Goal: Task Accomplishment & Management: Use online tool/utility

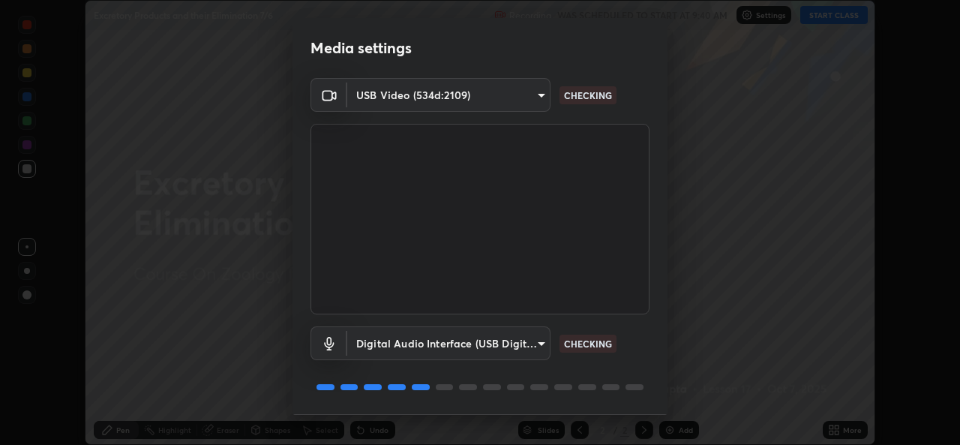
scroll to position [46, 0]
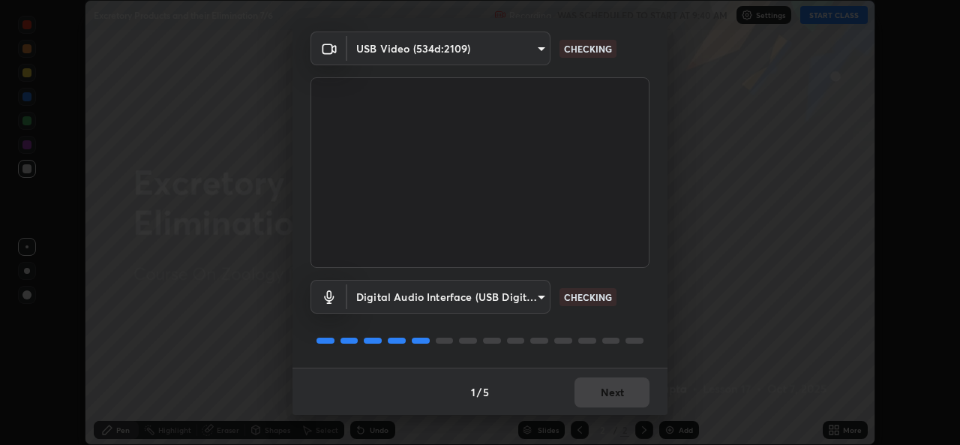
click at [608, 391] on div "1 / 5 Next" at bounding box center [479, 391] width 375 height 48
click at [613, 391] on div "1 / 5 Next" at bounding box center [479, 391] width 375 height 48
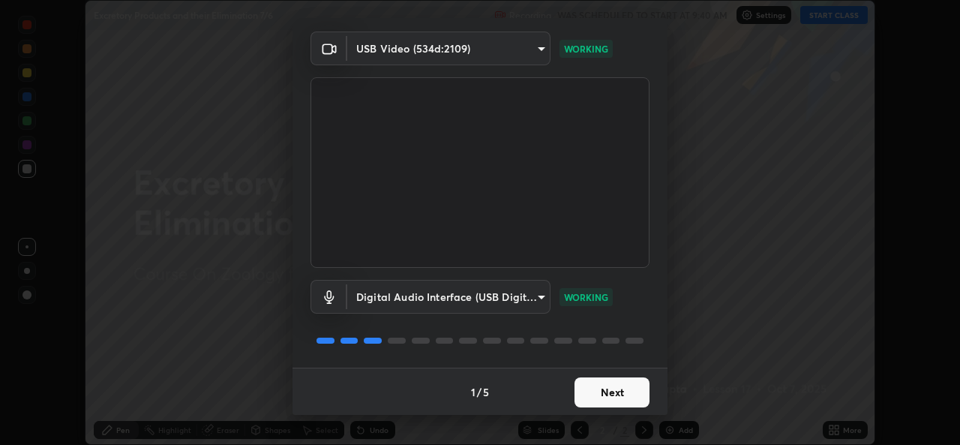
click at [619, 391] on button "Next" at bounding box center [611, 392] width 75 height 30
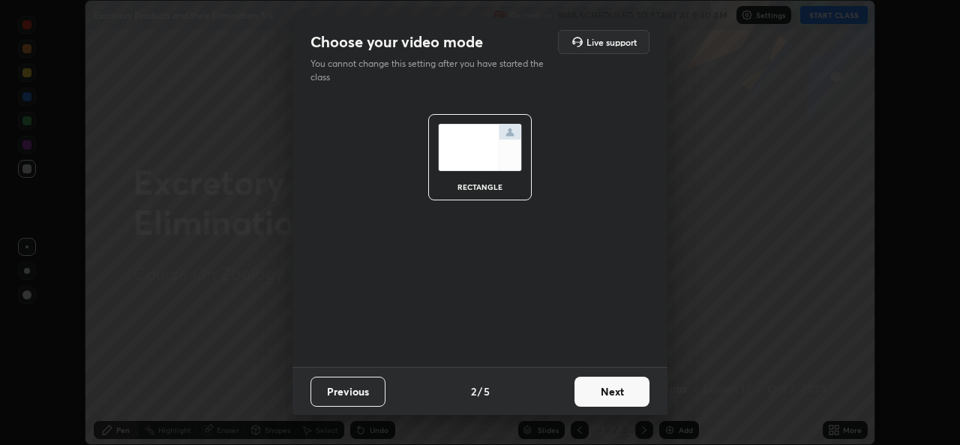
scroll to position [0, 0]
click at [620, 392] on button "Next" at bounding box center [611, 391] width 75 height 30
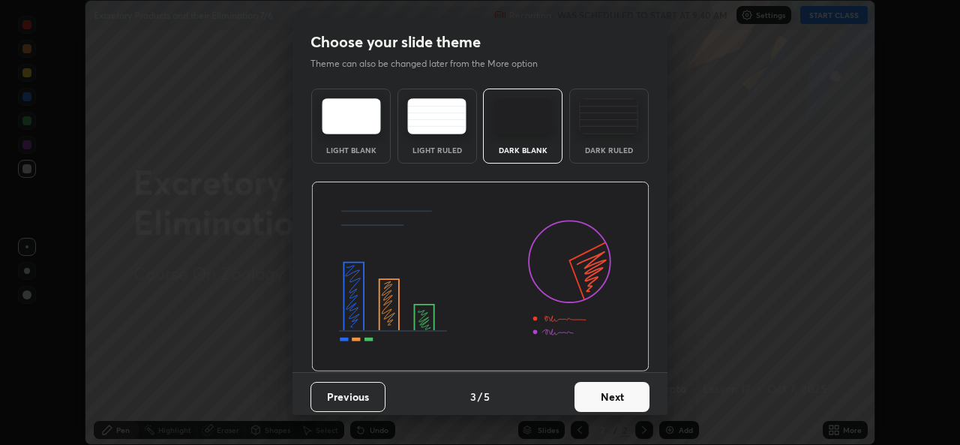
click at [613, 400] on button "Next" at bounding box center [611, 397] width 75 height 30
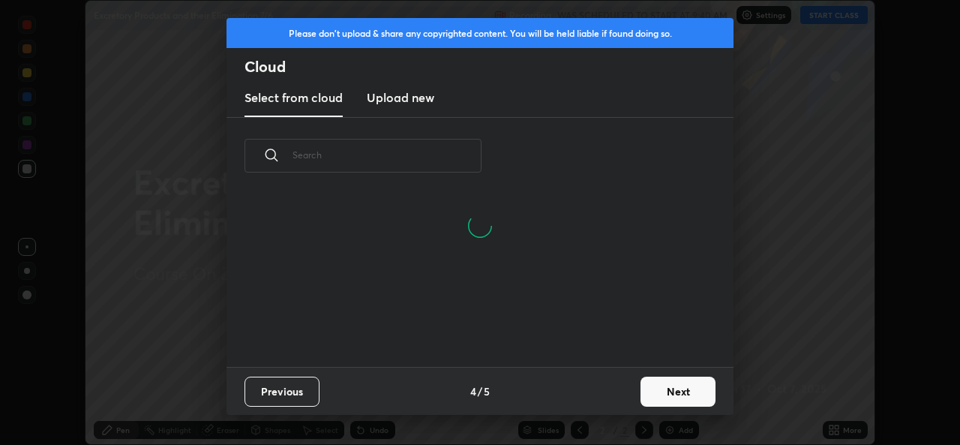
click at [670, 392] on button "Next" at bounding box center [677, 391] width 75 height 30
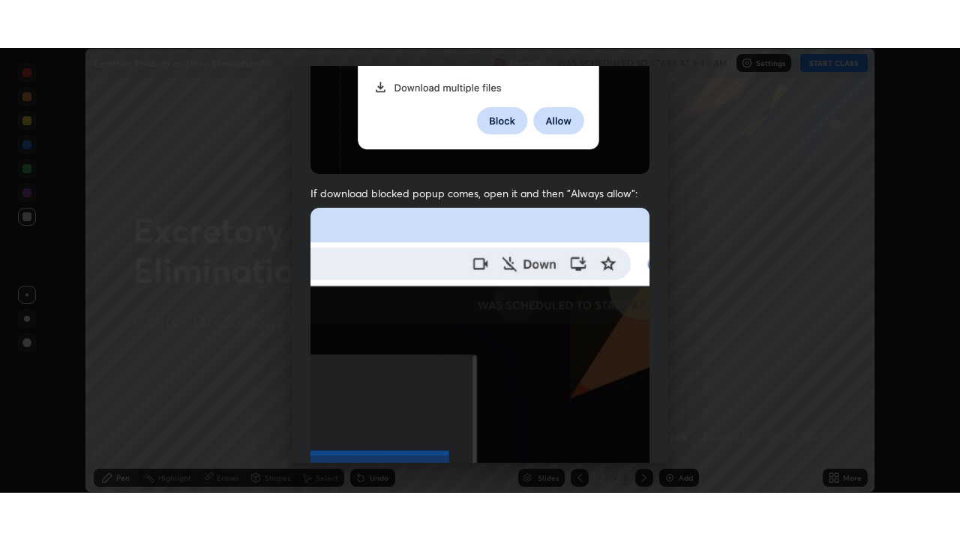
scroll to position [331, 0]
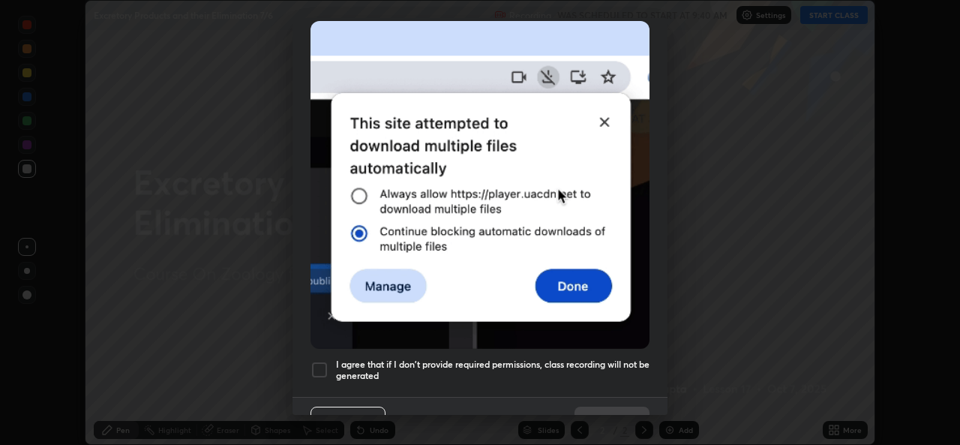
click at [574, 359] on h5 "I agree that if I don't provide required permissions, class recording will not …" at bounding box center [492, 369] width 313 height 23
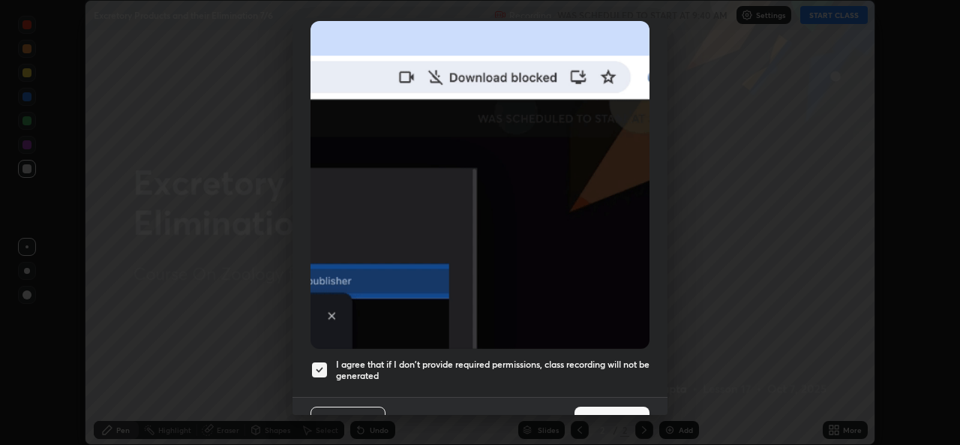
click at [595, 412] on button "Done" at bounding box center [611, 421] width 75 height 30
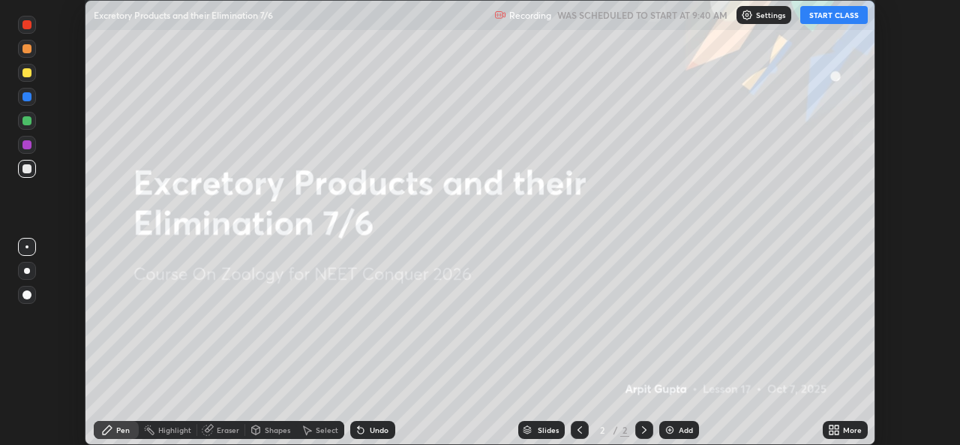
click at [834, 14] on button "START CLASS" at bounding box center [833, 15] width 67 height 18
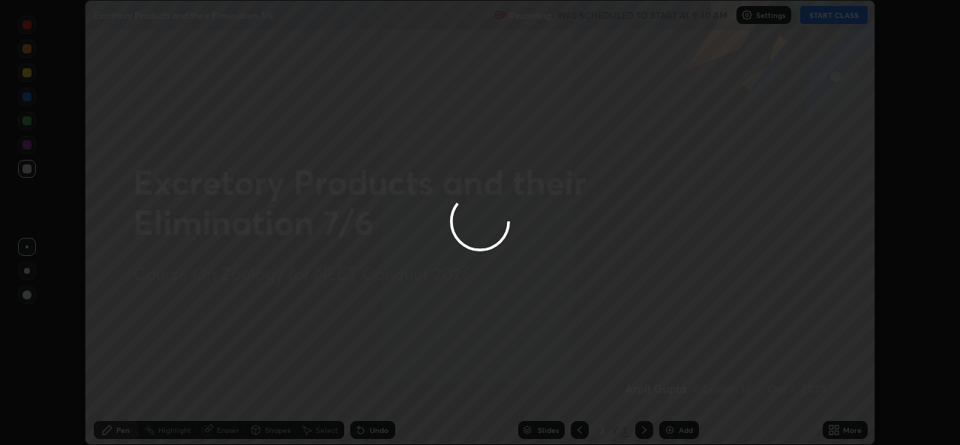
click at [837, 433] on div at bounding box center [480, 222] width 960 height 445
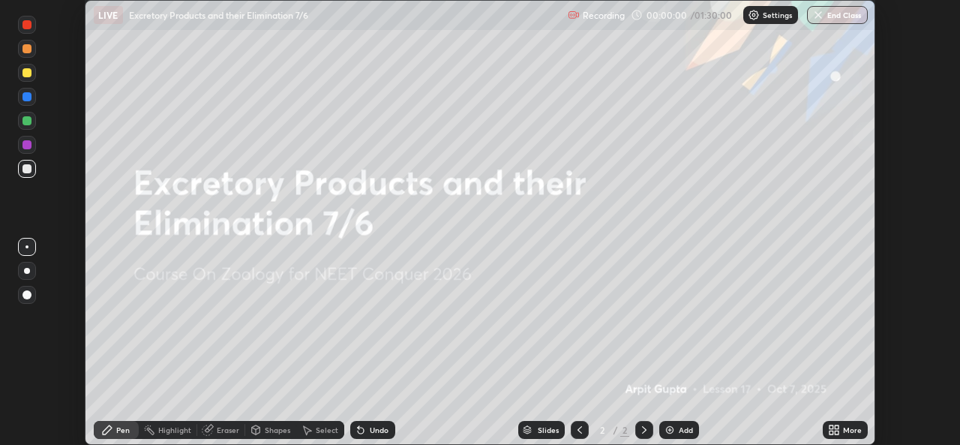
click at [833, 433] on icon at bounding box center [831, 432] width 4 height 4
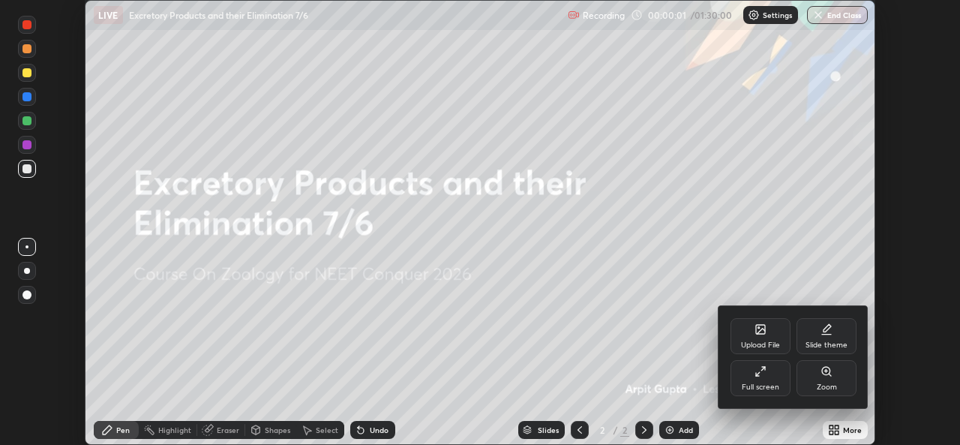
click at [769, 388] on div "Full screen" at bounding box center [760, 386] width 37 height 7
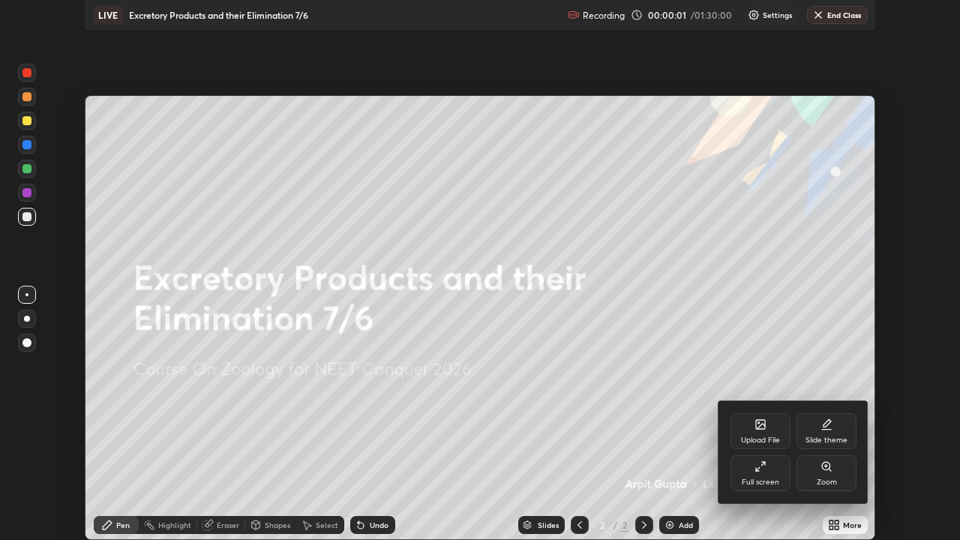
scroll to position [540, 960]
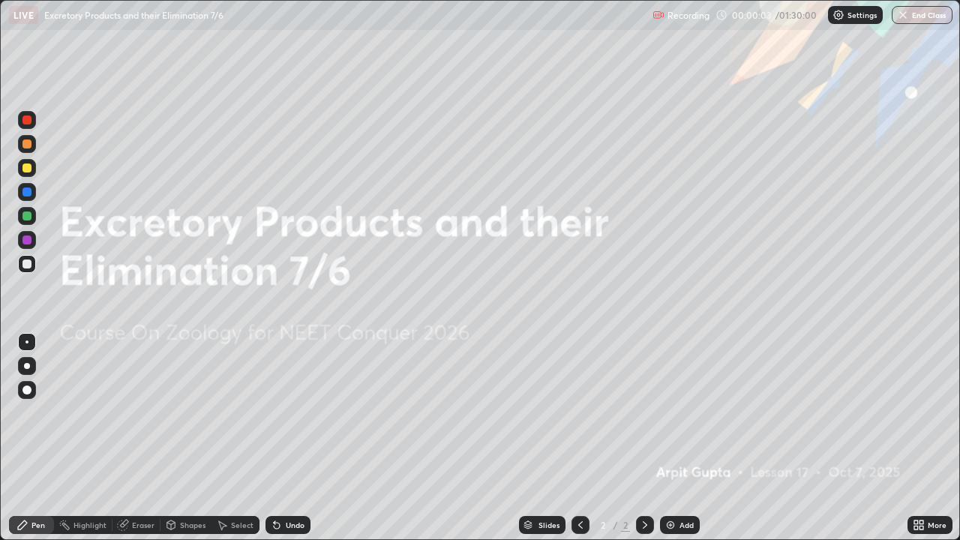
click at [30, 169] on div at bounding box center [26, 167] width 9 height 9
click at [24, 393] on div at bounding box center [26, 389] width 9 height 9
click at [643, 444] on icon at bounding box center [645, 524] width 4 height 7
click at [919, 444] on icon at bounding box center [919, 525] width 12 height 12
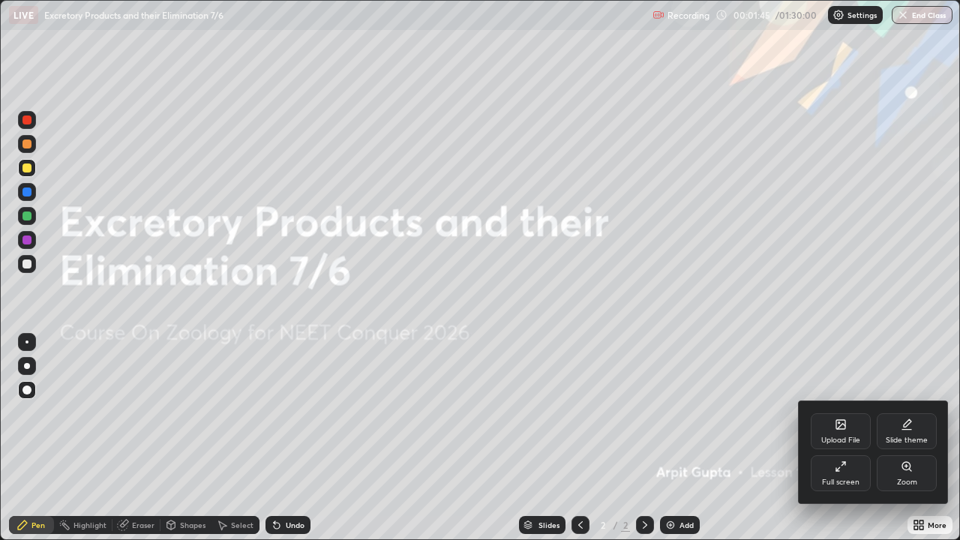
click at [832, 438] on div "Upload File" at bounding box center [840, 439] width 39 height 7
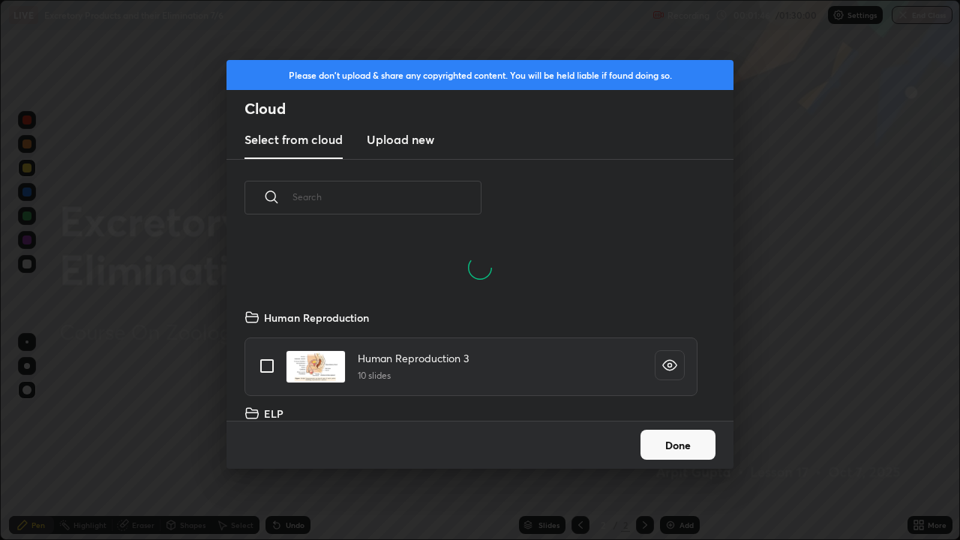
scroll to position [112, 481]
click at [415, 137] on h3 "Upload new" at bounding box center [400, 139] width 67 height 18
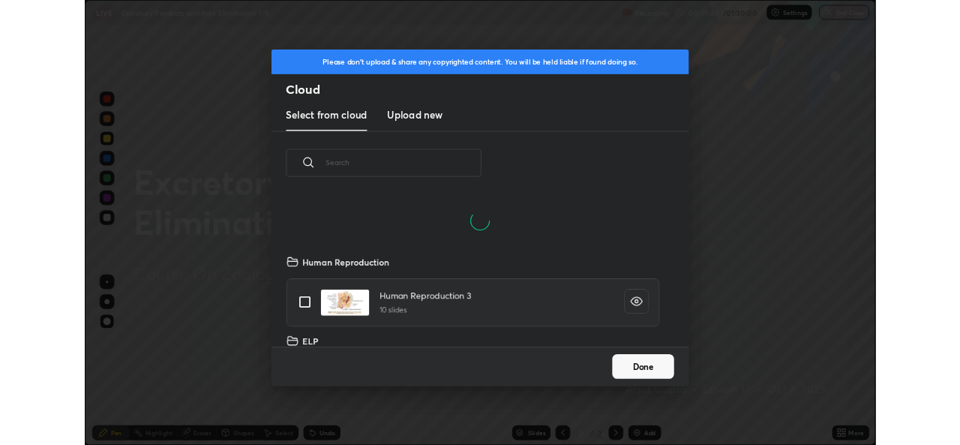
scroll to position [0, 0]
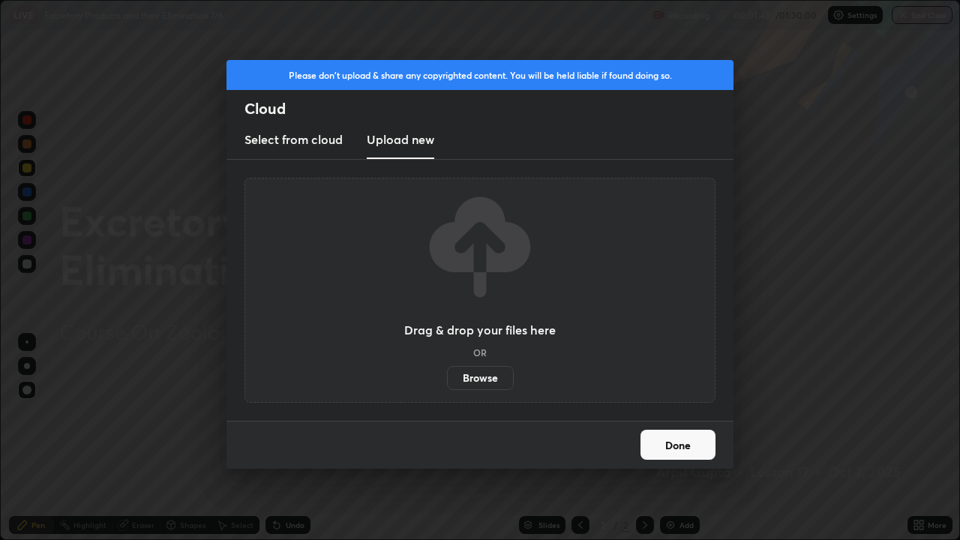
click at [472, 372] on label "Browse" at bounding box center [480, 378] width 67 height 24
click at [447, 372] on input "Browse" at bounding box center [447, 378] width 0 height 24
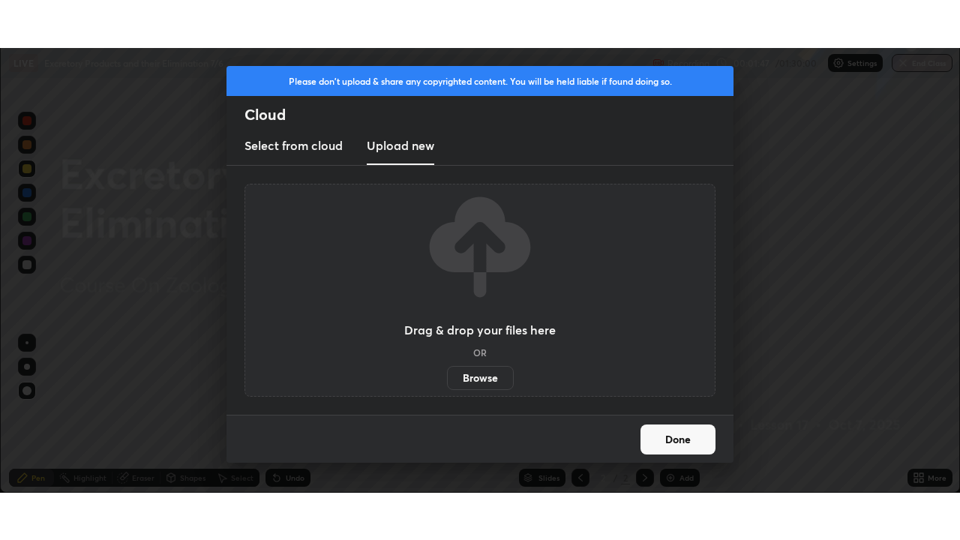
scroll to position [74547, 74032]
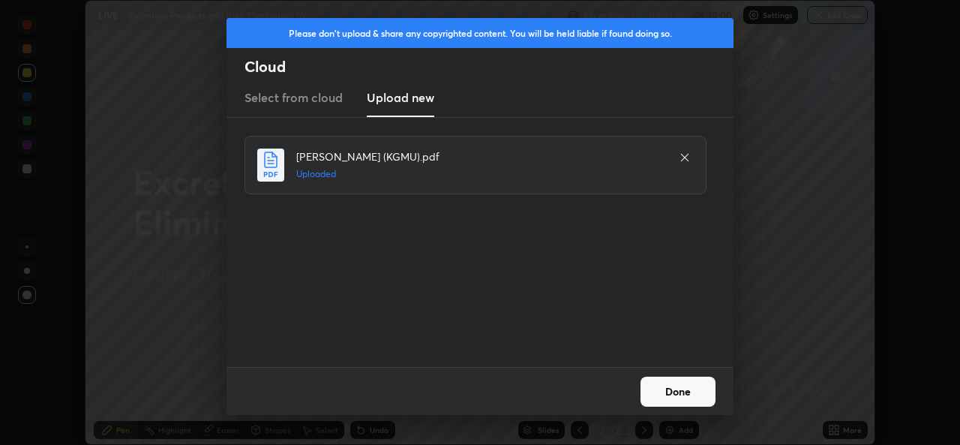
click at [672, 398] on button "Done" at bounding box center [677, 391] width 75 height 30
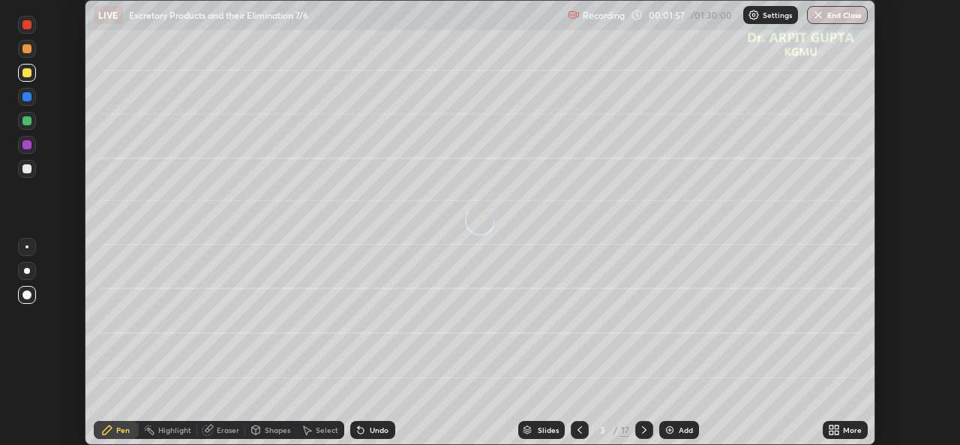
click at [831, 432] on icon at bounding box center [831, 432] width 4 height 4
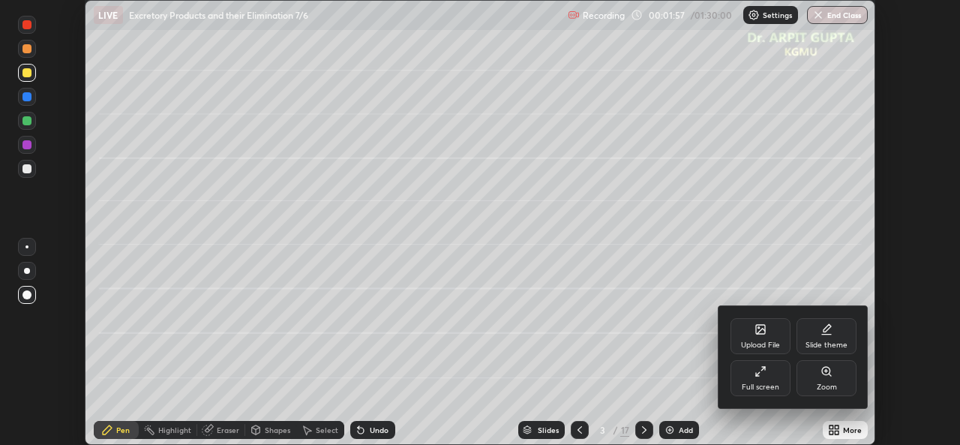
click at [757, 384] on div "Full screen" at bounding box center [760, 386] width 37 height 7
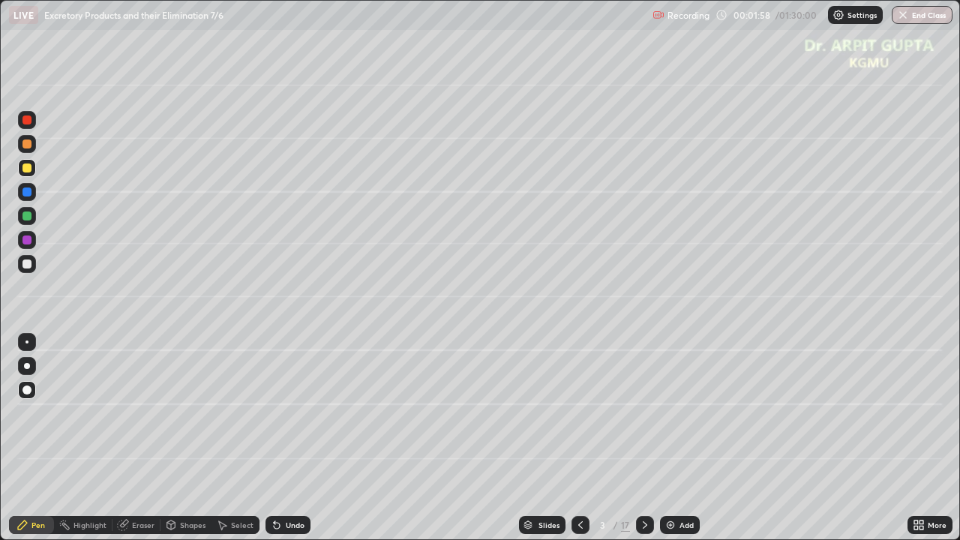
scroll to position [540, 960]
click at [31, 372] on div at bounding box center [27, 366] width 18 height 18
click at [30, 390] on div at bounding box center [26, 389] width 9 height 9
click at [29, 171] on div at bounding box center [26, 167] width 9 height 9
click at [31, 220] on div at bounding box center [27, 216] width 18 height 18
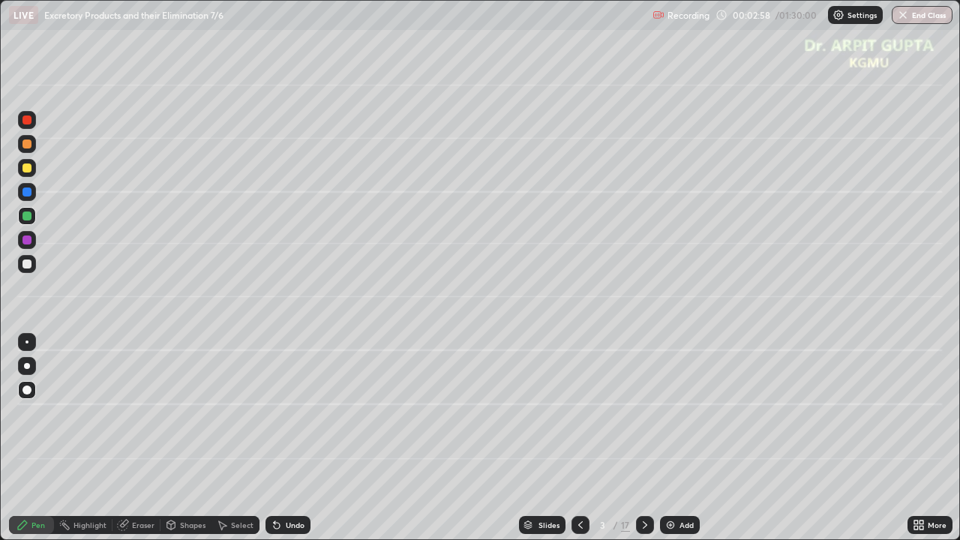
click at [24, 267] on div at bounding box center [26, 263] width 9 height 9
click at [37, 272] on div at bounding box center [27, 264] width 24 height 24
click at [274, 444] on icon at bounding box center [277, 526] width 6 height 6
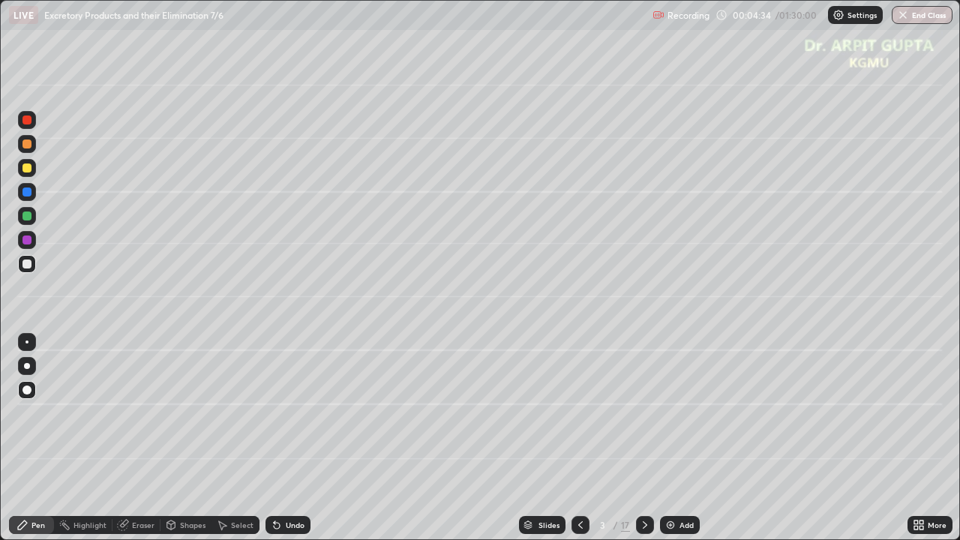
click at [274, 444] on icon at bounding box center [277, 526] width 6 height 6
click at [28, 368] on div at bounding box center [27, 366] width 6 height 6
click at [303, 444] on div "Undo" at bounding box center [287, 525] width 45 height 18
click at [302, 444] on div "Undo" at bounding box center [287, 525] width 45 height 18
click at [281, 444] on div "Undo" at bounding box center [287, 525] width 45 height 18
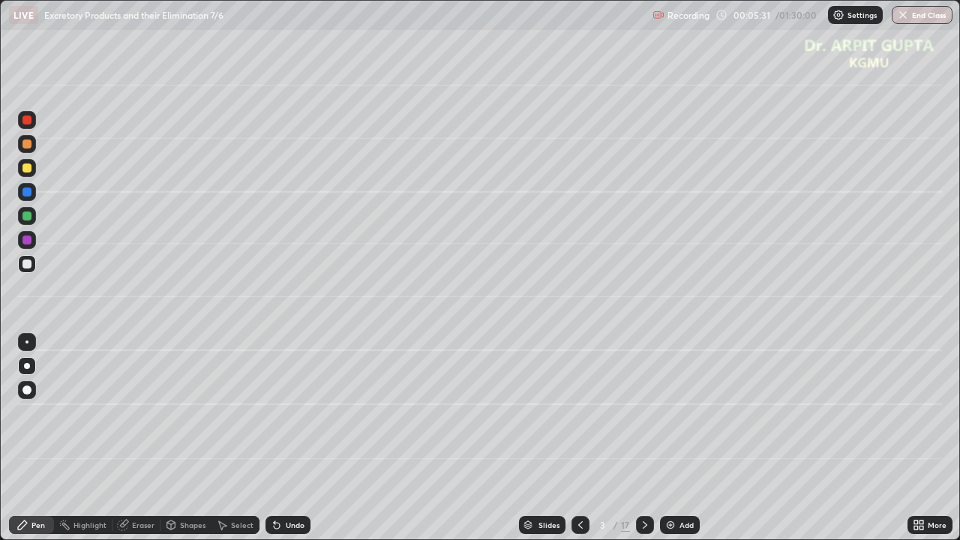
click at [276, 444] on icon at bounding box center [277, 525] width 12 height 12
click at [25, 218] on div at bounding box center [26, 215] width 9 height 9
click at [27, 169] on div at bounding box center [26, 167] width 9 height 9
click at [28, 216] on div at bounding box center [26, 215] width 9 height 9
click at [27, 146] on div at bounding box center [26, 143] width 9 height 9
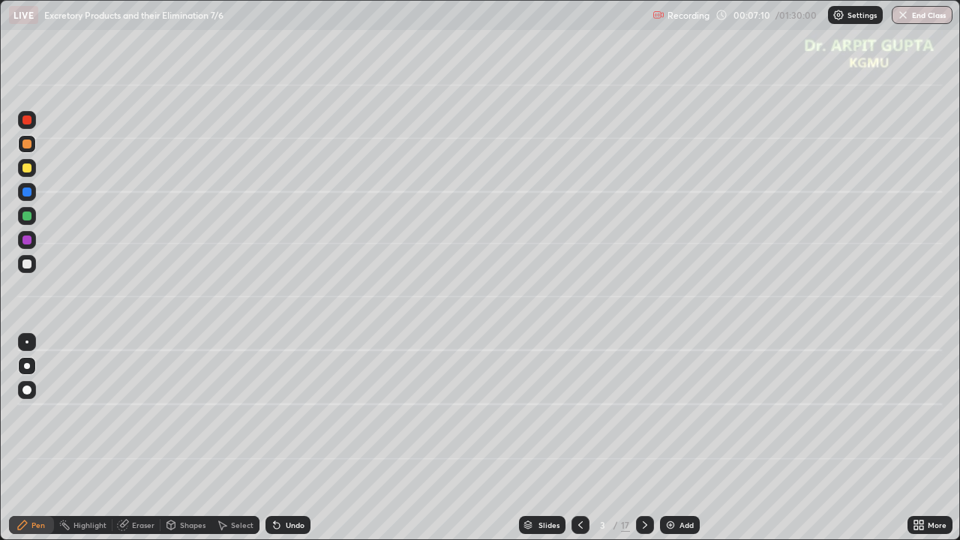
click at [25, 268] on div at bounding box center [26, 263] width 9 height 9
click at [31, 121] on div at bounding box center [27, 120] width 18 height 18
click at [24, 268] on div at bounding box center [27, 264] width 18 height 18
click at [30, 126] on div at bounding box center [27, 120] width 18 height 18
click at [31, 393] on div at bounding box center [27, 390] width 18 height 18
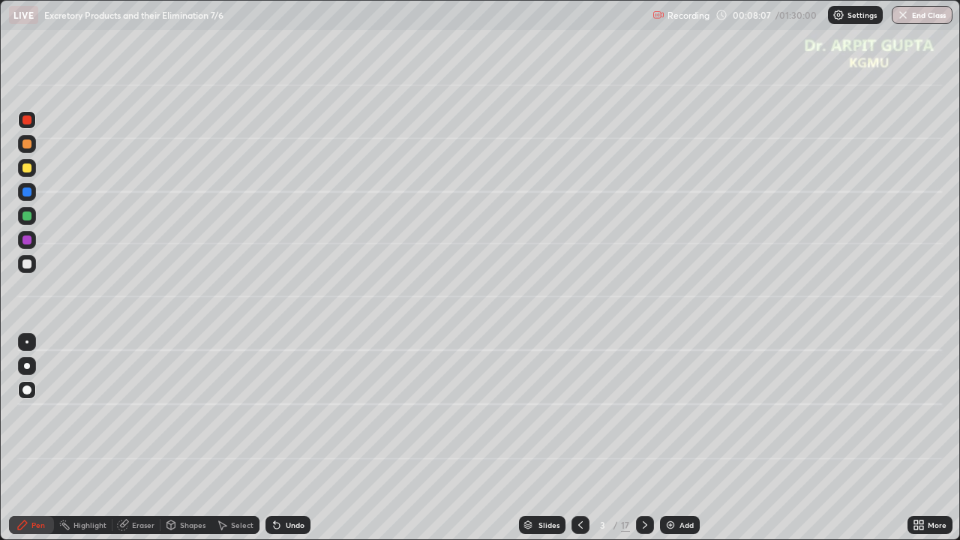
click at [21, 264] on div at bounding box center [27, 264] width 18 height 18
click at [27, 366] on div at bounding box center [27, 366] width 6 height 6
click at [281, 444] on div "Undo" at bounding box center [287, 525] width 45 height 18
click at [282, 444] on div "Undo" at bounding box center [287, 525] width 45 height 18
click at [286, 444] on div "Undo" at bounding box center [295, 524] width 19 height 7
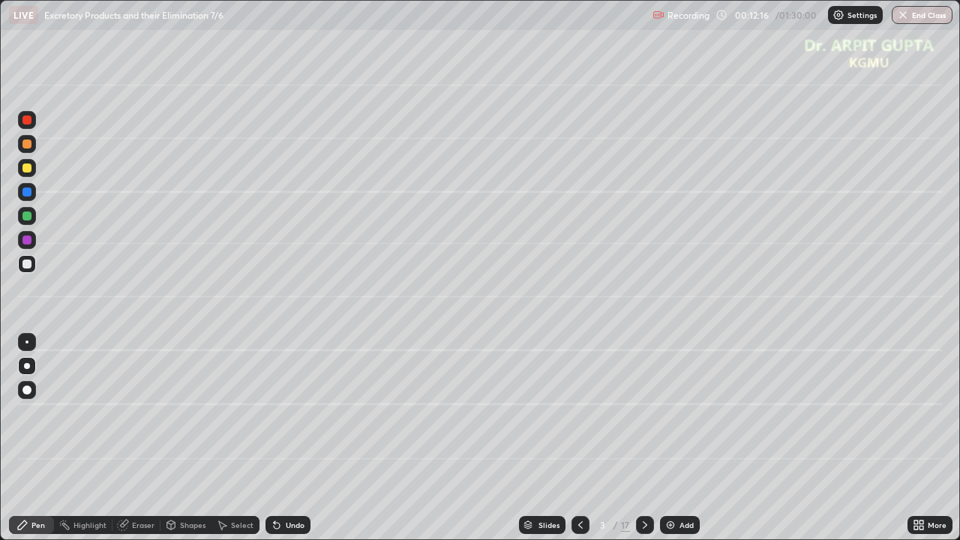
click at [642, 444] on icon at bounding box center [645, 525] width 12 height 12
click at [27, 221] on div at bounding box center [27, 216] width 18 height 18
click at [28, 178] on div at bounding box center [27, 168] width 18 height 24
click at [25, 141] on div at bounding box center [26, 143] width 9 height 9
click at [286, 444] on div "Undo" at bounding box center [287, 525] width 45 height 18
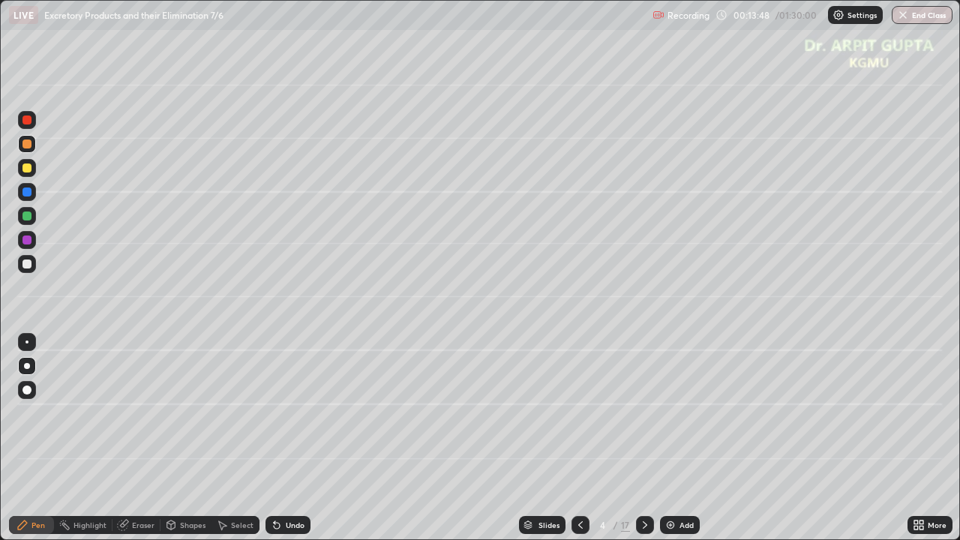
click at [300, 444] on div "Undo" at bounding box center [287, 525] width 45 height 18
click at [28, 119] on div at bounding box center [26, 119] width 9 height 9
click at [30, 123] on div at bounding box center [26, 119] width 9 height 9
click at [29, 213] on div at bounding box center [26, 215] width 9 height 9
click at [27, 264] on div at bounding box center [26, 263] width 9 height 9
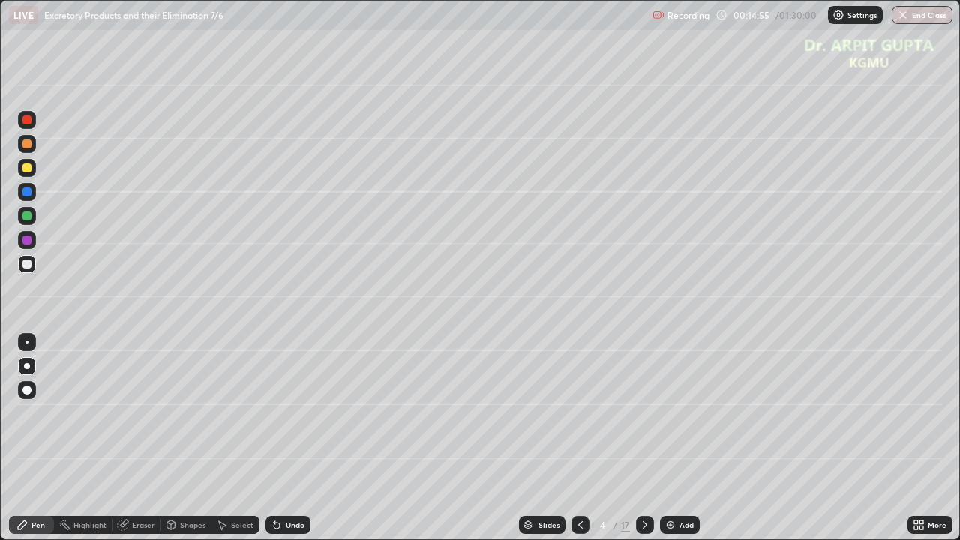
click at [271, 444] on icon at bounding box center [277, 525] width 12 height 12
click at [265, 444] on div "Undo" at bounding box center [287, 525] width 45 height 18
click at [254, 444] on div "Select" at bounding box center [235, 525] width 48 height 18
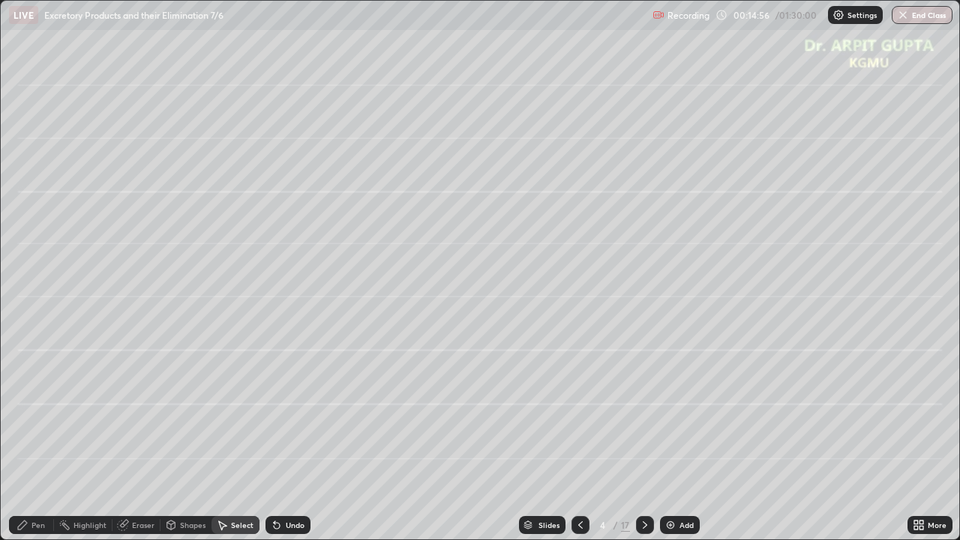
click at [256, 444] on div "Select" at bounding box center [235, 525] width 48 height 30
click at [253, 444] on div "Select" at bounding box center [235, 525] width 48 height 18
click at [274, 444] on icon at bounding box center [277, 526] width 6 height 6
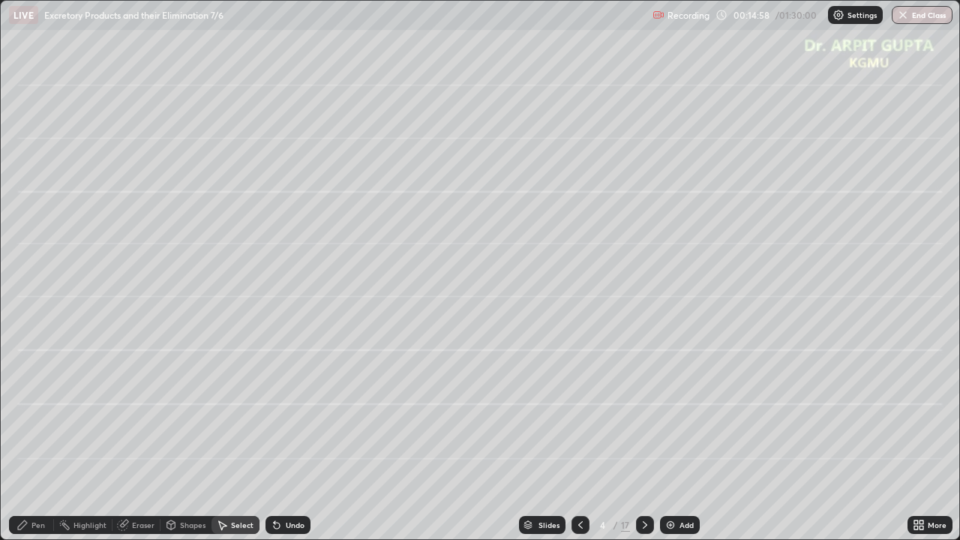
click at [274, 444] on icon at bounding box center [277, 526] width 6 height 6
click at [46, 444] on div "Pen" at bounding box center [31, 525] width 45 height 18
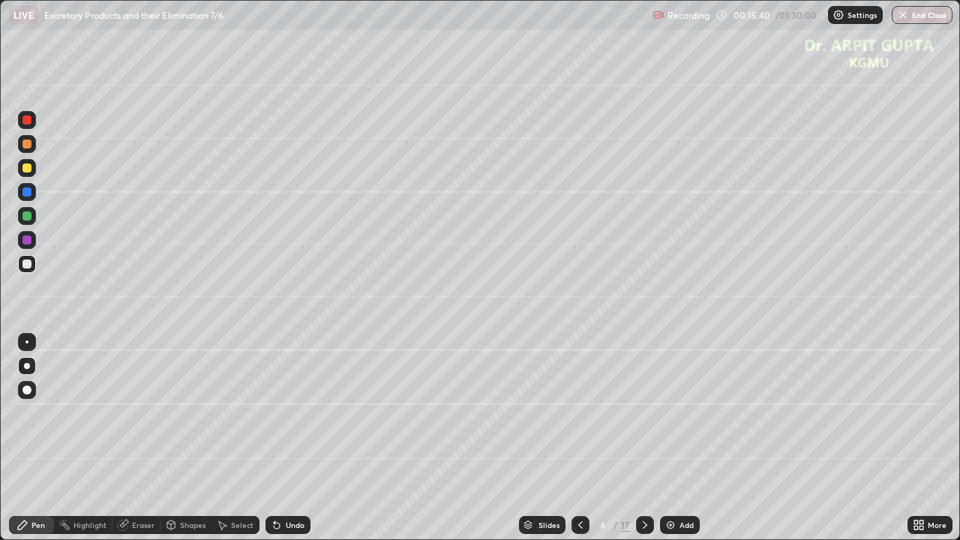
click at [274, 444] on icon at bounding box center [277, 526] width 6 height 6
click at [28, 199] on div at bounding box center [27, 192] width 18 height 18
click at [31, 147] on div at bounding box center [27, 144] width 18 height 18
click at [275, 444] on icon at bounding box center [277, 525] width 12 height 12
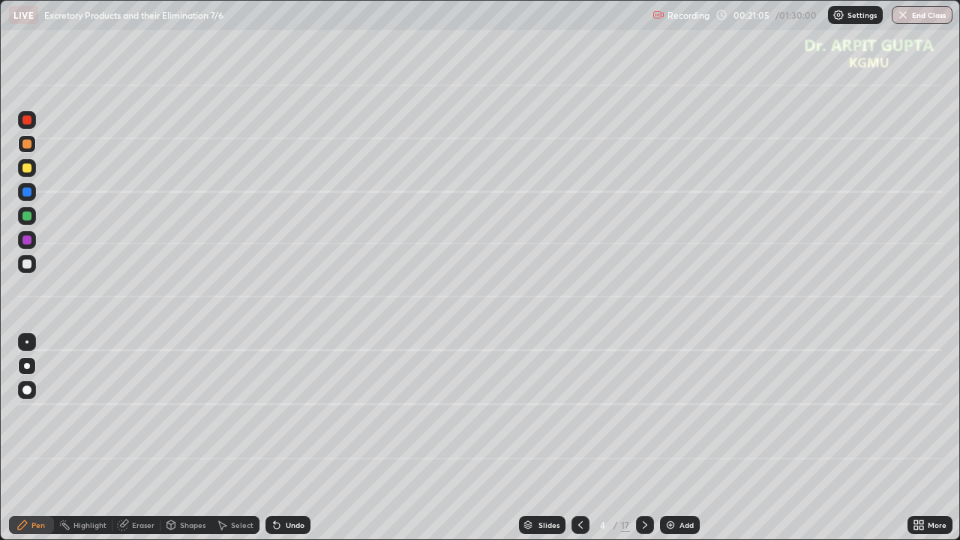
click at [32, 171] on div at bounding box center [27, 168] width 18 height 18
click at [25, 165] on div at bounding box center [26, 167] width 9 height 9
click at [646, 444] on icon at bounding box center [645, 525] width 12 height 12
click at [30, 169] on div at bounding box center [26, 167] width 9 height 9
click at [27, 144] on div at bounding box center [26, 143] width 9 height 9
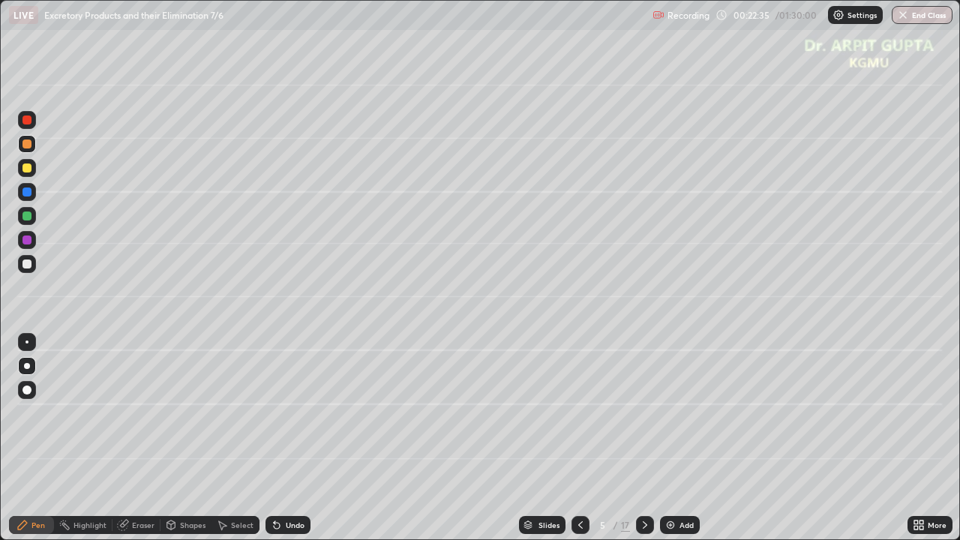
click at [30, 172] on div at bounding box center [26, 167] width 9 height 9
click at [28, 395] on div at bounding box center [27, 390] width 18 height 18
click at [27, 269] on div at bounding box center [27, 264] width 18 height 18
click at [27, 365] on div at bounding box center [27, 366] width 6 height 6
click at [27, 120] on div at bounding box center [26, 119] width 9 height 9
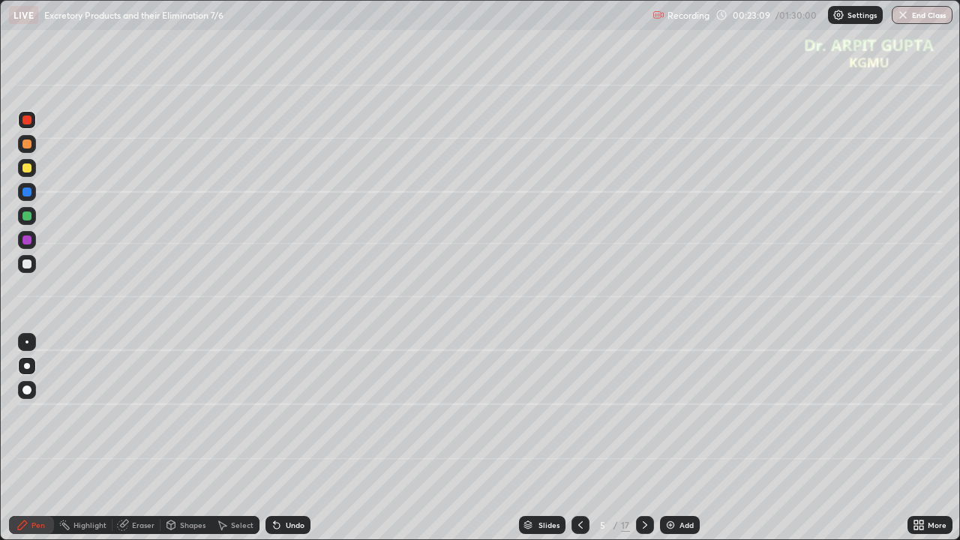
click at [28, 385] on div at bounding box center [26, 389] width 9 height 9
click at [26, 367] on div at bounding box center [27, 366] width 6 height 6
click at [31, 221] on div at bounding box center [27, 216] width 18 height 18
click at [274, 444] on icon at bounding box center [277, 526] width 6 height 6
click at [288, 444] on div "Undo" at bounding box center [287, 525] width 45 height 18
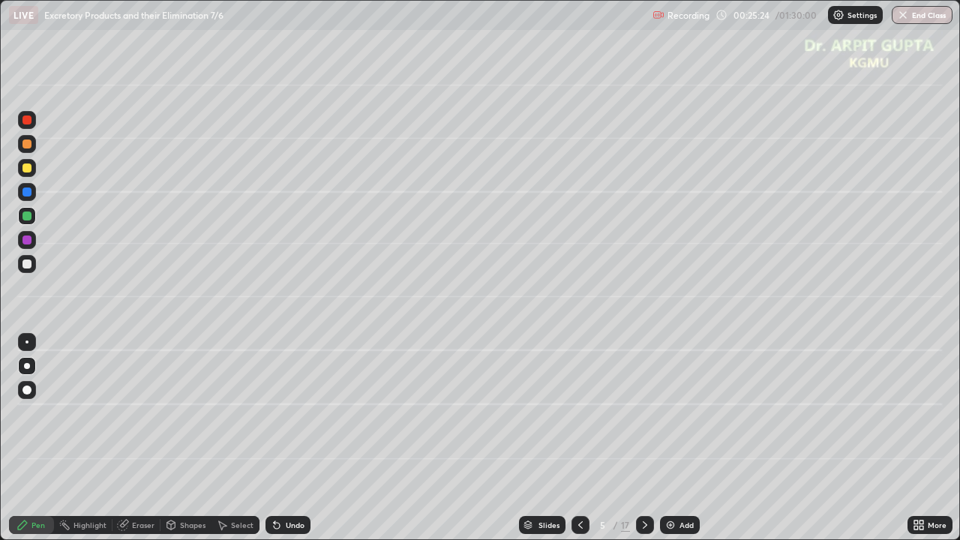
click at [275, 444] on icon at bounding box center [277, 525] width 12 height 12
click at [276, 444] on icon at bounding box center [277, 526] width 6 height 6
click at [27, 265] on div at bounding box center [26, 263] width 9 height 9
click at [274, 444] on icon at bounding box center [277, 526] width 6 height 6
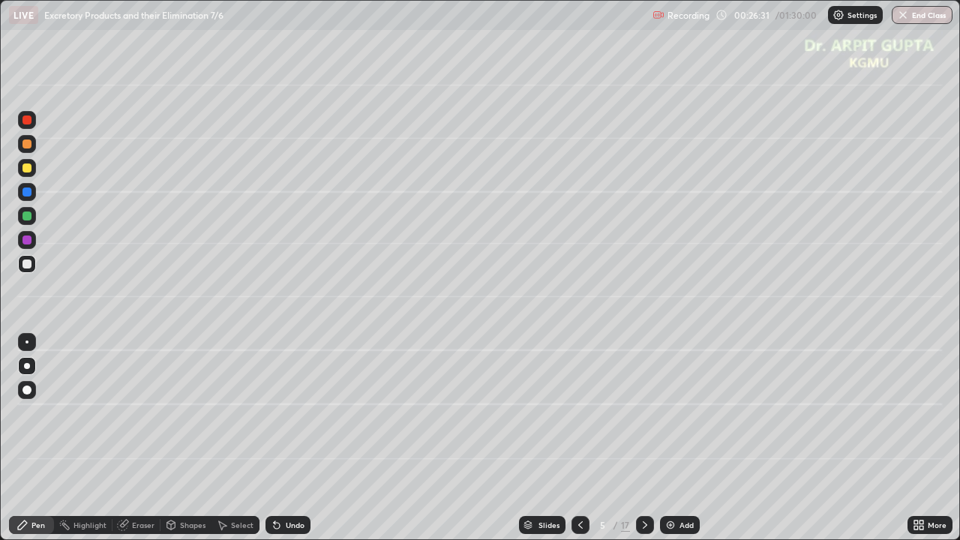
click at [31, 217] on div at bounding box center [26, 215] width 9 height 9
click at [25, 265] on div at bounding box center [26, 263] width 9 height 9
click at [645, 444] on icon at bounding box center [645, 525] width 12 height 12
click at [274, 444] on icon at bounding box center [277, 526] width 6 height 6
click at [276, 444] on icon at bounding box center [277, 526] width 6 height 6
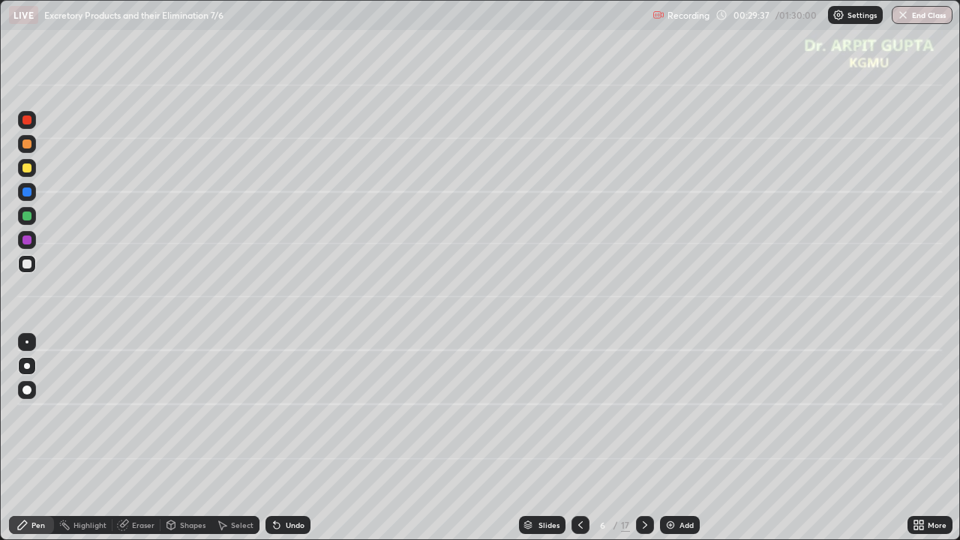
click at [280, 444] on div "Undo" at bounding box center [287, 525] width 45 height 18
click at [279, 444] on div "Undo" at bounding box center [287, 525] width 45 height 18
click at [23, 219] on div at bounding box center [26, 215] width 9 height 9
click at [28, 220] on div at bounding box center [26, 215] width 9 height 9
click at [30, 269] on div at bounding box center [27, 264] width 18 height 18
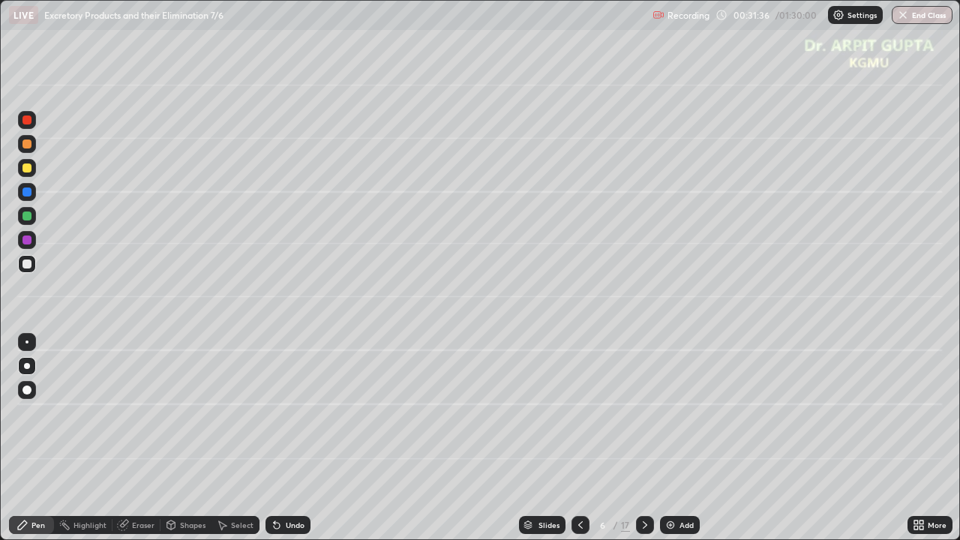
click at [295, 444] on div "Undo" at bounding box center [295, 524] width 19 height 7
click at [32, 198] on div at bounding box center [27, 192] width 18 height 18
click at [274, 444] on icon at bounding box center [277, 526] width 6 height 6
click at [25, 241] on div at bounding box center [26, 239] width 9 height 9
click at [28, 177] on div at bounding box center [27, 168] width 18 height 24
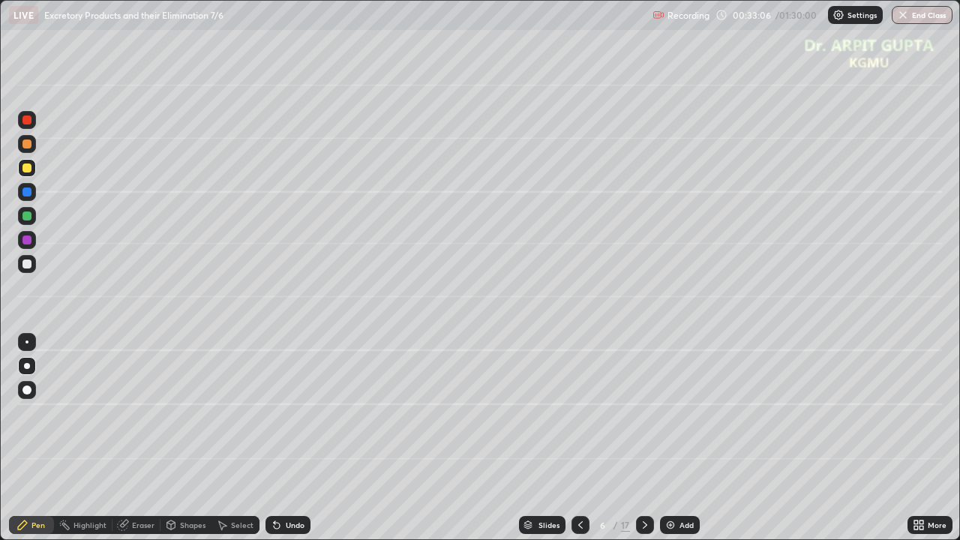
click at [274, 444] on icon at bounding box center [277, 526] width 6 height 6
click at [275, 444] on icon at bounding box center [277, 526] width 6 height 6
click at [274, 444] on icon at bounding box center [277, 526] width 6 height 6
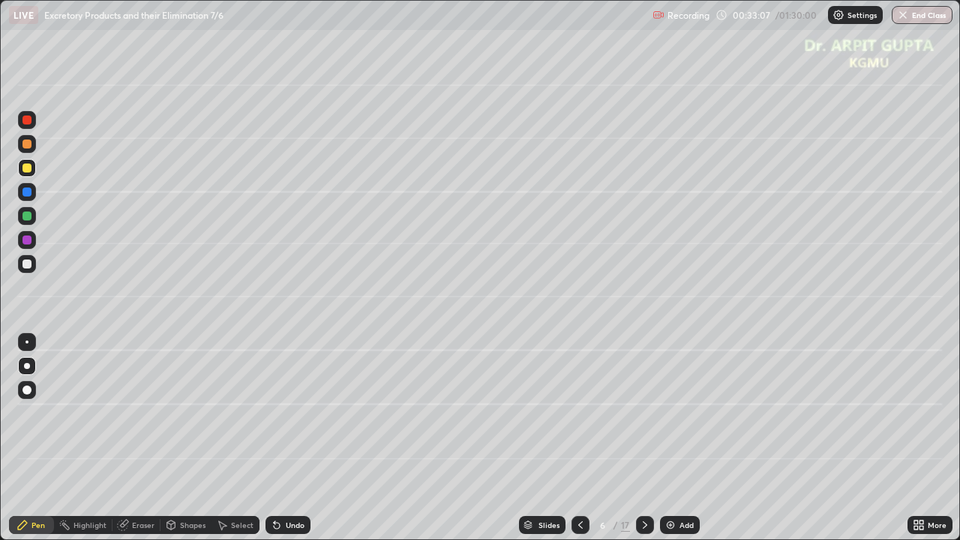
click at [275, 444] on icon at bounding box center [277, 526] width 6 height 6
click at [579, 444] on icon at bounding box center [580, 524] width 4 height 7
click at [643, 444] on icon at bounding box center [645, 525] width 12 height 12
click at [580, 444] on icon at bounding box center [580, 525] width 12 height 12
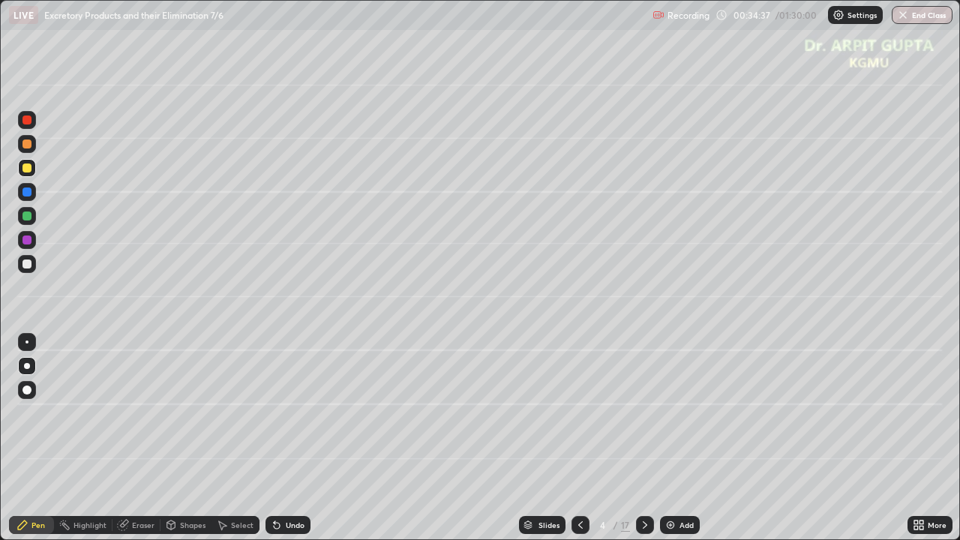
click at [580, 444] on icon at bounding box center [580, 525] width 12 height 12
click at [645, 444] on icon at bounding box center [645, 525] width 12 height 12
click at [646, 444] on icon at bounding box center [645, 525] width 12 height 12
click at [644, 444] on icon at bounding box center [645, 525] width 12 height 12
click at [643, 444] on icon at bounding box center [645, 524] width 4 height 7
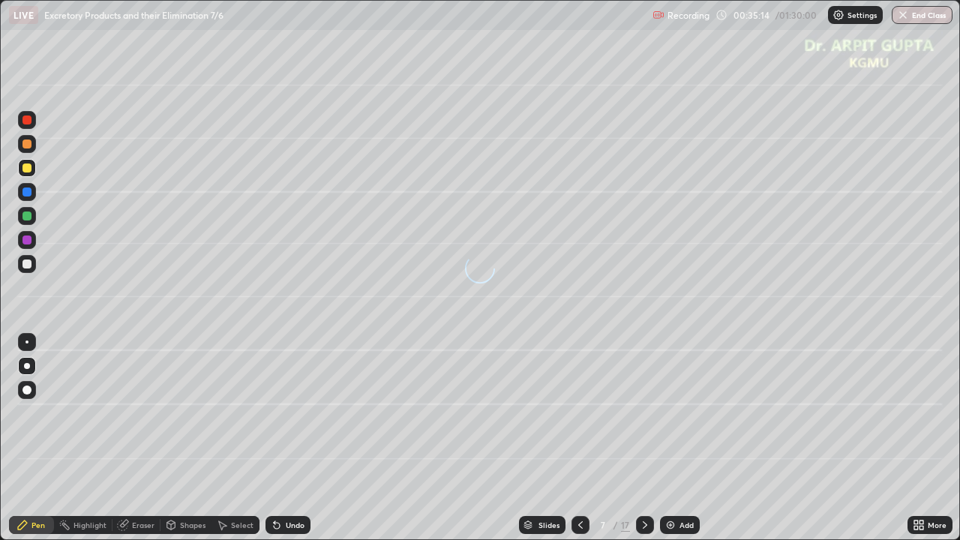
click at [579, 444] on icon at bounding box center [580, 525] width 12 height 12
click at [645, 444] on icon at bounding box center [645, 525] width 12 height 12
click at [19, 385] on div at bounding box center [27, 390] width 18 height 18
click at [26, 210] on div at bounding box center [27, 216] width 18 height 18
click at [193, 444] on div "Shapes" at bounding box center [185, 525] width 51 height 18
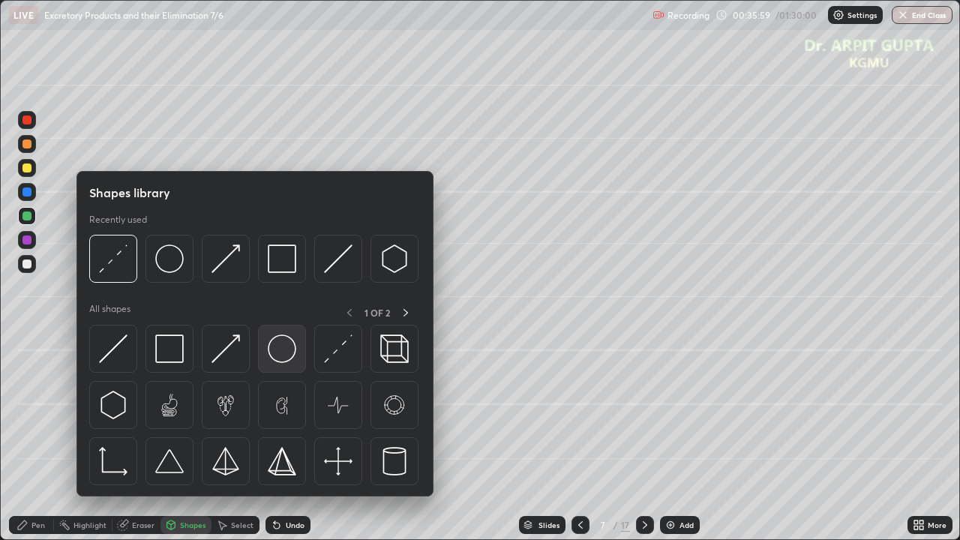
click at [295, 352] on img at bounding box center [282, 348] width 28 height 28
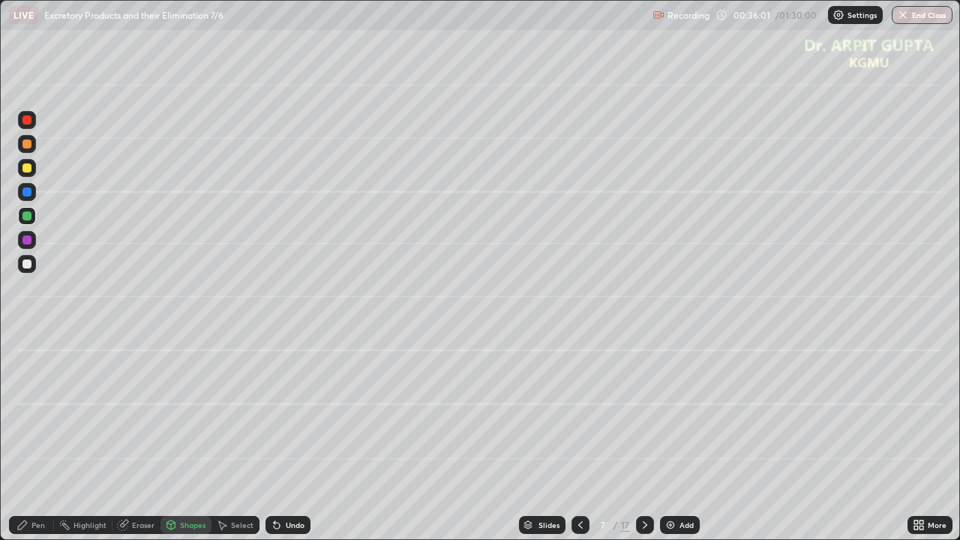
click at [281, 444] on div "Undo" at bounding box center [287, 525] width 45 height 18
click at [45, 444] on div "Pen" at bounding box center [31, 525] width 45 height 18
click at [28, 365] on div at bounding box center [27, 366] width 6 height 6
click at [187, 444] on div "Shapes" at bounding box center [192, 524] width 25 height 7
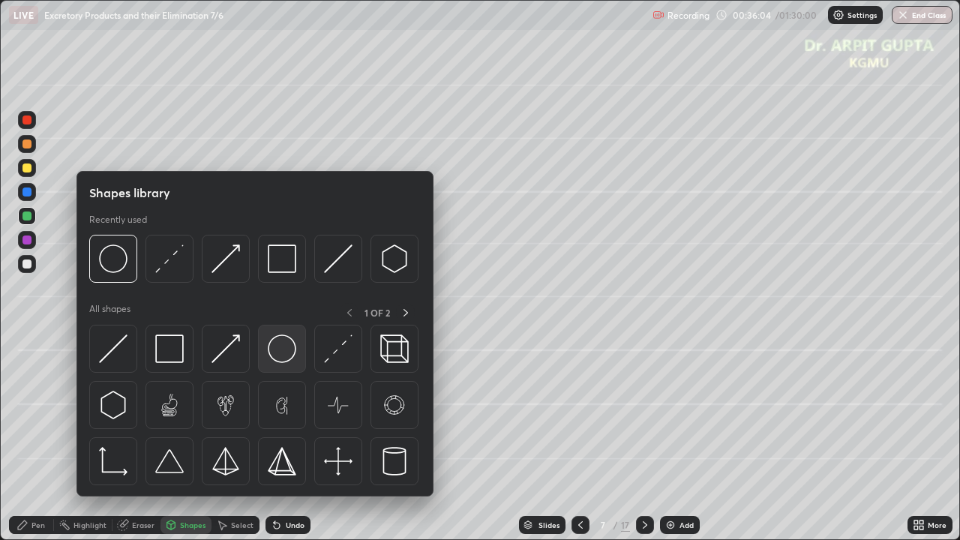
click at [280, 355] on img at bounding box center [282, 348] width 28 height 28
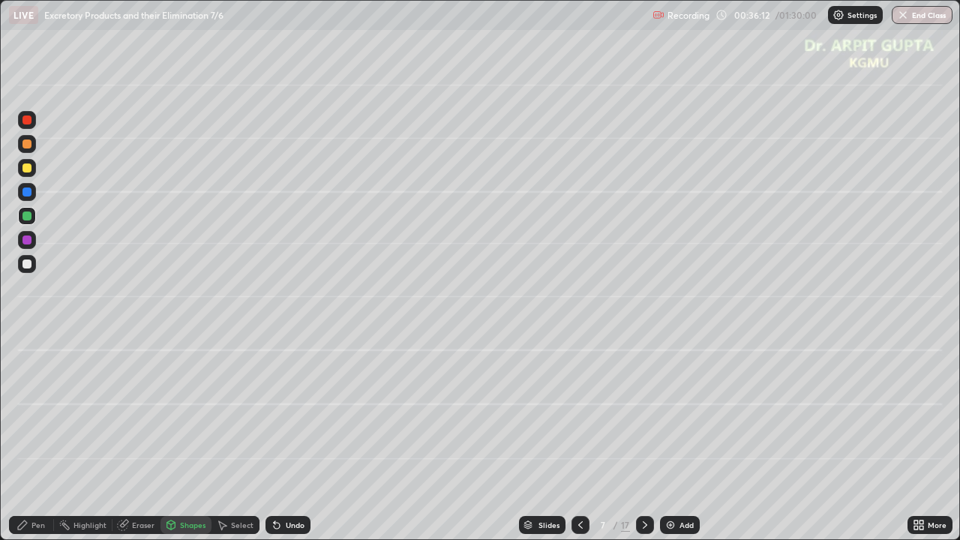
click at [23, 171] on div at bounding box center [26, 167] width 9 height 9
click at [281, 444] on div "Undo" at bounding box center [287, 525] width 45 height 18
click at [24, 269] on div at bounding box center [27, 264] width 18 height 18
click at [285, 444] on div "Undo" at bounding box center [287, 525] width 45 height 18
click at [24, 243] on div at bounding box center [26, 239] width 9 height 9
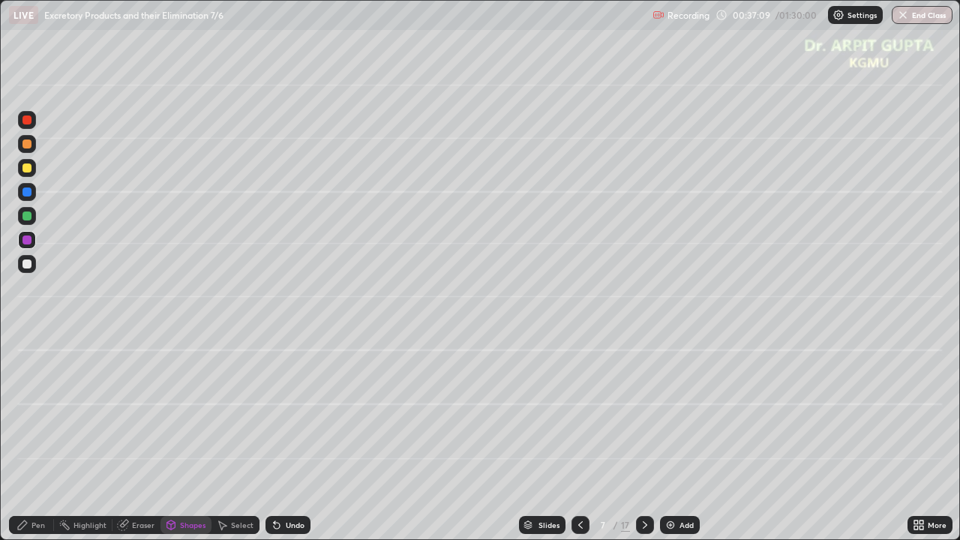
click at [26, 122] on div at bounding box center [26, 119] width 9 height 9
click at [37, 444] on div "Pen" at bounding box center [37, 524] width 13 height 7
click at [27, 342] on div at bounding box center [26, 341] width 3 height 3
click at [25, 193] on div at bounding box center [26, 191] width 9 height 9
click at [27, 213] on div at bounding box center [26, 215] width 9 height 9
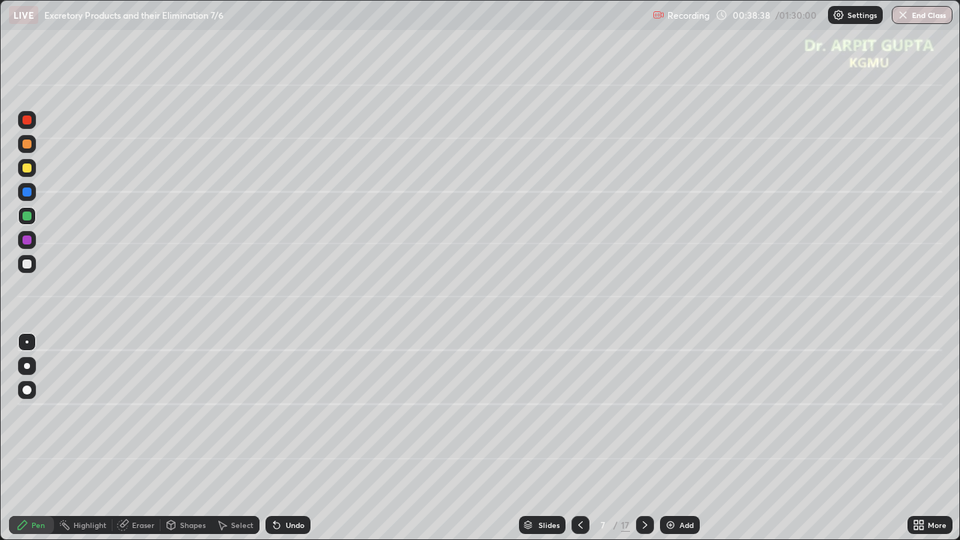
click at [23, 394] on div at bounding box center [27, 390] width 18 height 18
click at [277, 444] on icon at bounding box center [277, 526] width 6 height 6
click at [30, 367] on div at bounding box center [27, 366] width 18 height 18
click at [25, 444] on icon at bounding box center [22, 525] width 12 height 12
click at [28, 267] on div at bounding box center [26, 263] width 9 height 9
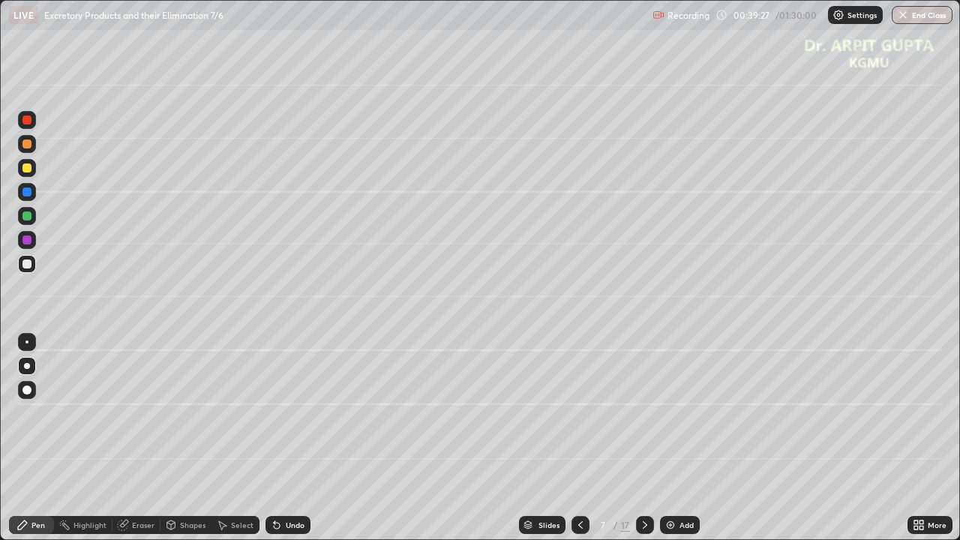
click at [25, 168] on div at bounding box center [26, 167] width 9 height 9
click at [28, 136] on div at bounding box center [27, 144] width 18 height 18
click at [291, 444] on div "Undo" at bounding box center [295, 524] width 19 height 7
click at [27, 220] on div at bounding box center [27, 216] width 18 height 18
click at [31, 264] on div at bounding box center [27, 264] width 18 height 18
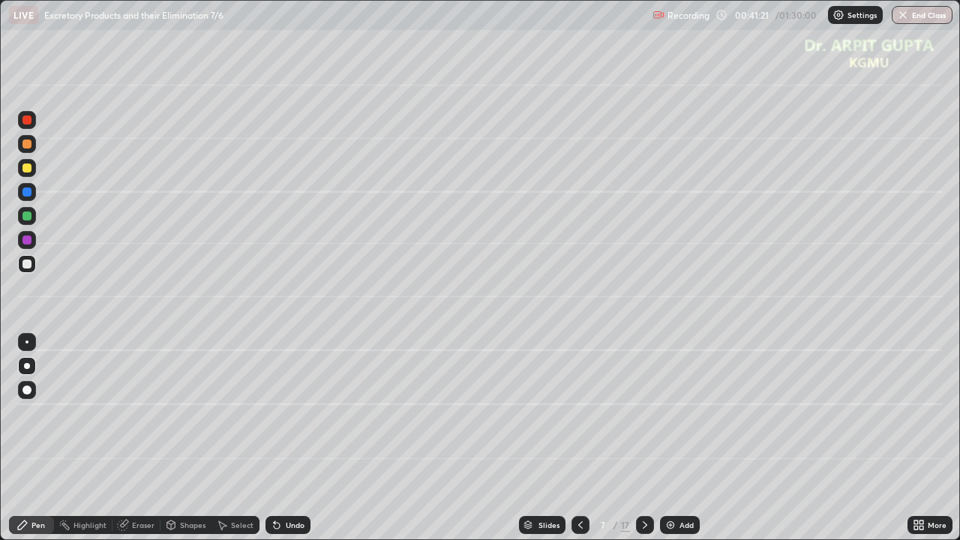
click at [30, 151] on div at bounding box center [27, 144] width 18 height 18
click at [282, 444] on div "Undo" at bounding box center [287, 525] width 45 height 18
click at [25, 393] on div at bounding box center [26, 389] width 9 height 9
click at [280, 444] on icon at bounding box center [277, 525] width 12 height 12
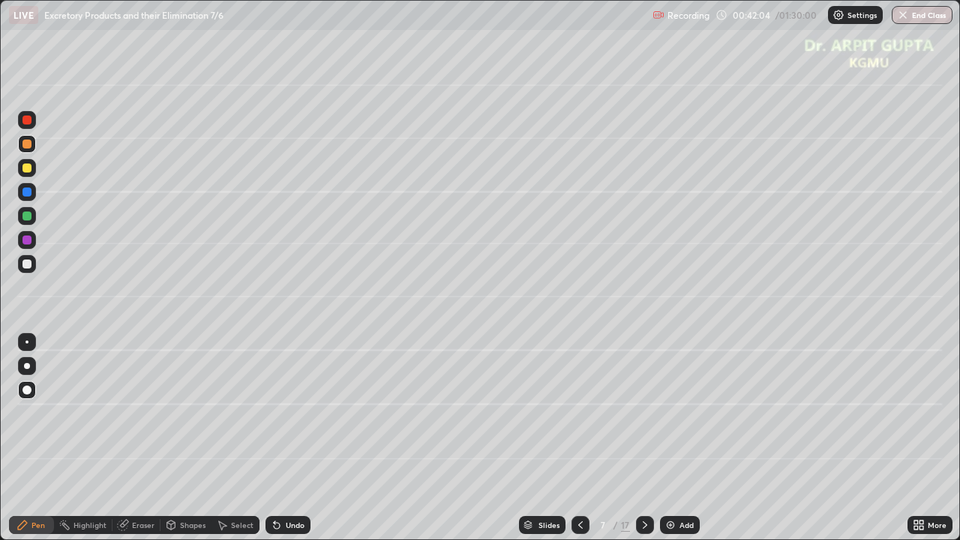
click at [283, 444] on div "Undo" at bounding box center [287, 525] width 45 height 18
click at [24, 369] on div at bounding box center [27, 366] width 18 height 18
click at [277, 444] on div "Undo" at bounding box center [284, 525] width 51 height 30
click at [274, 444] on icon at bounding box center [277, 526] width 6 height 6
click at [278, 444] on icon at bounding box center [277, 525] width 12 height 12
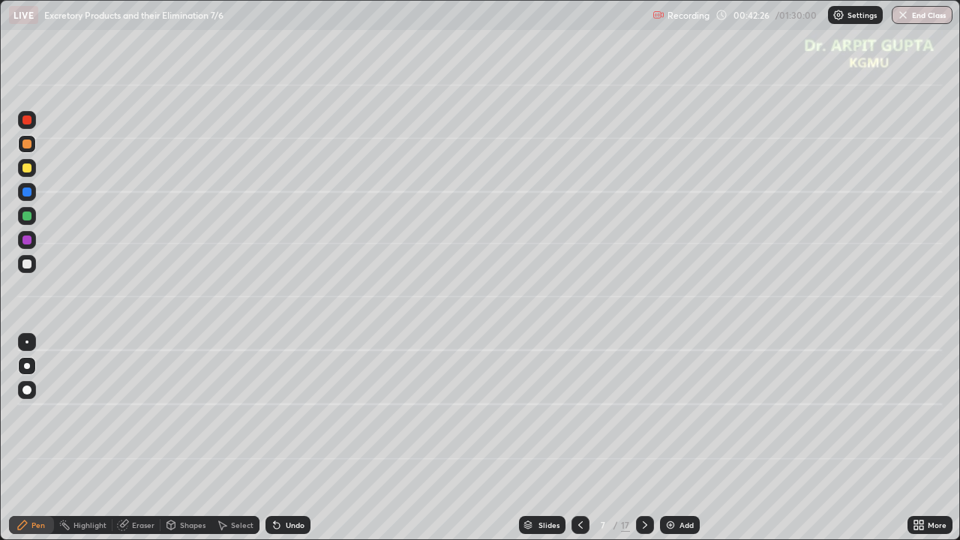
click at [29, 118] on div at bounding box center [26, 119] width 9 height 9
click at [28, 265] on div at bounding box center [26, 263] width 9 height 9
click at [25, 144] on div at bounding box center [26, 143] width 9 height 9
click at [25, 268] on div at bounding box center [26, 263] width 9 height 9
click at [280, 444] on div "Undo" at bounding box center [287, 525] width 45 height 18
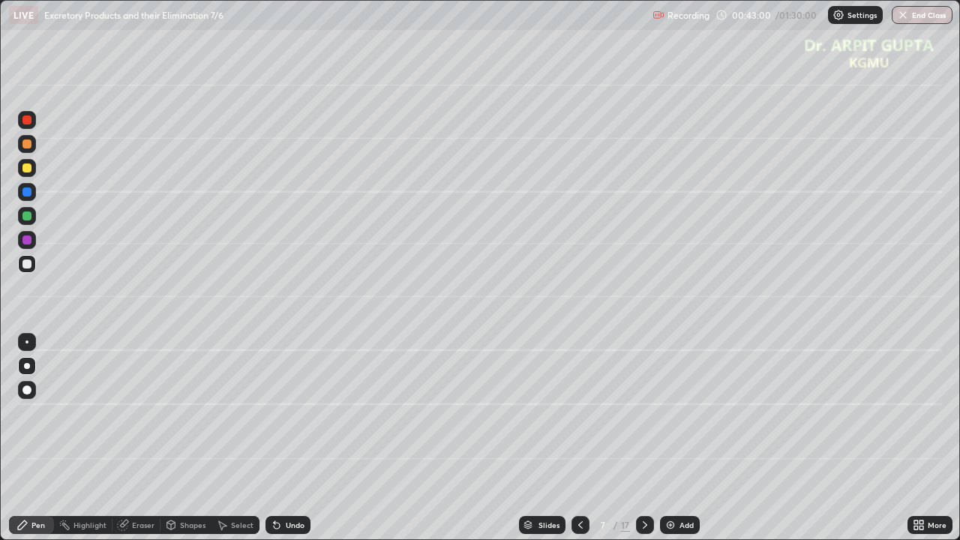
click at [277, 444] on icon at bounding box center [277, 526] width 6 height 6
click at [277, 444] on icon at bounding box center [277, 525] width 12 height 12
click at [271, 444] on icon at bounding box center [277, 525] width 12 height 12
click at [274, 444] on icon at bounding box center [277, 526] width 6 height 6
click at [276, 444] on icon at bounding box center [277, 525] width 12 height 12
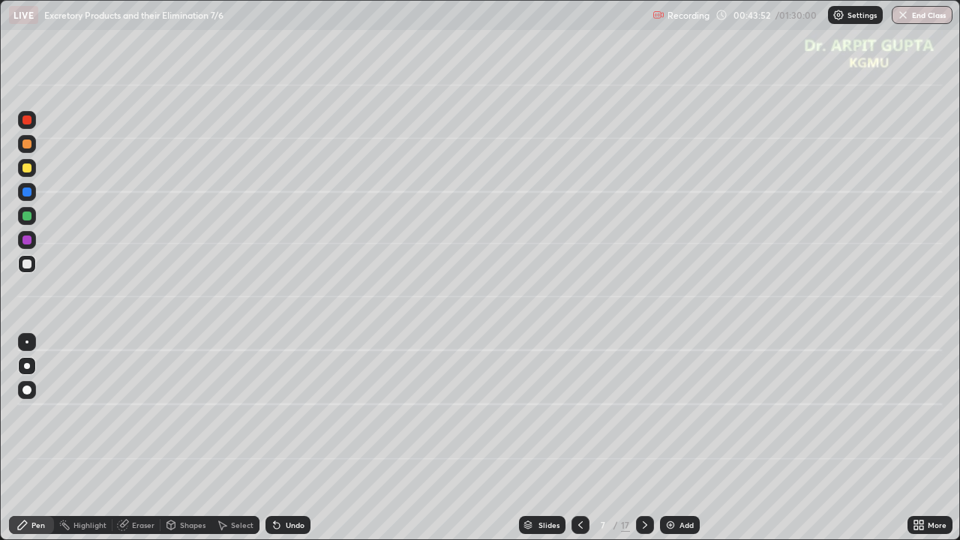
click at [130, 444] on div "Eraser" at bounding box center [136, 525] width 48 height 18
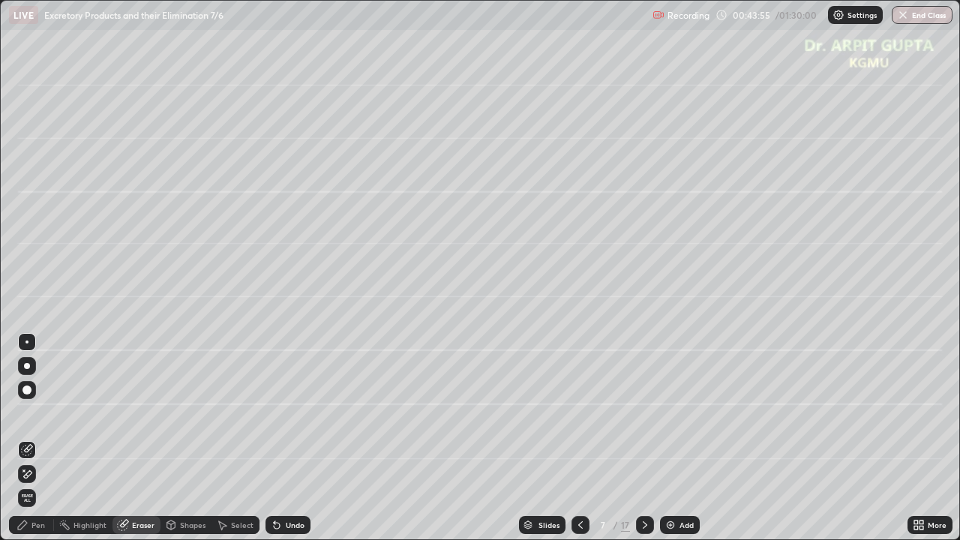
click at [34, 444] on div "Pen" at bounding box center [31, 525] width 45 height 18
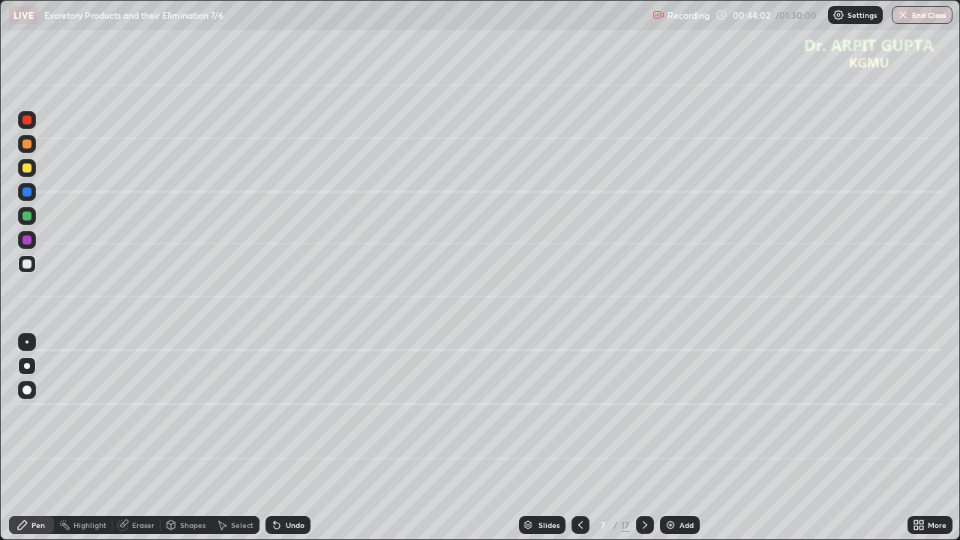
click at [23, 141] on div at bounding box center [26, 143] width 9 height 9
click at [22, 267] on div at bounding box center [26, 263] width 9 height 9
click at [148, 444] on div "Eraser" at bounding box center [143, 524] width 22 height 7
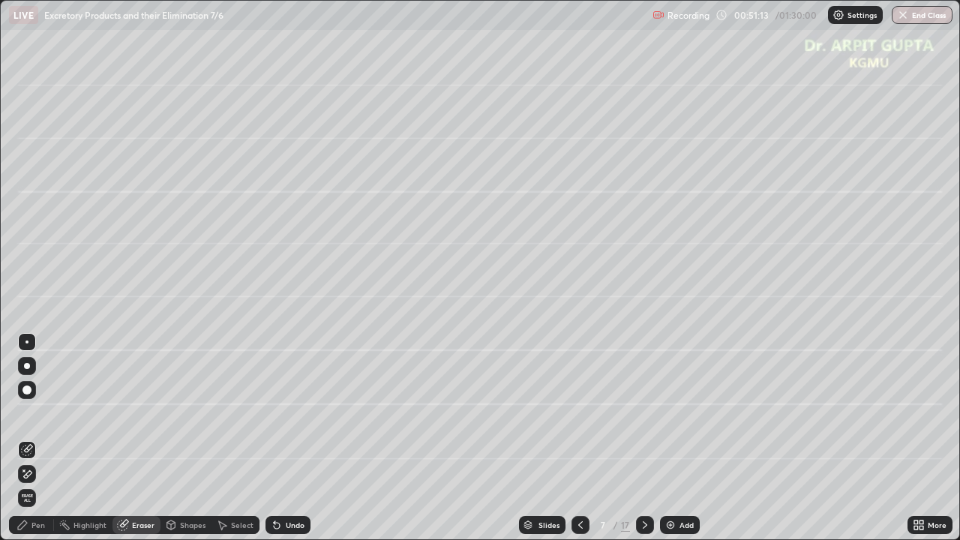
click at [31, 444] on div "Pen" at bounding box center [31, 525] width 45 height 18
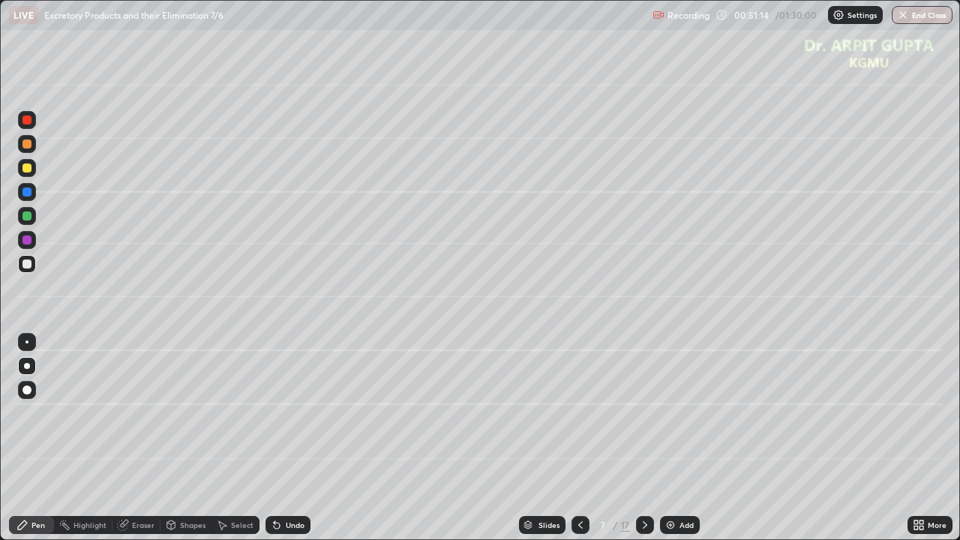
click at [25, 388] on div at bounding box center [26, 389] width 9 height 9
click at [649, 444] on icon at bounding box center [645, 525] width 12 height 12
click at [27, 168] on div at bounding box center [26, 167] width 9 height 9
click at [580, 444] on icon at bounding box center [580, 525] width 12 height 12
click at [643, 444] on icon at bounding box center [645, 524] width 4 height 7
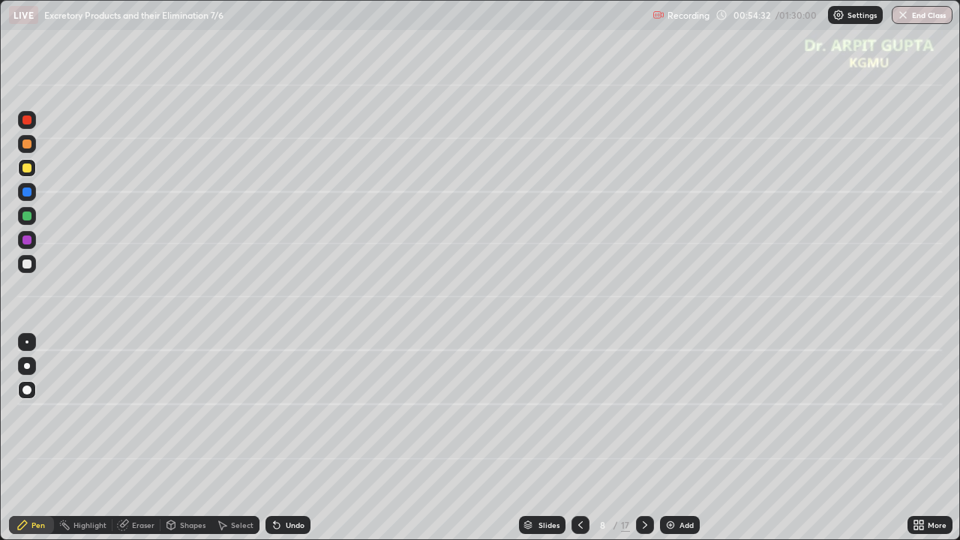
click at [189, 444] on div "Shapes" at bounding box center [185, 525] width 51 height 18
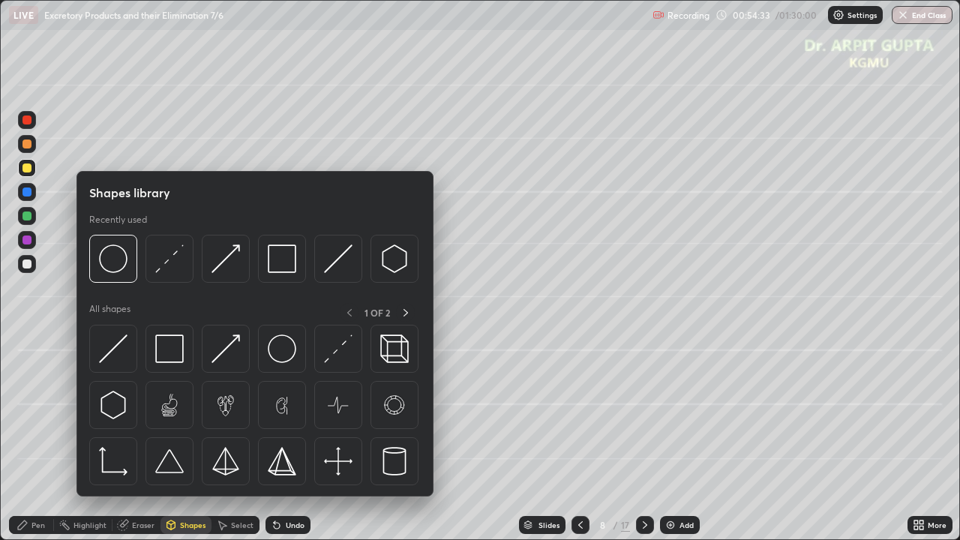
click at [31, 444] on div "Pen" at bounding box center [31, 525] width 45 height 18
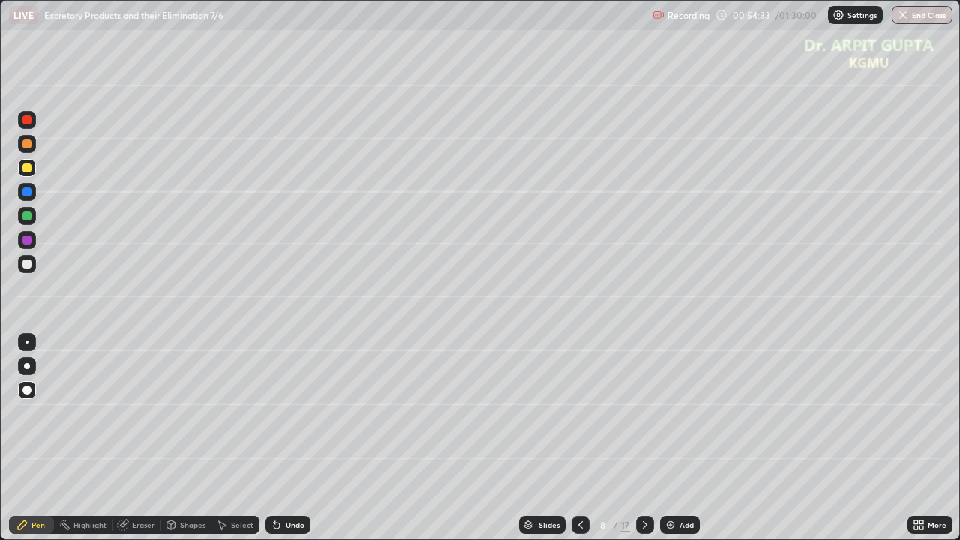
click at [27, 214] on div at bounding box center [26, 215] width 9 height 9
click at [191, 444] on div "Shapes" at bounding box center [192, 524] width 25 height 7
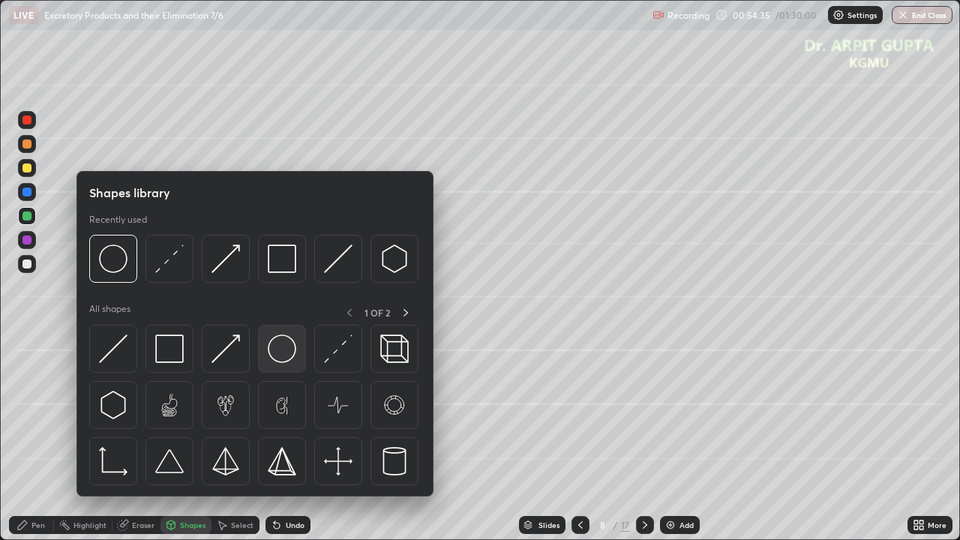
click at [287, 355] on img at bounding box center [282, 348] width 28 height 28
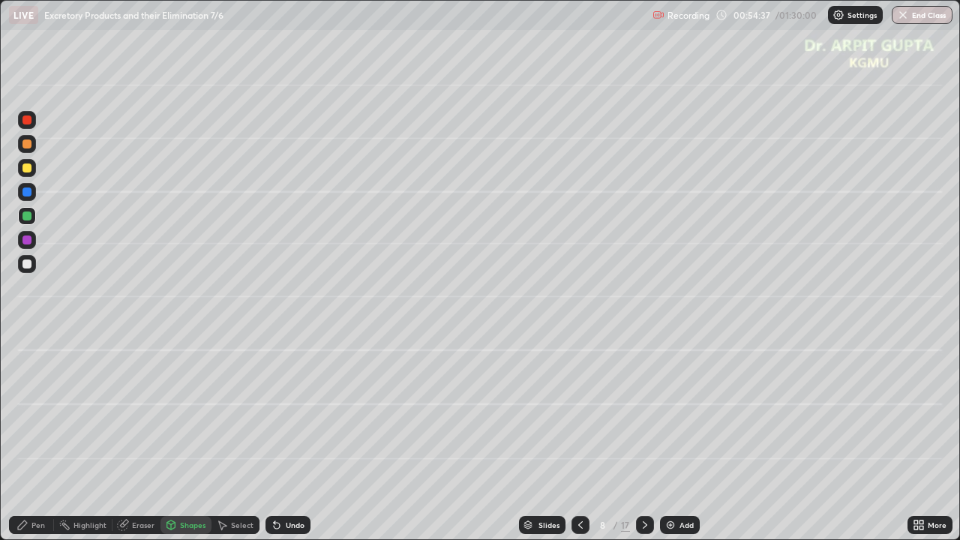
click at [284, 444] on div "Undo" at bounding box center [284, 525] width 51 height 30
click at [40, 444] on div "Pen" at bounding box center [31, 525] width 45 height 18
click at [28, 373] on div at bounding box center [27, 366] width 18 height 18
click at [192, 444] on div "Shapes" at bounding box center [185, 525] width 51 height 18
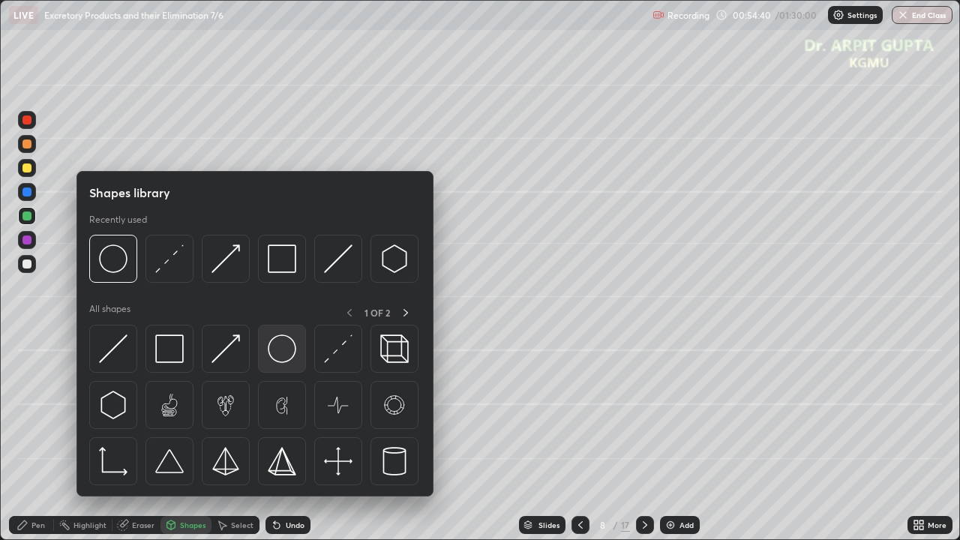
click at [277, 356] on img at bounding box center [282, 348] width 28 height 28
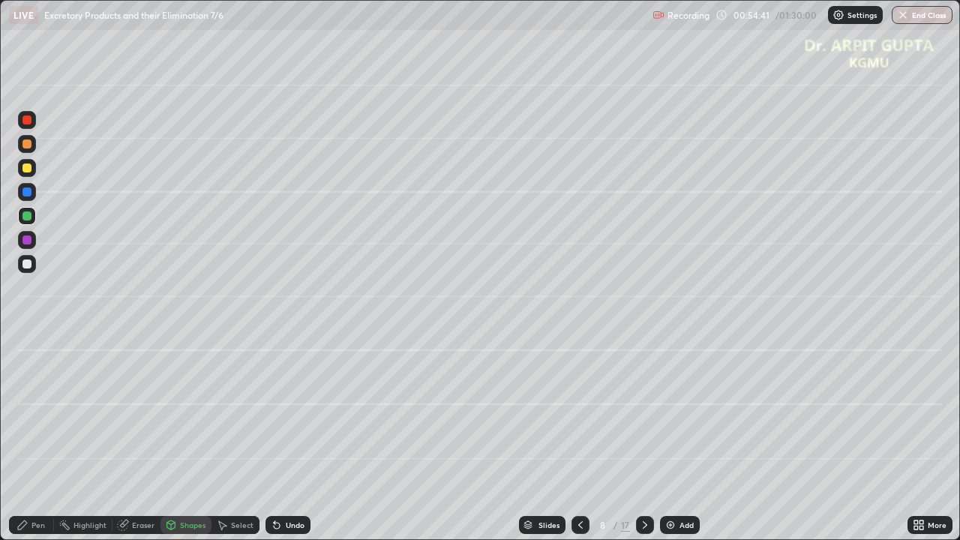
click at [294, 444] on div "Undo" at bounding box center [287, 525] width 45 height 18
click at [27, 268] on div at bounding box center [26, 263] width 9 height 9
click at [33, 444] on div "Pen" at bounding box center [37, 524] width 13 height 7
click at [28, 123] on div at bounding box center [26, 119] width 9 height 9
click at [27, 264] on div at bounding box center [26, 263] width 9 height 9
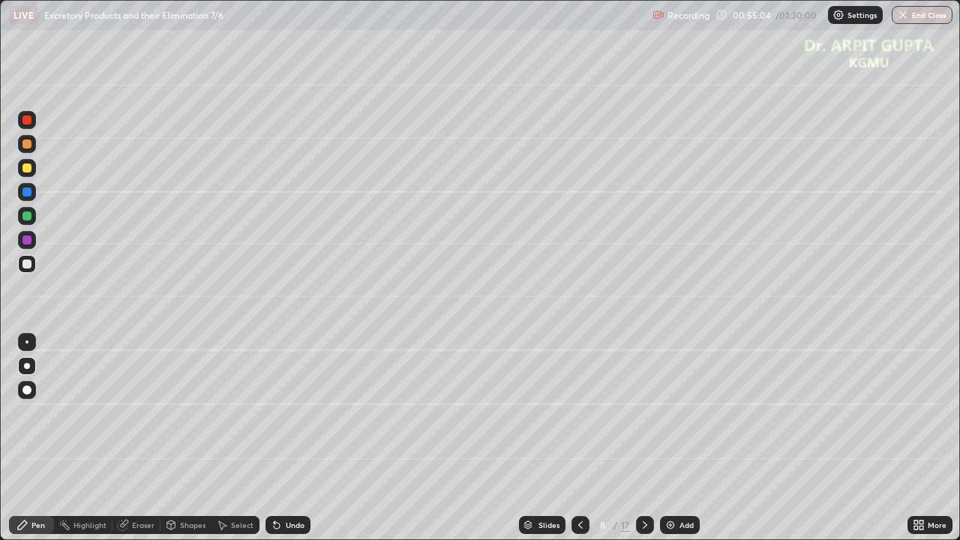
click at [28, 172] on div at bounding box center [27, 168] width 18 height 18
click at [292, 444] on div "Undo" at bounding box center [295, 524] width 19 height 7
click at [30, 266] on div at bounding box center [26, 263] width 9 height 9
click at [28, 243] on div at bounding box center [26, 239] width 9 height 9
click at [29, 122] on div at bounding box center [26, 119] width 9 height 9
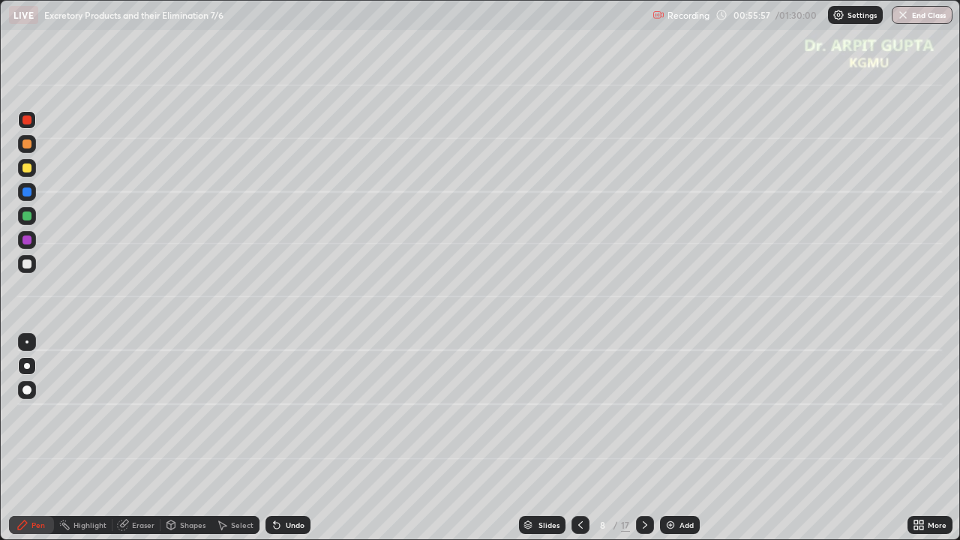
click at [30, 169] on div at bounding box center [26, 167] width 9 height 9
click at [28, 384] on div at bounding box center [27, 390] width 18 height 18
click at [30, 268] on div at bounding box center [27, 264] width 18 height 18
click at [28, 213] on div at bounding box center [26, 215] width 9 height 9
click at [34, 366] on div at bounding box center [27, 366] width 18 height 18
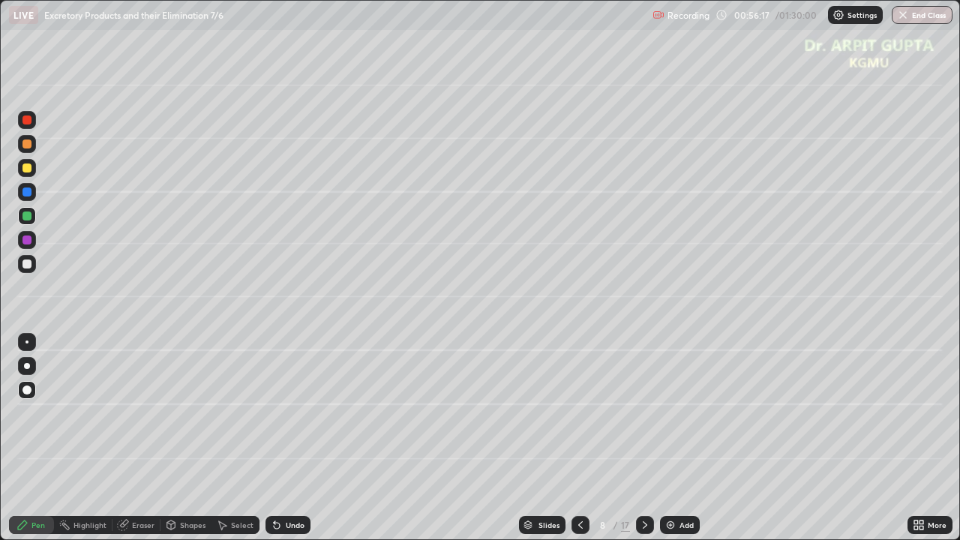
click at [27, 363] on div at bounding box center [27, 366] width 6 height 6
click at [24, 364] on div at bounding box center [27, 366] width 6 height 6
click at [25, 148] on div at bounding box center [26, 143] width 9 height 9
click at [582, 444] on icon at bounding box center [580, 525] width 12 height 12
click at [583, 444] on icon at bounding box center [580, 525] width 12 height 12
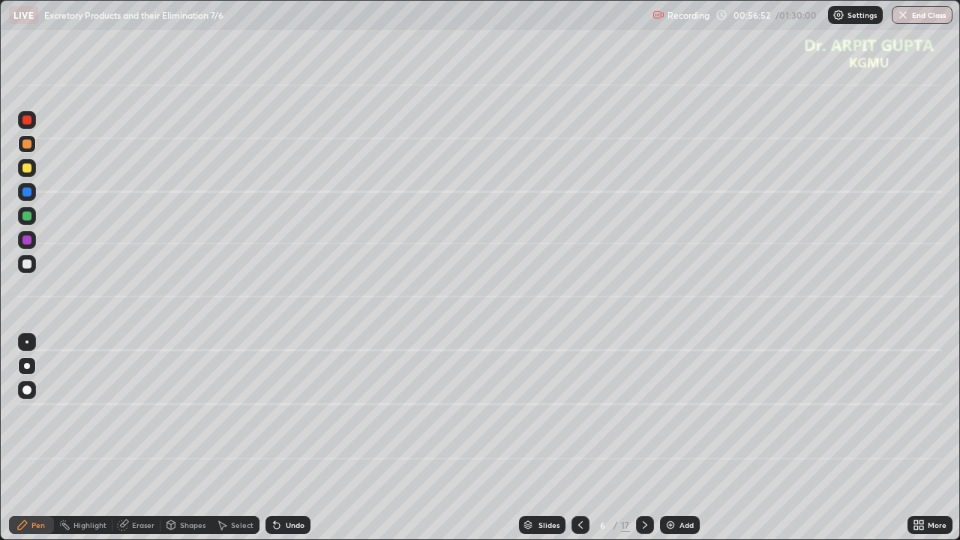
click at [583, 444] on icon at bounding box center [580, 525] width 12 height 12
click at [582, 444] on icon at bounding box center [580, 525] width 12 height 12
click at [584, 444] on icon at bounding box center [580, 525] width 12 height 12
click at [647, 444] on icon at bounding box center [645, 525] width 12 height 12
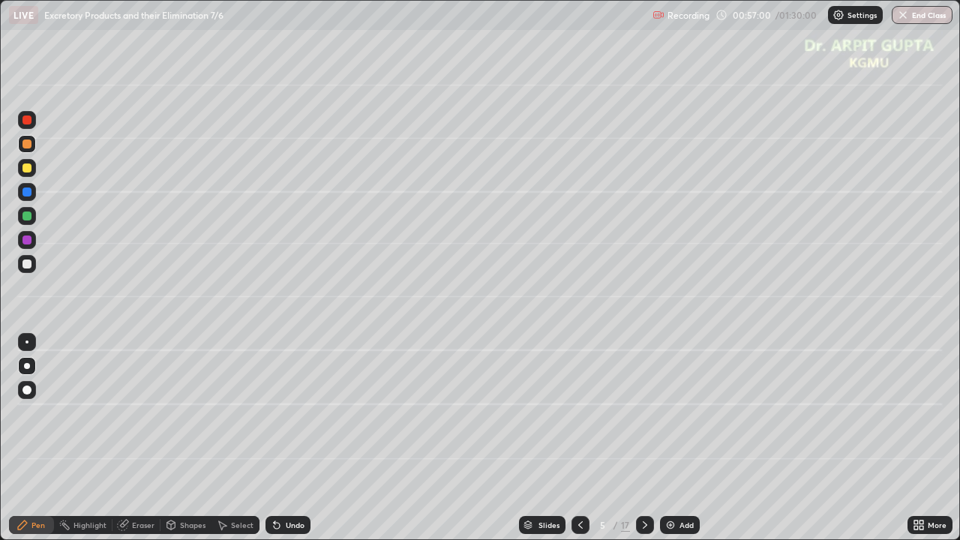
click at [649, 444] on icon at bounding box center [645, 525] width 12 height 12
click at [649, 444] on div at bounding box center [645, 525] width 18 height 18
click at [651, 444] on div at bounding box center [645, 525] width 18 height 18
click at [277, 444] on icon at bounding box center [277, 526] width 6 height 6
click at [279, 444] on icon at bounding box center [277, 525] width 12 height 12
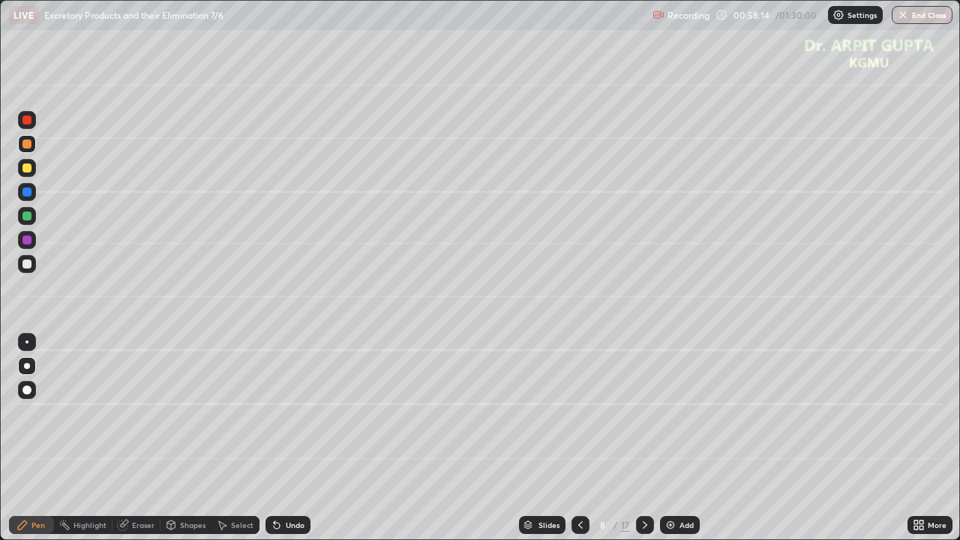
click at [29, 263] on div at bounding box center [26, 263] width 9 height 9
click at [30, 219] on div at bounding box center [26, 215] width 9 height 9
click at [277, 444] on icon at bounding box center [277, 526] width 6 height 6
click at [279, 444] on icon at bounding box center [277, 525] width 12 height 12
click at [28, 170] on div at bounding box center [26, 167] width 9 height 9
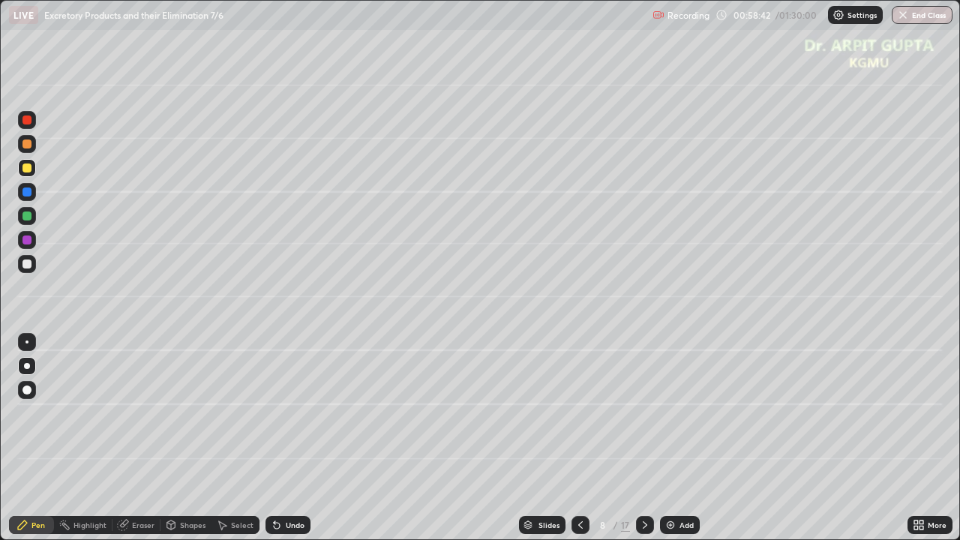
click at [286, 444] on div "Undo" at bounding box center [287, 525] width 45 height 18
click at [580, 444] on icon at bounding box center [580, 525] width 12 height 12
click at [645, 444] on icon at bounding box center [645, 525] width 12 height 12
click at [28, 262] on div at bounding box center [26, 263] width 9 height 9
click at [291, 444] on div "Undo" at bounding box center [295, 524] width 19 height 7
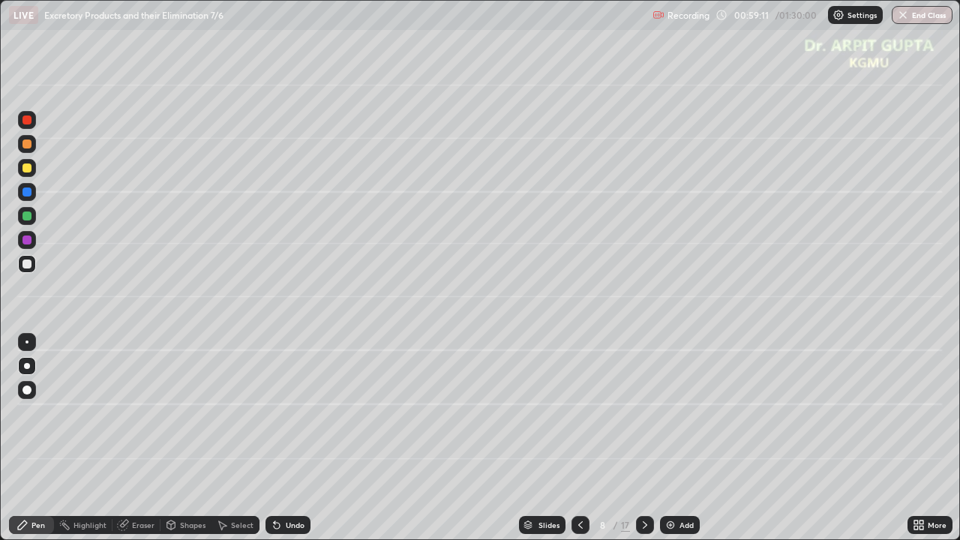
click at [292, 444] on div "Undo" at bounding box center [295, 524] width 19 height 7
click at [297, 444] on div "Undo" at bounding box center [295, 524] width 19 height 7
click at [299, 444] on div "Undo" at bounding box center [295, 524] width 19 height 7
click at [298, 444] on div "Undo" at bounding box center [295, 524] width 19 height 7
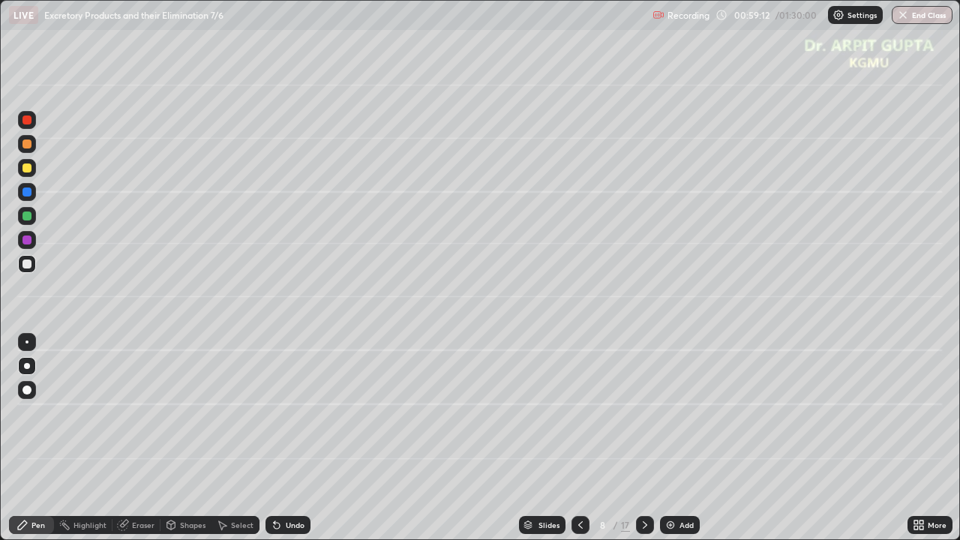
click at [300, 444] on div "Undo" at bounding box center [295, 524] width 19 height 7
click at [580, 444] on icon at bounding box center [580, 525] width 12 height 12
click at [643, 444] on icon at bounding box center [645, 525] width 12 height 12
click at [25, 190] on div at bounding box center [26, 191] width 9 height 9
click at [283, 444] on div "Undo" at bounding box center [287, 525] width 45 height 18
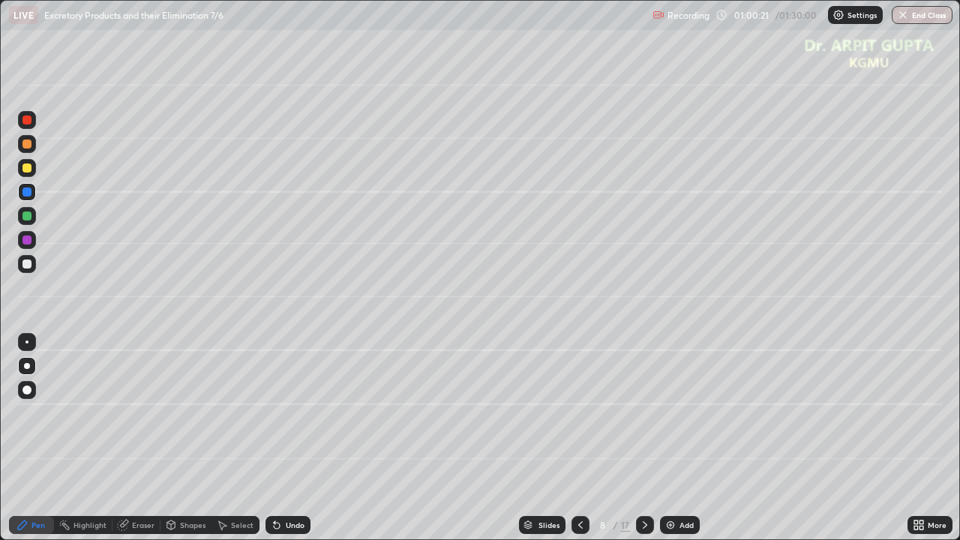
click at [26, 147] on div at bounding box center [26, 143] width 9 height 9
click at [141, 444] on div "Eraser" at bounding box center [143, 524] width 22 height 7
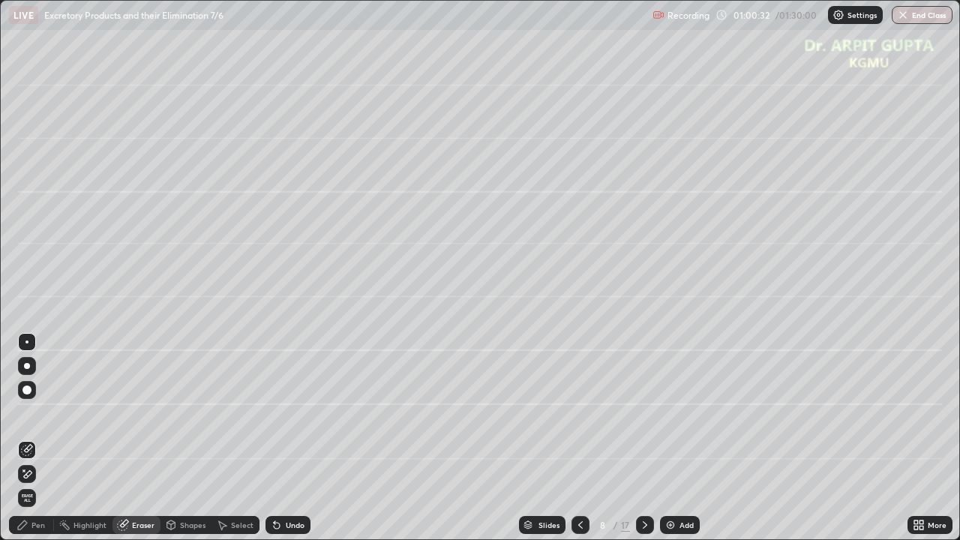
click at [36, 444] on div "Pen" at bounding box center [37, 524] width 13 height 7
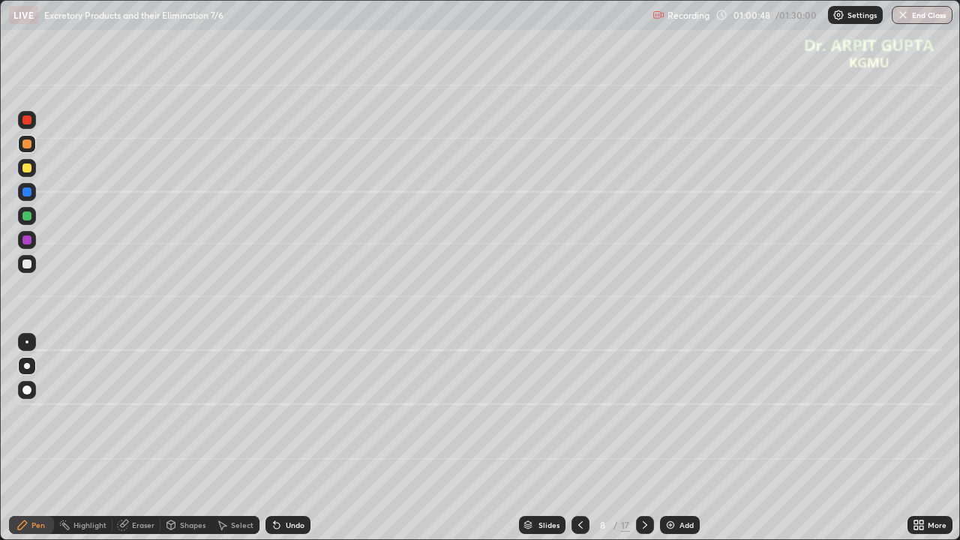
click at [579, 444] on icon at bounding box center [580, 525] width 12 height 12
click at [304, 444] on div "Undo" at bounding box center [287, 525] width 45 height 18
click at [643, 444] on icon at bounding box center [645, 525] width 12 height 12
click at [580, 444] on div at bounding box center [580, 525] width 18 height 18
click at [580, 444] on icon at bounding box center [580, 525] width 12 height 12
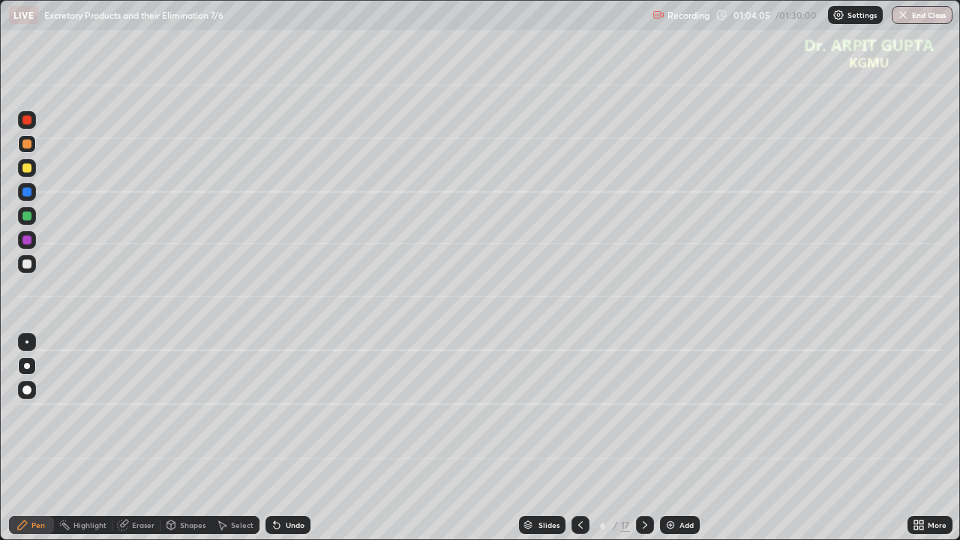
click at [643, 444] on icon at bounding box center [645, 525] width 12 height 12
click at [649, 444] on div at bounding box center [645, 525] width 18 height 18
click at [643, 444] on icon at bounding box center [645, 524] width 4 height 7
click at [27, 171] on div at bounding box center [26, 167] width 9 height 9
click at [274, 444] on icon at bounding box center [277, 526] width 6 height 6
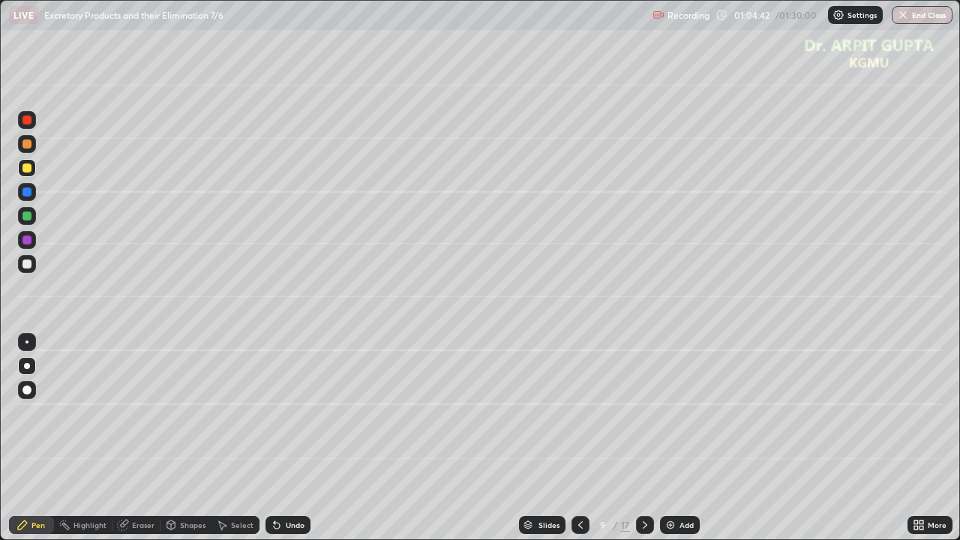
click at [280, 444] on div "Undo" at bounding box center [287, 525] width 45 height 18
click at [286, 444] on div "Undo" at bounding box center [287, 525] width 45 height 18
click at [579, 444] on icon at bounding box center [580, 525] width 12 height 12
click at [643, 444] on icon at bounding box center [645, 525] width 12 height 12
click at [27, 217] on div at bounding box center [26, 215] width 9 height 9
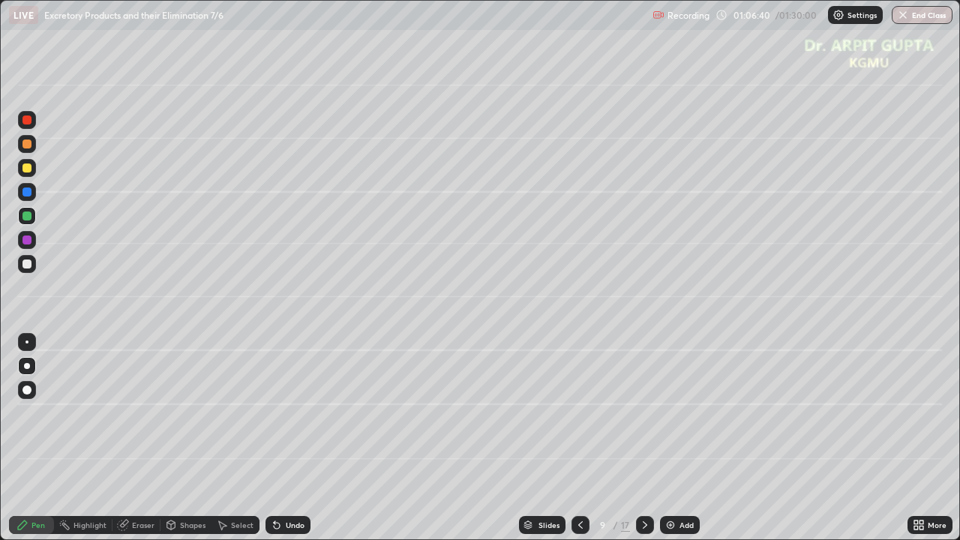
click at [29, 263] on div at bounding box center [26, 263] width 9 height 9
click at [578, 444] on icon at bounding box center [580, 524] width 4 height 7
click at [641, 444] on icon at bounding box center [645, 525] width 12 height 12
click at [274, 444] on icon at bounding box center [274, 521] width 1 height 1
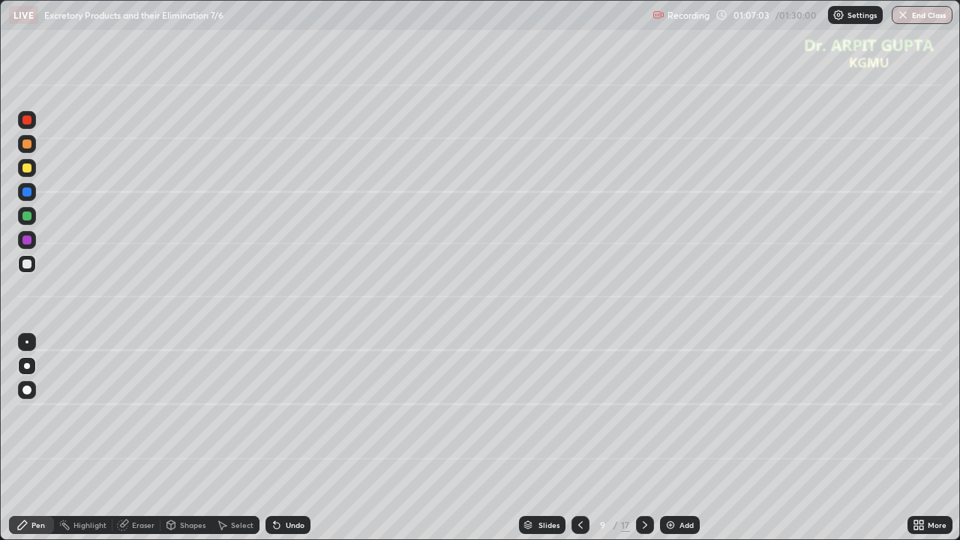
click at [578, 444] on icon at bounding box center [580, 525] width 12 height 12
click at [642, 444] on icon at bounding box center [645, 525] width 12 height 12
click at [28, 393] on div at bounding box center [26, 389] width 9 height 9
click at [28, 220] on div at bounding box center [27, 216] width 18 height 18
click at [274, 444] on icon at bounding box center [277, 526] width 6 height 6
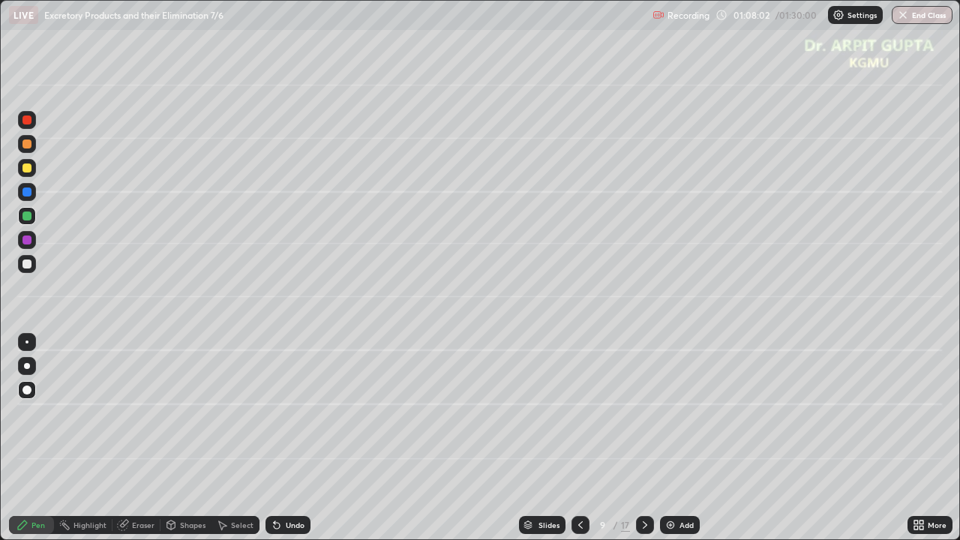
click at [27, 366] on div at bounding box center [27, 366] width 6 height 6
click at [140, 444] on div "Eraser" at bounding box center [143, 524] width 22 height 7
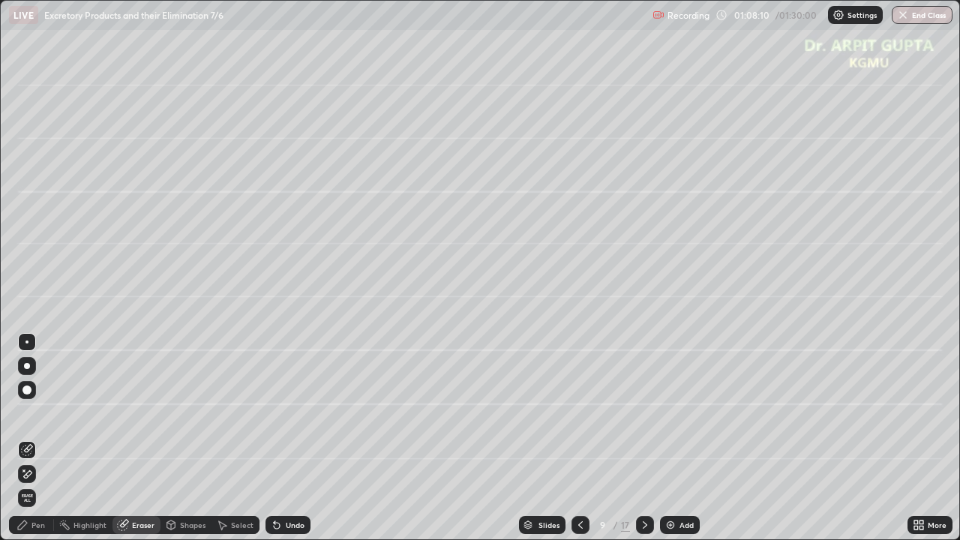
click at [33, 444] on div "Pen" at bounding box center [37, 524] width 13 height 7
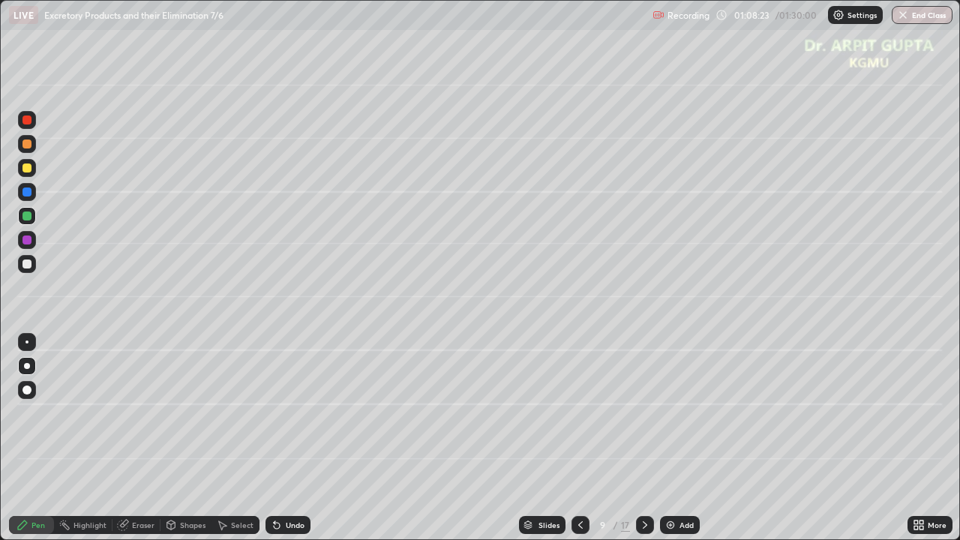
click at [280, 444] on div "Undo" at bounding box center [287, 525] width 45 height 18
click at [27, 151] on div at bounding box center [27, 144] width 18 height 18
click at [27, 216] on div at bounding box center [26, 215] width 9 height 9
click at [31, 172] on div at bounding box center [27, 168] width 18 height 18
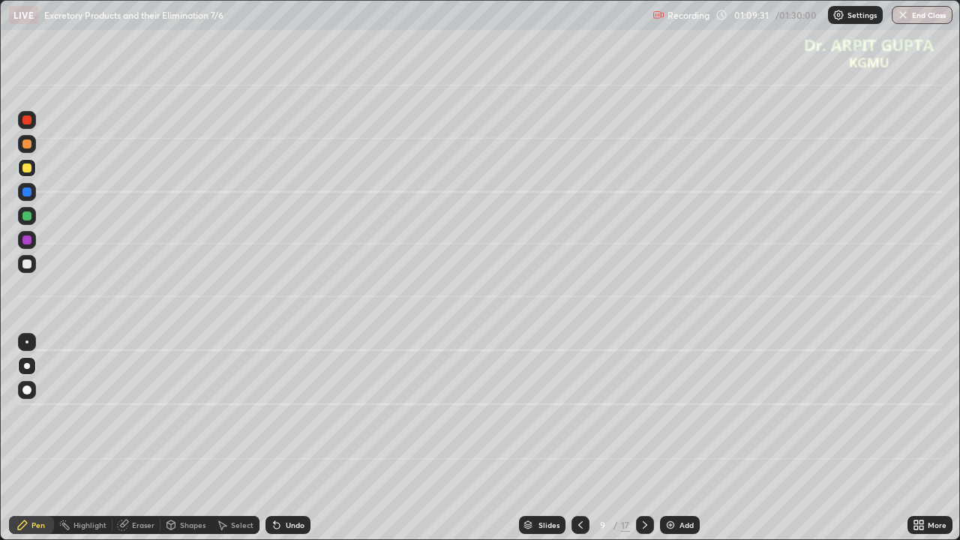
click at [277, 444] on icon at bounding box center [277, 526] width 6 height 6
click at [274, 444] on icon at bounding box center [277, 526] width 6 height 6
click at [272, 444] on icon at bounding box center [277, 525] width 12 height 12
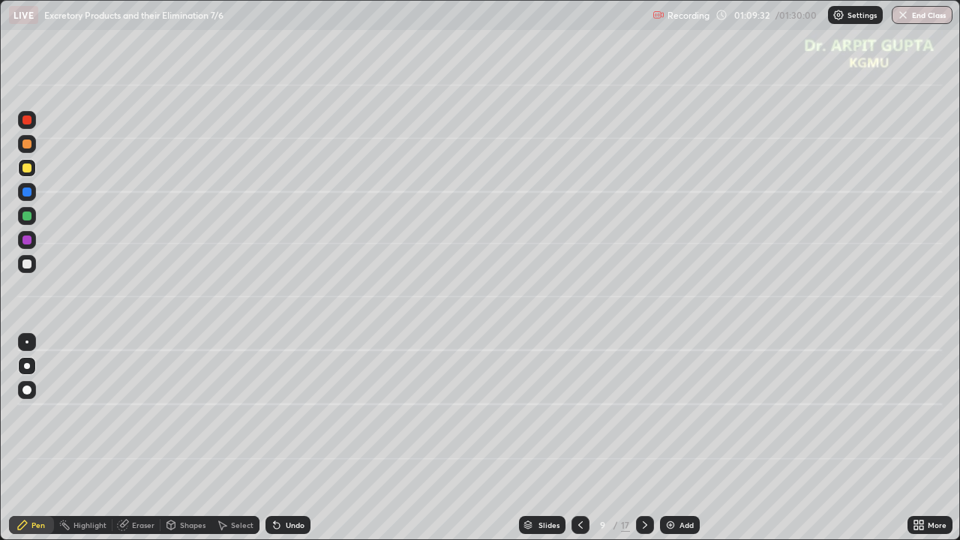
click at [274, 444] on icon at bounding box center [277, 526] width 6 height 6
click at [31, 263] on div at bounding box center [26, 263] width 9 height 9
click at [28, 142] on div at bounding box center [26, 143] width 9 height 9
click at [643, 444] on icon at bounding box center [645, 525] width 12 height 12
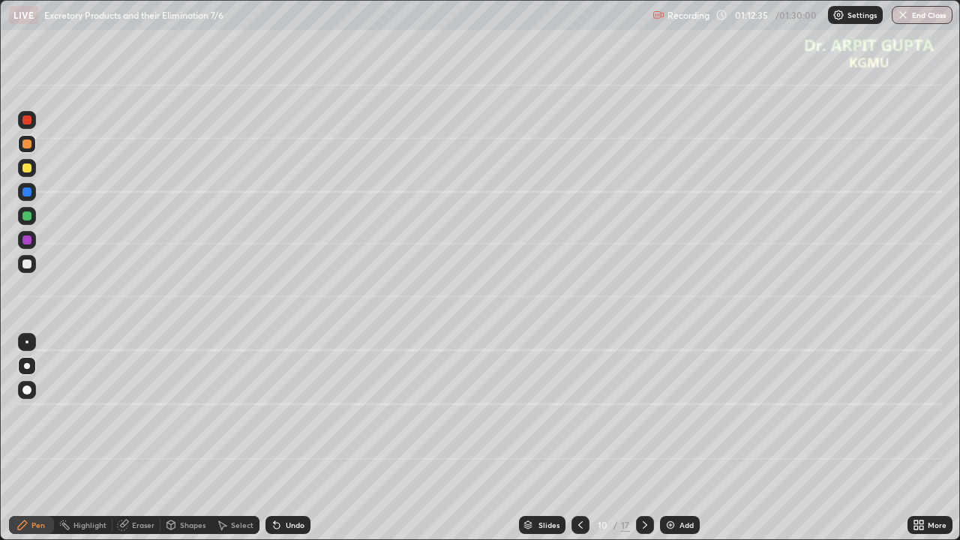
click at [29, 265] on div at bounding box center [26, 263] width 9 height 9
click at [27, 394] on div at bounding box center [27, 390] width 18 height 18
click at [579, 444] on icon at bounding box center [580, 525] width 12 height 12
click at [640, 444] on icon at bounding box center [645, 525] width 12 height 12
click at [193, 444] on div "Shapes" at bounding box center [192, 524] width 25 height 7
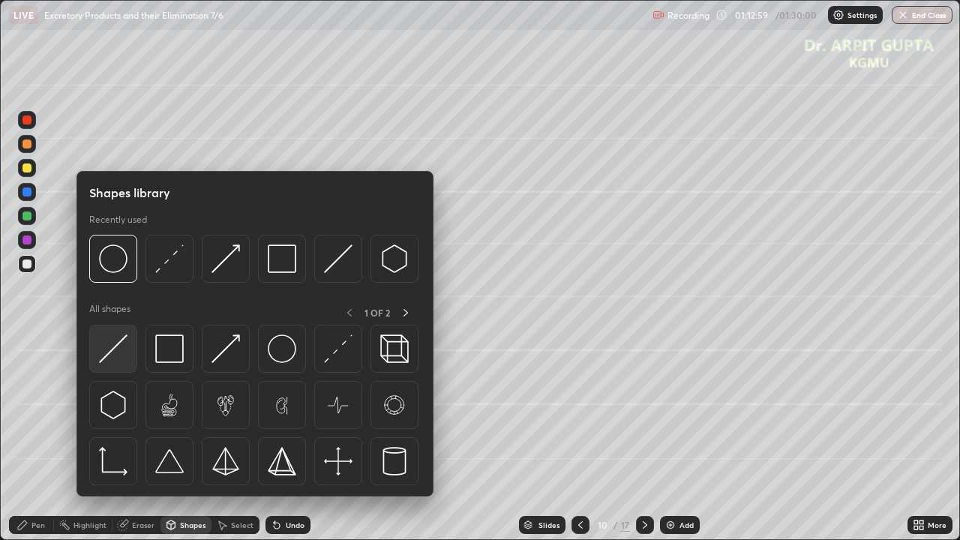
click at [118, 350] on img at bounding box center [113, 348] width 28 height 28
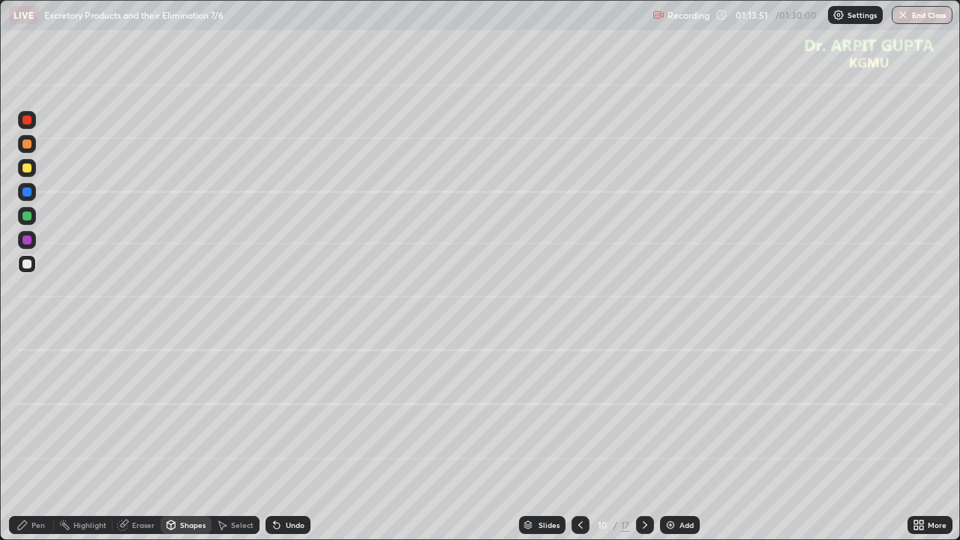
click at [277, 444] on icon at bounding box center [277, 525] width 12 height 12
click at [25, 196] on div at bounding box center [26, 191] width 9 height 9
click at [178, 444] on div "Shapes" at bounding box center [185, 525] width 51 height 18
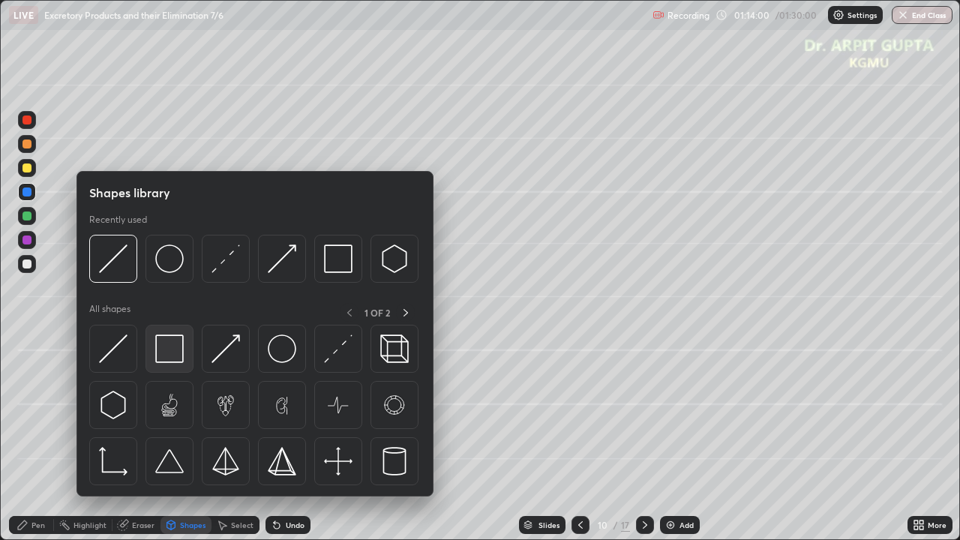
click at [181, 363] on div at bounding box center [169, 349] width 48 height 48
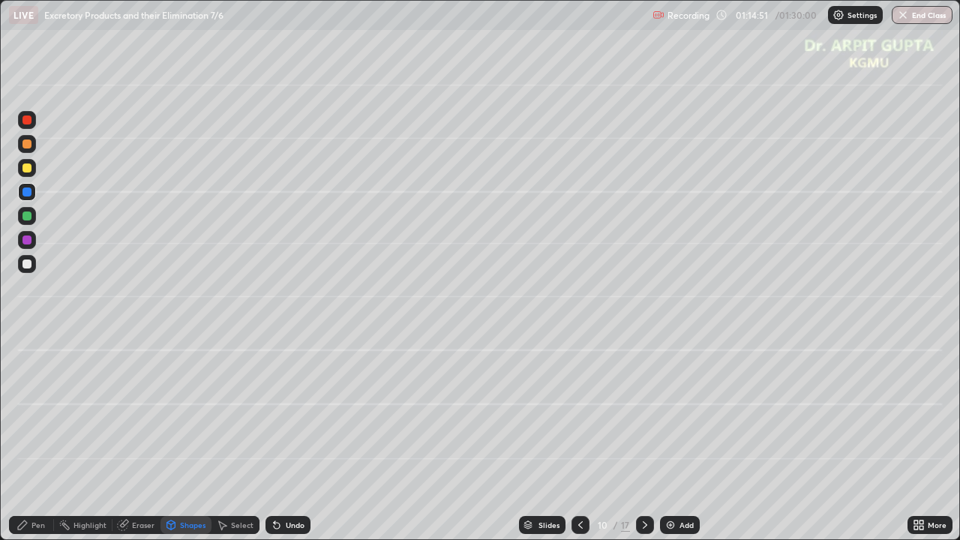
click at [181, 444] on div "Shapes" at bounding box center [185, 525] width 51 height 18
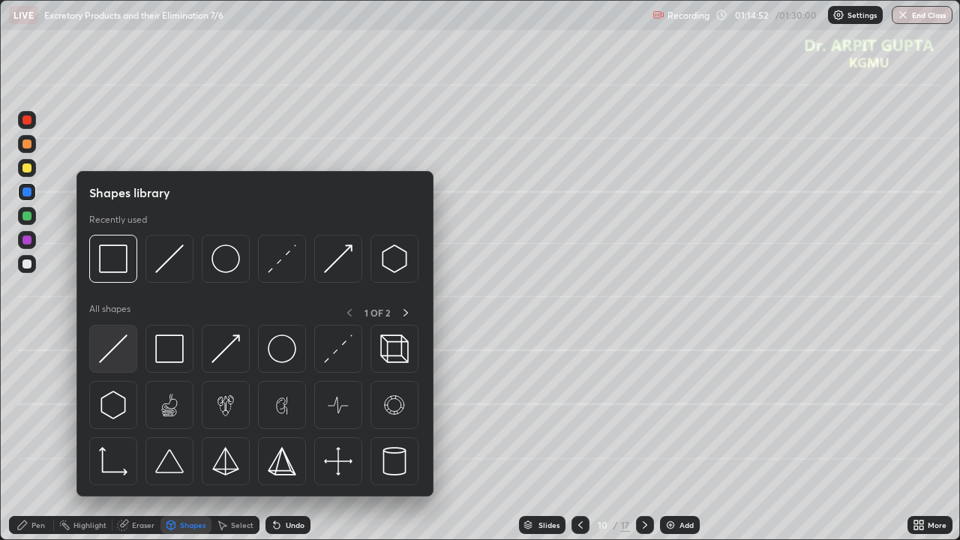
click at [117, 348] on img at bounding box center [113, 348] width 28 height 28
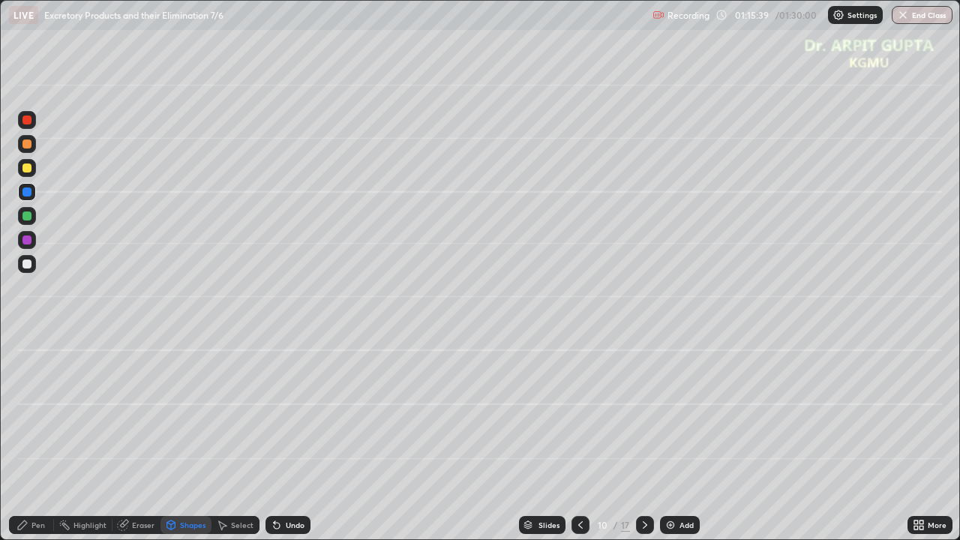
click at [43, 444] on div "Pen" at bounding box center [37, 524] width 13 height 7
click at [294, 444] on div "Undo" at bounding box center [295, 524] width 19 height 7
click at [583, 444] on icon at bounding box center [580, 525] width 12 height 12
click at [580, 444] on icon at bounding box center [580, 525] width 12 height 12
click at [643, 444] on icon at bounding box center [645, 525] width 12 height 12
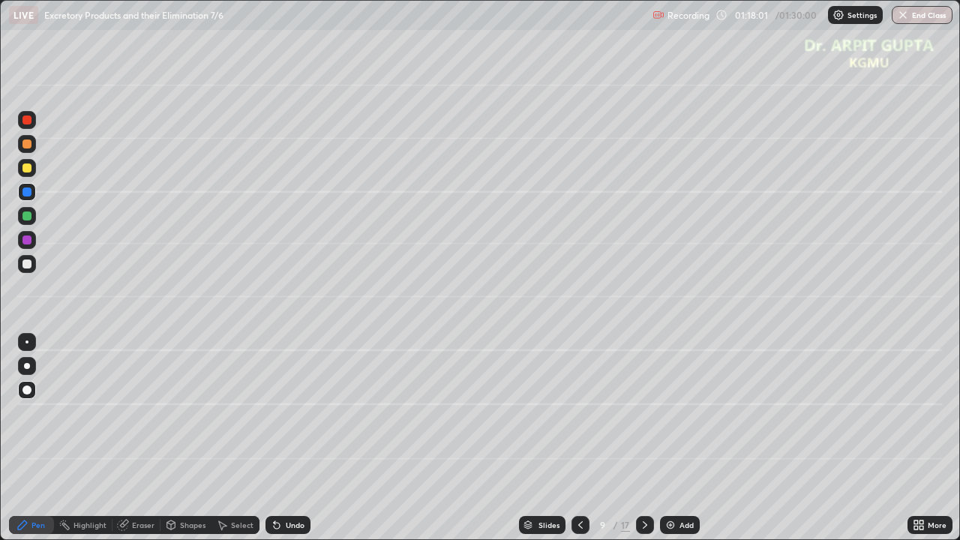
click at [645, 444] on icon at bounding box center [645, 525] width 12 height 12
click at [582, 444] on icon at bounding box center [580, 525] width 12 height 12
click at [280, 444] on icon at bounding box center [277, 525] width 12 height 12
click at [274, 444] on icon at bounding box center [277, 526] width 6 height 6
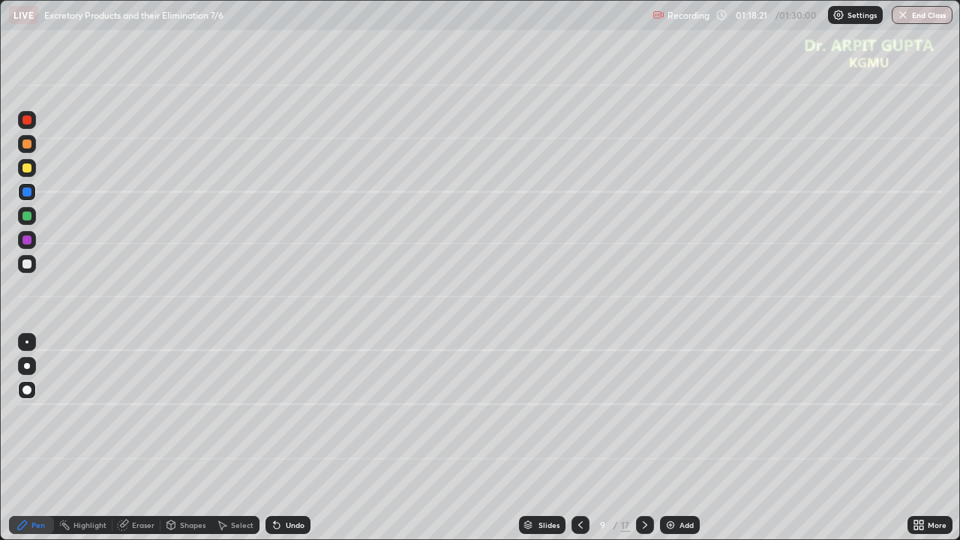
click at [274, 444] on icon at bounding box center [277, 526] width 6 height 6
click at [280, 444] on icon at bounding box center [277, 525] width 12 height 12
click at [282, 444] on div "Undo" at bounding box center [287, 525] width 45 height 18
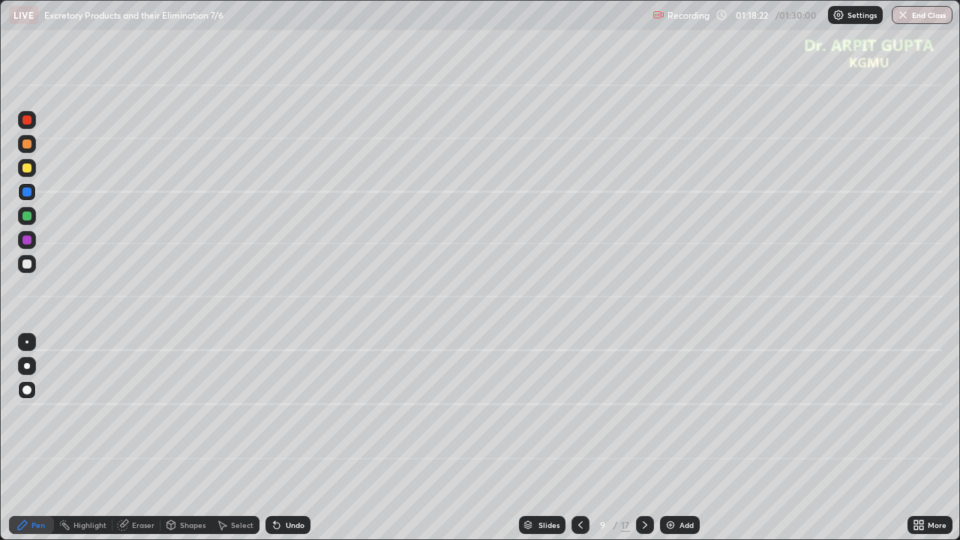
click at [282, 444] on div "Undo" at bounding box center [287, 525] width 45 height 18
click at [281, 444] on div "Undo" at bounding box center [287, 525] width 45 height 18
click at [282, 444] on div "Undo" at bounding box center [287, 525] width 45 height 18
click at [280, 444] on div "Undo" at bounding box center [287, 525] width 45 height 18
click at [282, 444] on div "Undo" at bounding box center [287, 525] width 45 height 18
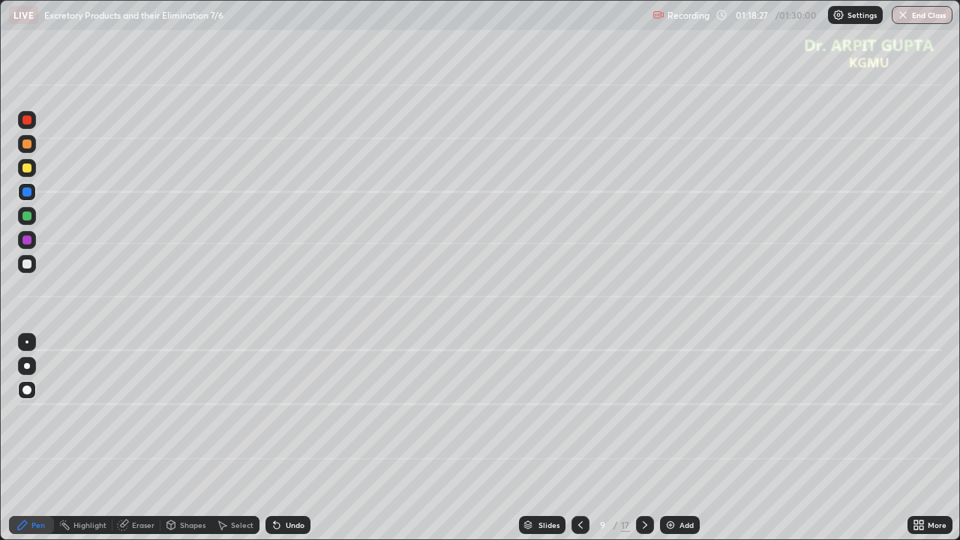
click at [286, 444] on div "Undo" at bounding box center [295, 524] width 19 height 7
click at [640, 444] on icon at bounding box center [645, 525] width 12 height 12
click at [274, 444] on icon at bounding box center [277, 526] width 6 height 6
click at [27, 270] on div at bounding box center [27, 264] width 18 height 18
click at [27, 367] on div at bounding box center [27, 366] width 6 height 6
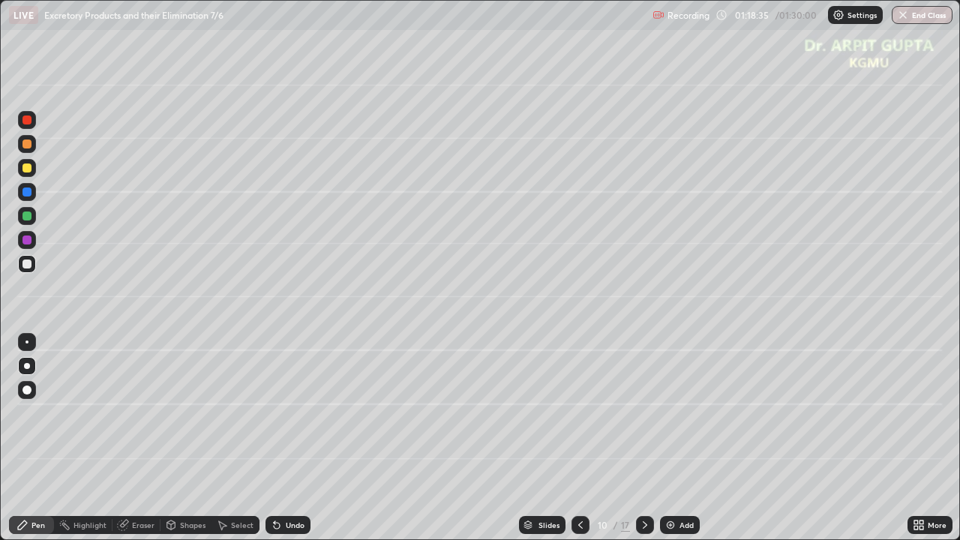
click at [180, 444] on div "Shapes" at bounding box center [192, 524] width 25 height 7
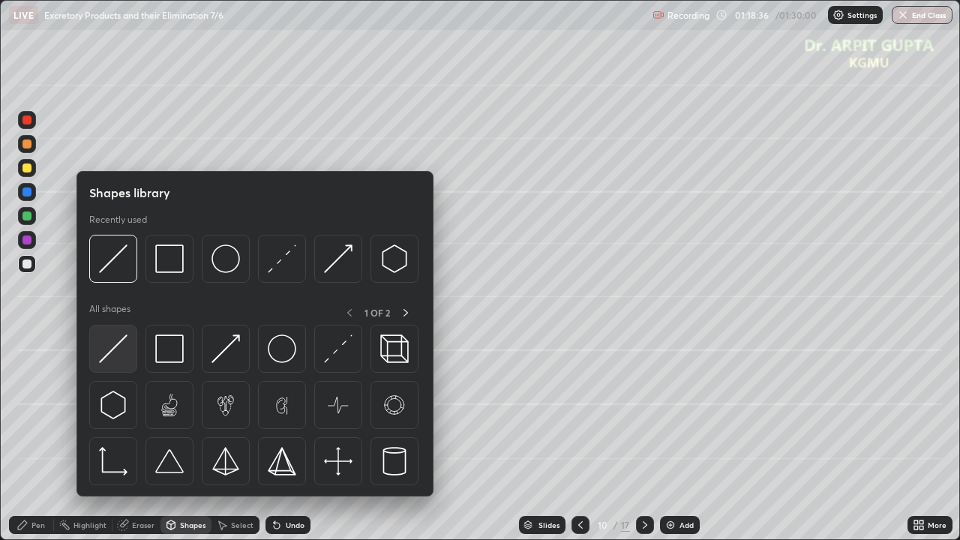
click at [112, 353] on img at bounding box center [113, 348] width 28 height 28
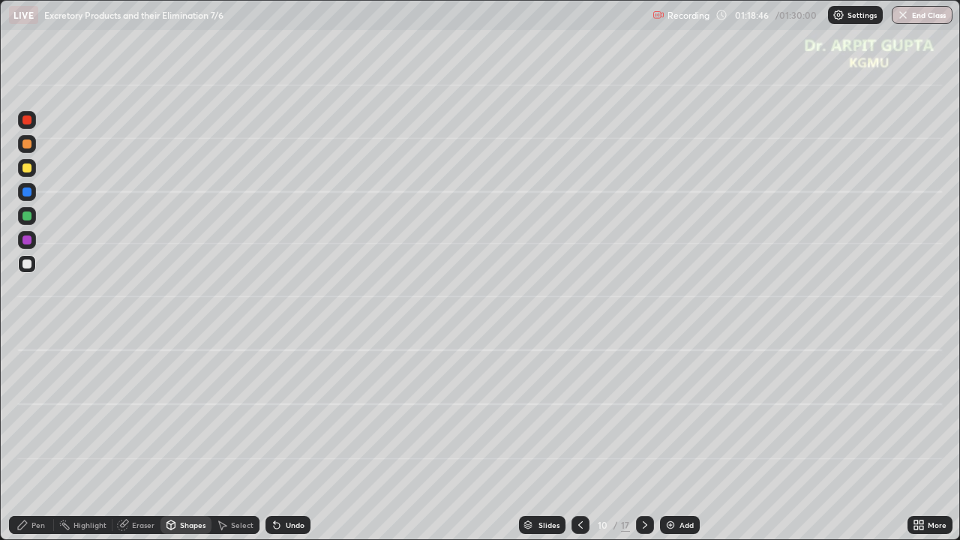
click at [27, 147] on div at bounding box center [26, 143] width 9 height 9
click at [279, 444] on div "Undo" at bounding box center [287, 525] width 45 height 18
click at [23, 217] on div at bounding box center [26, 215] width 9 height 9
click at [30, 241] on div at bounding box center [26, 239] width 9 height 9
click at [36, 444] on div "Pen" at bounding box center [31, 525] width 45 height 18
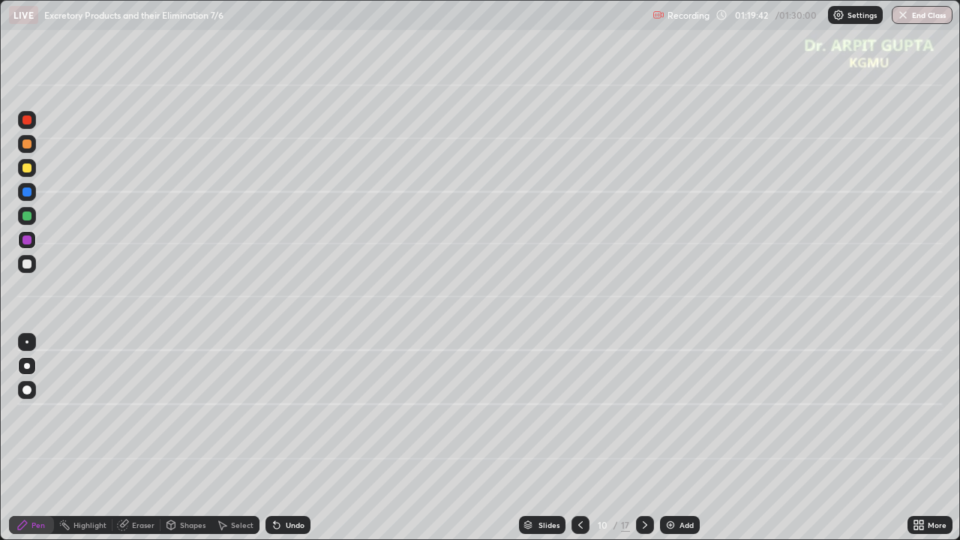
click at [26, 219] on div at bounding box center [26, 215] width 9 height 9
click at [189, 444] on div "Shapes" at bounding box center [192, 524] width 25 height 7
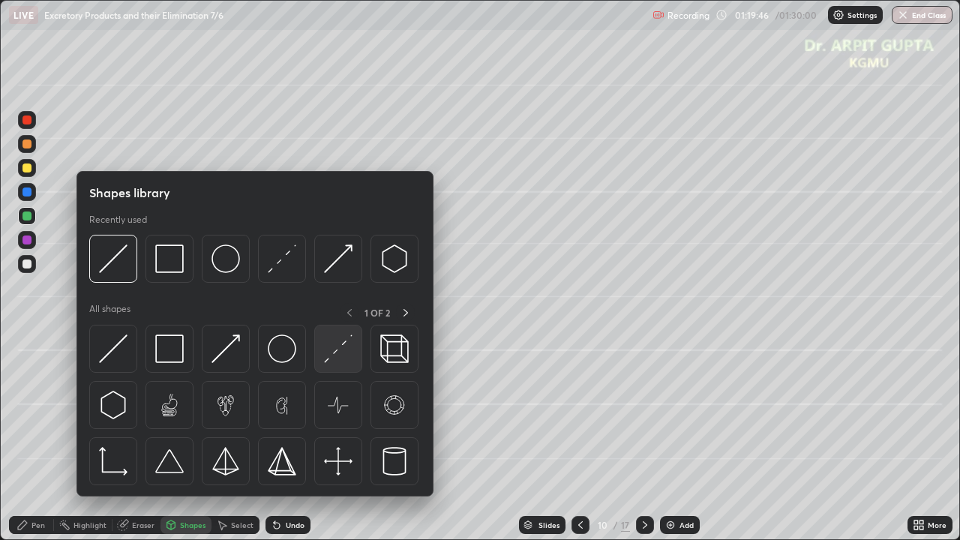
click at [337, 348] on img at bounding box center [338, 348] width 28 height 28
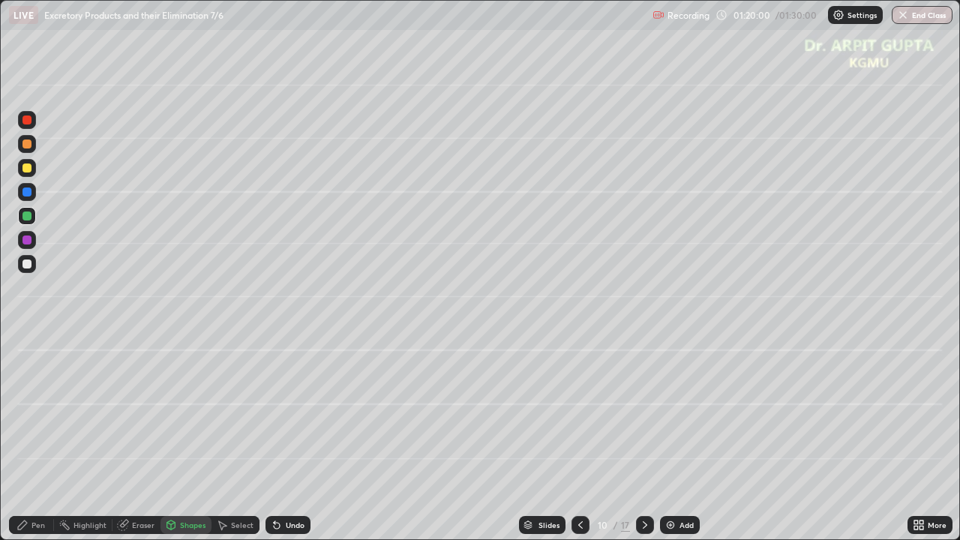
click at [29, 171] on div at bounding box center [26, 167] width 9 height 9
click at [286, 444] on div "Undo" at bounding box center [295, 524] width 19 height 7
click at [29, 270] on div at bounding box center [27, 264] width 18 height 18
click at [25, 148] on div at bounding box center [26, 143] width 9 height 9
click at [34, 444] on div "Pen" at bounding box center [37, 524] width 13 height 7
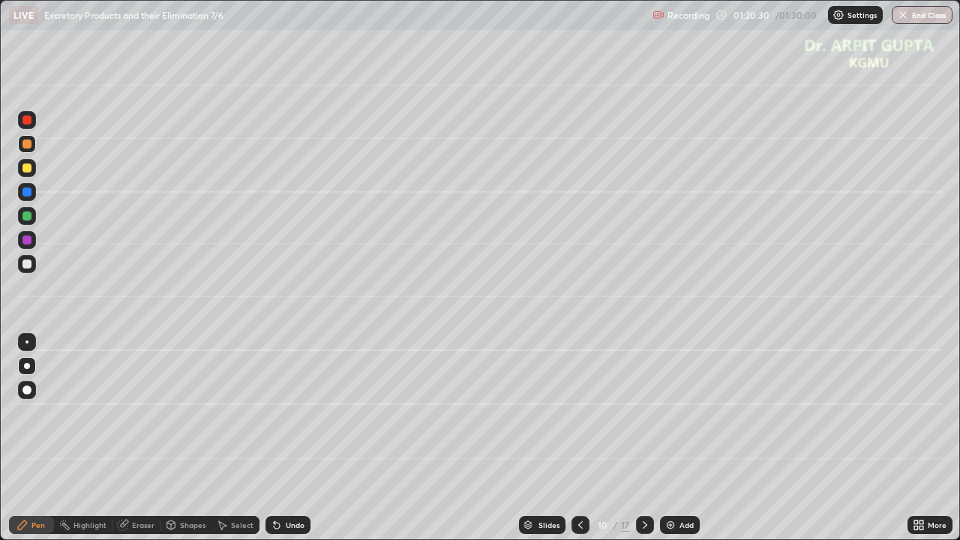
click at [28, 169] on div at bounding box center [26, 167] width 9 height 9
click at [29, 244] on div at bounding box center [26, 239] width 9 height 9
click at [180, 444] on div "Shapes" at bounding box center [192, 524] width 25 height 7
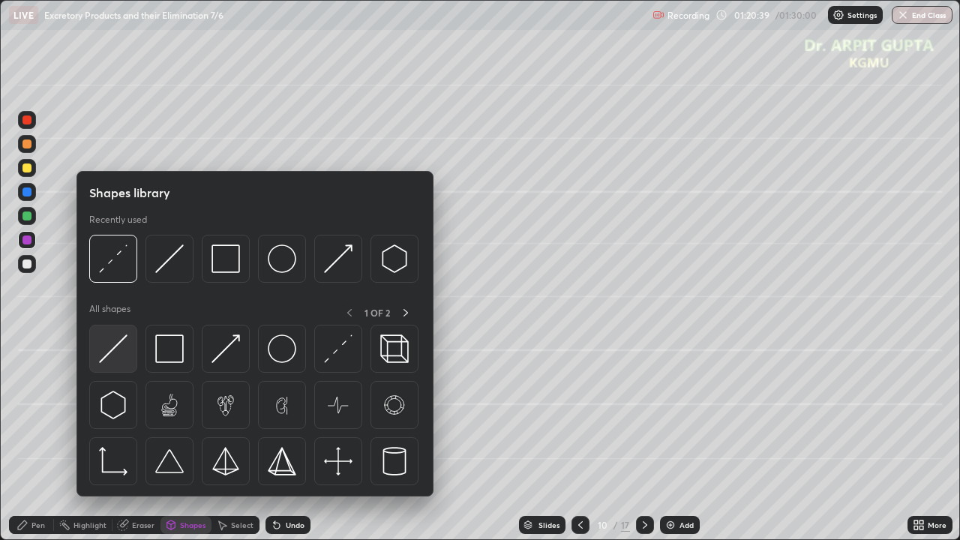
click at [113, 349] on img at bounding box center [113, 348] width 28 height 28
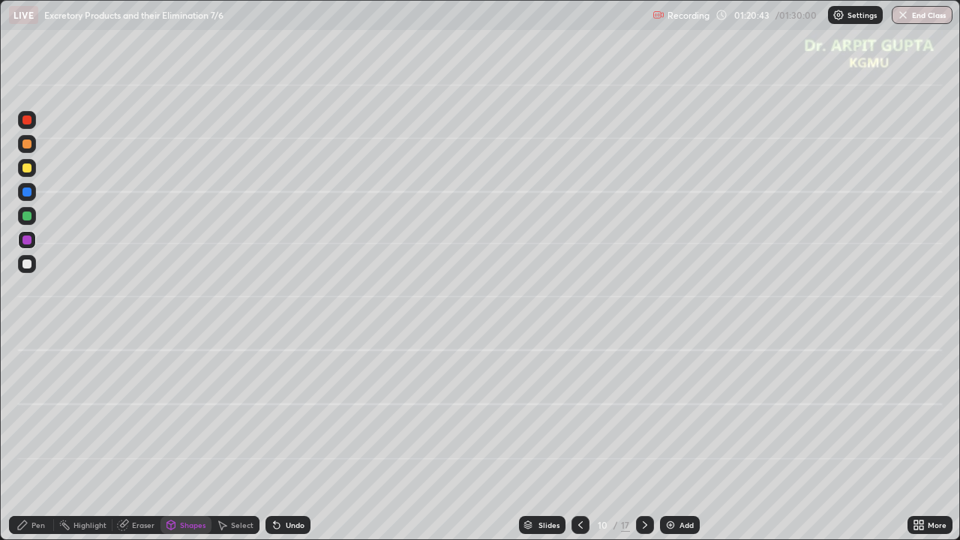
click at [275, 444] on icon at bounding box center [277, 526] width 6 height 6
click at [36, 444] on div "Pen" at bounding box center [31, 525] width 45 height 18
click at [28, 219] on div at bounding box center [26, 215] width 9 height 9
click at [279, 444] on div "Undo" at bounding box center [287, 525] width 45 height 18
click at [294, 444] on div "Undo" at bounding box center [295, 524] width 19 height 7
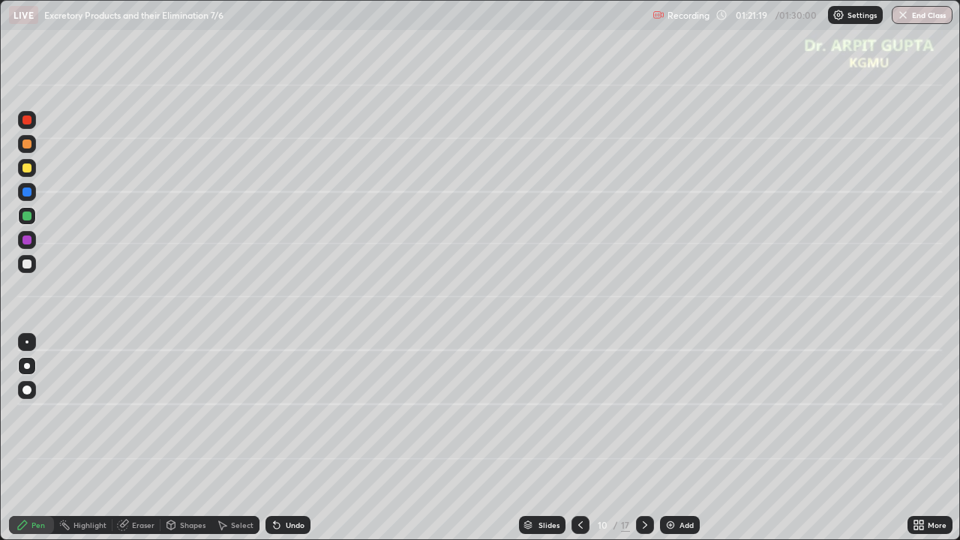
click at [289, 444] on div "Undo" at bounding box center [295, 524] width 19 height 7
click at [286, 444] on div "Undo" at bounding box center [287, 525] width 45 height 18
click at [284, 444] on div "Undo" at bounding box center [287, 525] width 45 height 18
click at [27, 169] on div at bounding box center [26, 167] width 9 height 9
click at [280, 444] on icon at bounding box center [277, 525] width 12 height 12
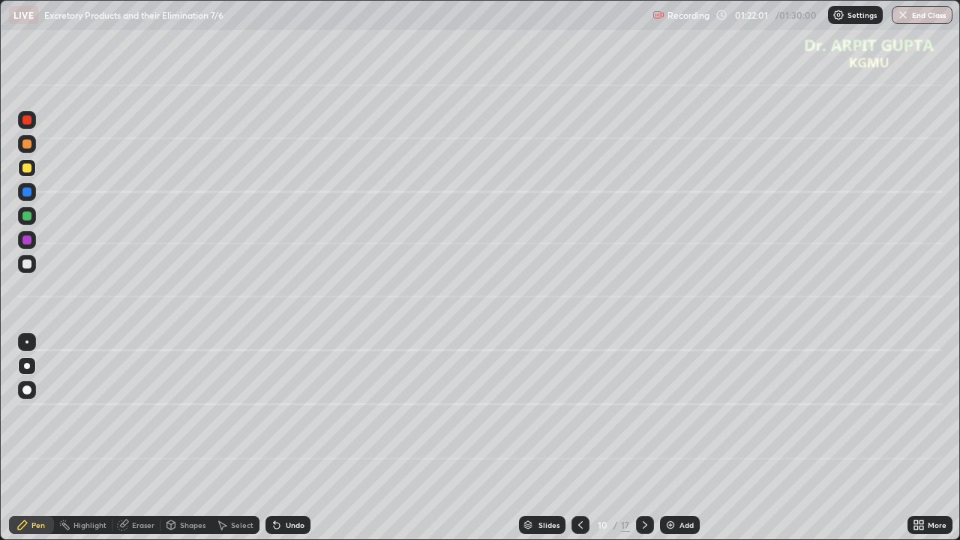
click at [286, 444] on div "Undo" at bounding box center [287, 525] width 45 height 18
click at [34, 343] on div at bounding box center [27, 342] width 18 height 18
click at [26, 217] on div at bounding box center [26, 215] width 9 height 9
click at [274, 444] on icon at bounding box center [277, 526] width 6 height 6
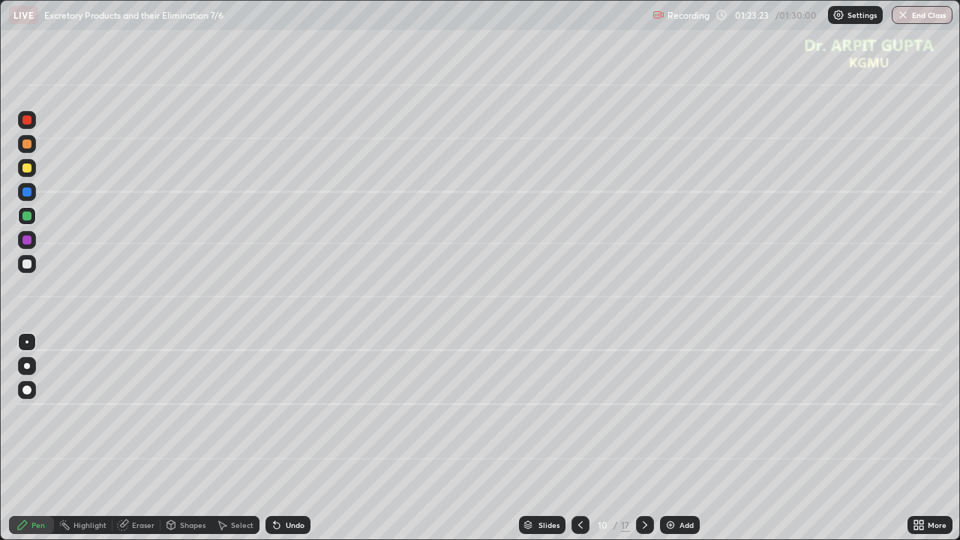
click at [278, 444] on div "Undo" at bounding box center [284, 525] width 51 height 30
click at [582, 444] on icon at bounding box center [580, 525] width 12 height 12
click at [644, 444] on icon at bounding box center [645, 525] width 12 height 12
click at [274, 444] on icon at bounding box center [277, 526] width 6 height 6
click at [277, 444] on icon at bounding box center [277, 526] width 6 height 6
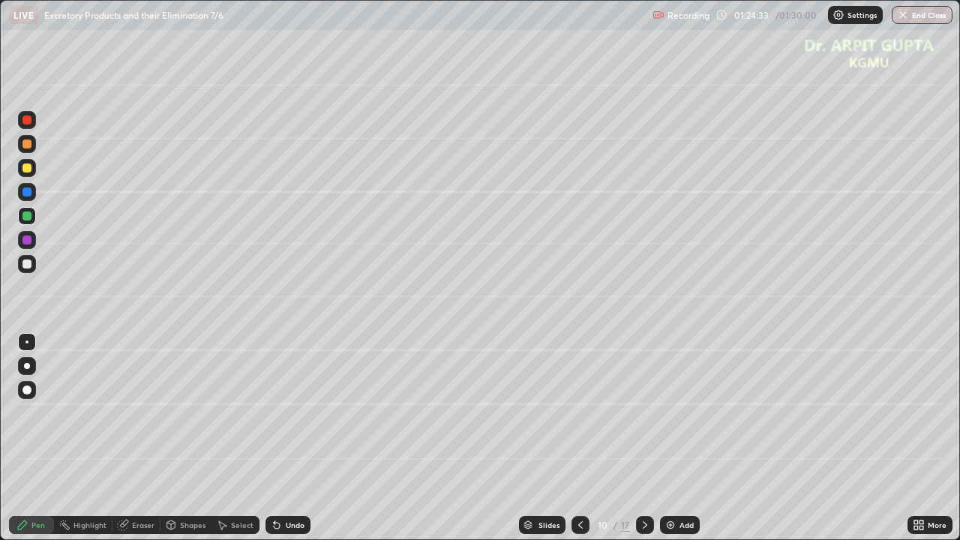
click at [274, 444] on icon at bounding box center [277, 526] width 6 height 6
click at [282, 444] on div "Undo" at bounding box center [287, 525] width 45 height 18
click at [286, 444] on div "Undo" at bounding box center [287, 525] width 45 height 18
click at [286, 444] on div "Undo" at bounding box center [295, 524] width 19 height 7
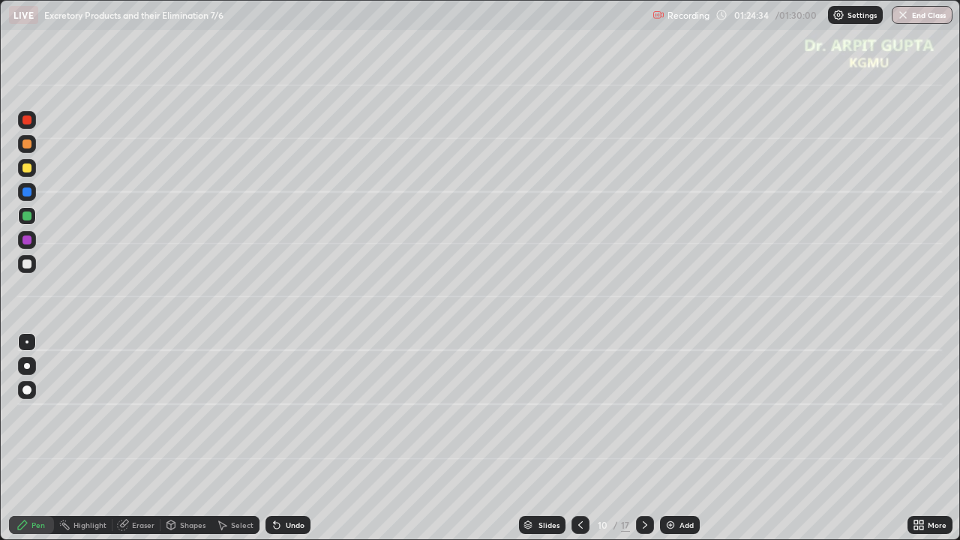
click at [285, 444] on div "Undo" at bounding box center [287, 525] width 45 height 18
click at [286, 444] on div "Undo" at bounding box center [295, 524] width 19 height 7
click at [279, 444] on icon at bounding box center [277, 525] width 12 height 12
click at [280, 444] on div "Undo" at bounding box center [287, 525] width 45 height 18
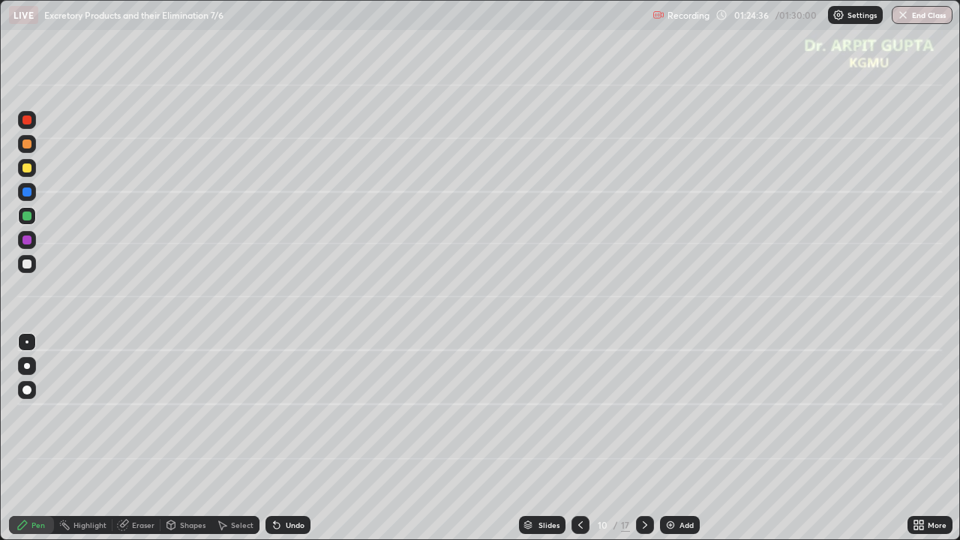
click at [286, 444] on div "Undo" at bounding box center [295, 524] width 19 height 7
click at [284, 444] on div "Undo" at bounding box center [287, 525] width 45 height 18
click at [283, 444] on div "Undo" at bounding box center [287, 525] width 45 height 18
click at [284, 444] on div "Undo" at bounding box center [287, 525] width 45 height 18
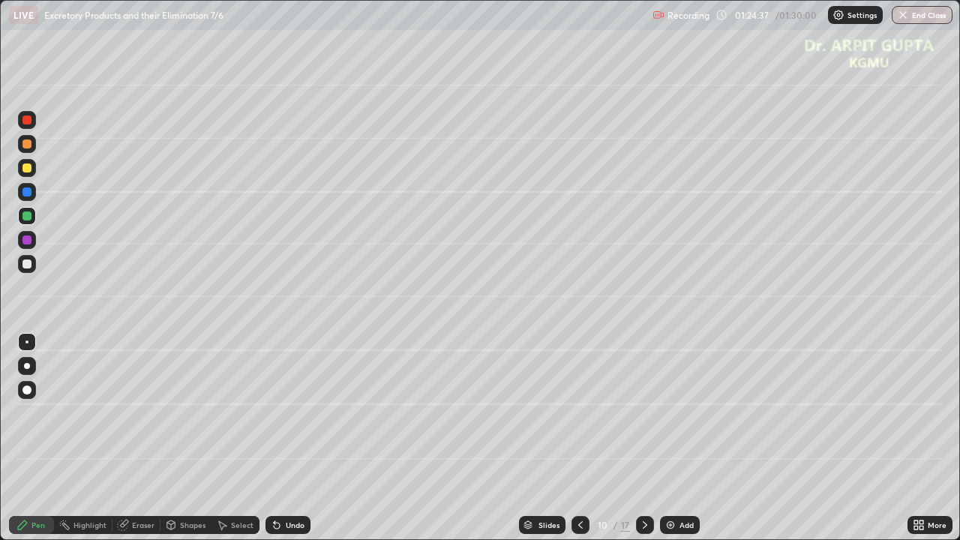
click at [286, 444] on div "Undo" at bounding box center [287, 525] width 45 height 18
click at [287, 444] on div "Undo" at bounding box center [287, 525] width 45 height 18
click at [288, 444] on div "Undo" at bounding box center [287, 525] width 45 height 18
click at [289, 444] on div "Undo" at bounding box center [287, 525] width 45 height 18
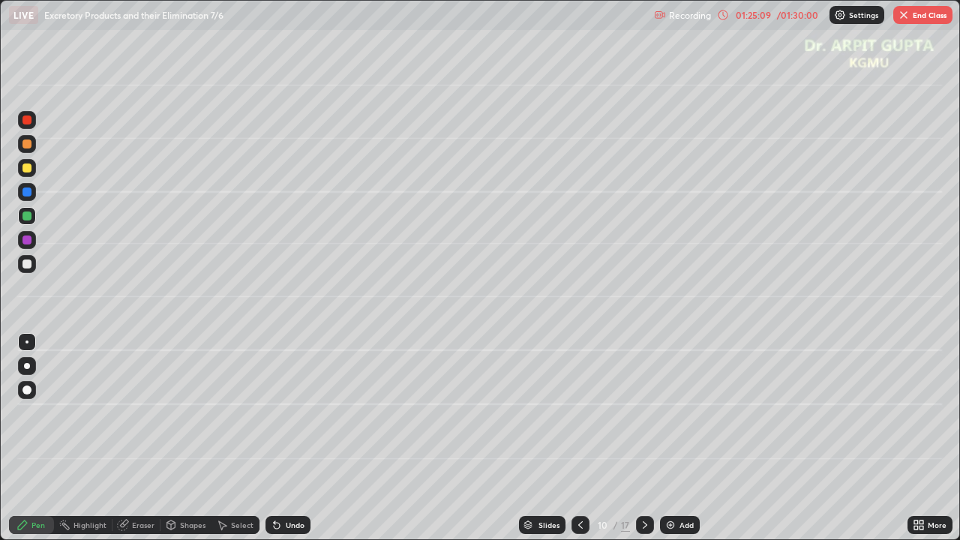
click at [286, 444] on div "Undo" at bounding box center [295, 524] width 19 height 7
click at [285, 444] on div "Undo" at bounding box center [287, 525] width 45 height 18
click at [286, 444] on div "Undo" at bounding box center [287, 525] width 45 height 18
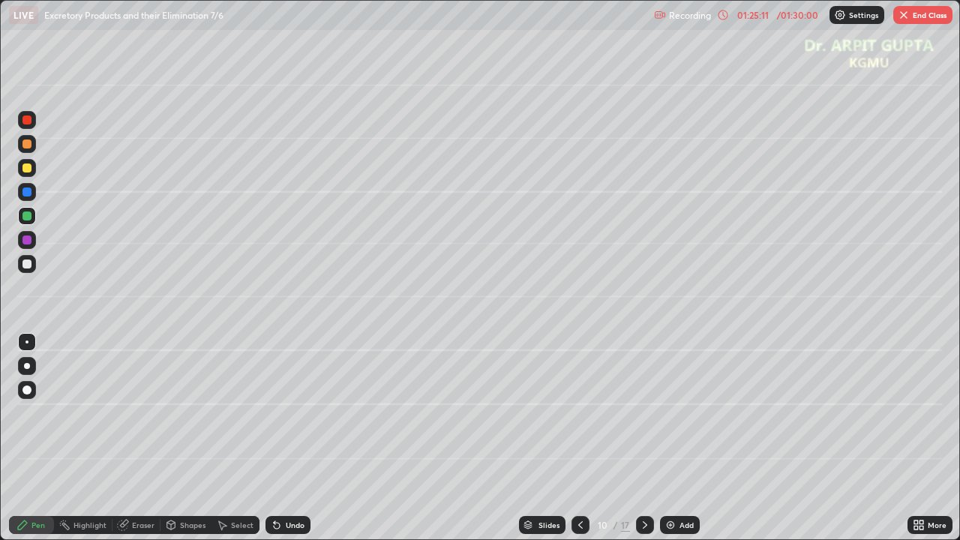
click at [286, 444] on div "Undo" at bounding box center [287, 525] width 45 height 18
click at [288, 444] on div "Undo" at bounding box center [287, 525] width 45 height 18
click at [289, 444] on div "Undo" at bounding box center [287, 525] width 45 height 18
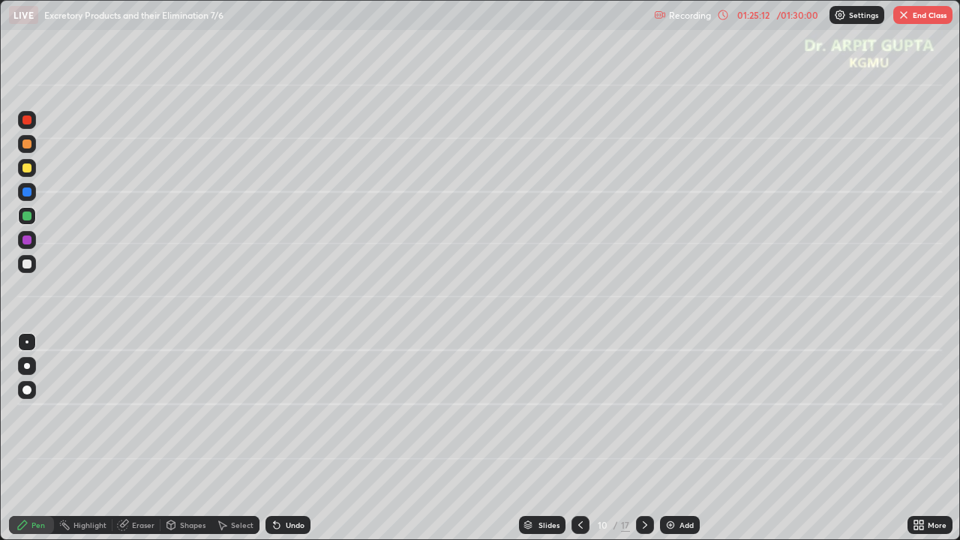
click at [289, 444] on div "Undo" at bounding box center [284, 525] width 51 height 30
click at [290, 444] on div "Undo" at bounding box center [284, 525] width 51 height 30
click at [291, 444] on div "Undo" at bounding box center [284, 525] width 51 height 30
click at [292, 444] on div "Undo" at bounding box center [284, 525] width 51 height 30
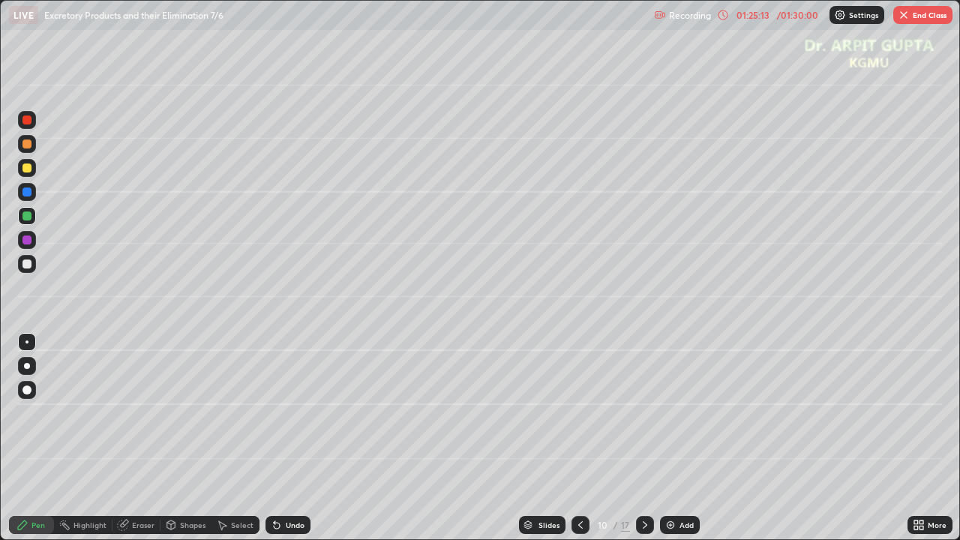
click at [292, 444] on div "Undo" at bounding box center [284, 525] width 51 height 30
click at [294, 444] on div "Undo" at bounding box center [284, 525] width 51 height 30
click at [295, 444] on div "Undo" at bounding box center [284, 525] width 51 height 30
click at [297, 444] on div "Undo" at bounding box center [284, 525] width 51 height 30
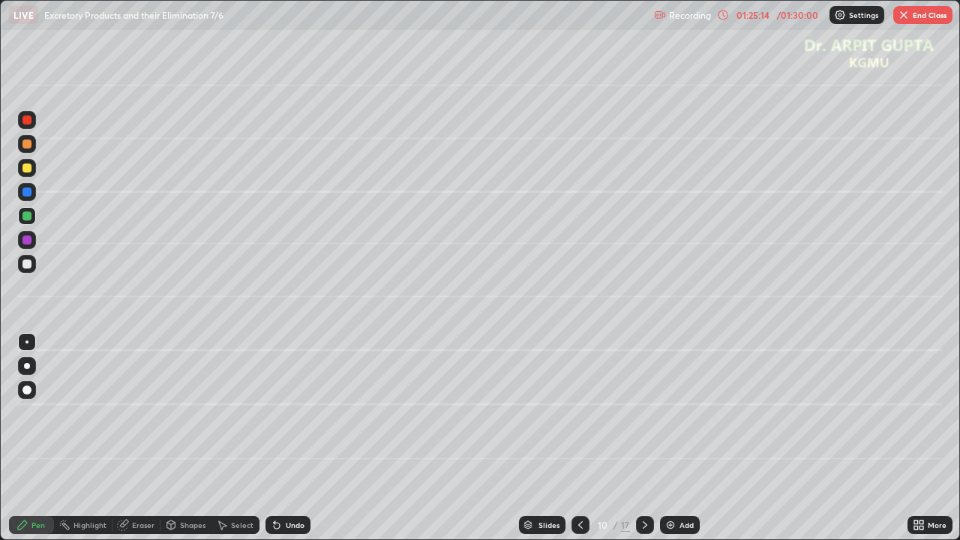
click at [297, 444] on div "Undo" at bounding box center [284, 525] width 51 height 30
click at [298, 444] on div "Undo" at bounding box center [284, 525] width 51 height 30
click at [299, 444] on div "Undo" at bounding box center [284, 525] width 51 height 30
click at [300, 444] on div "Undo" at bounding box center [284, 525] width 51 height 30
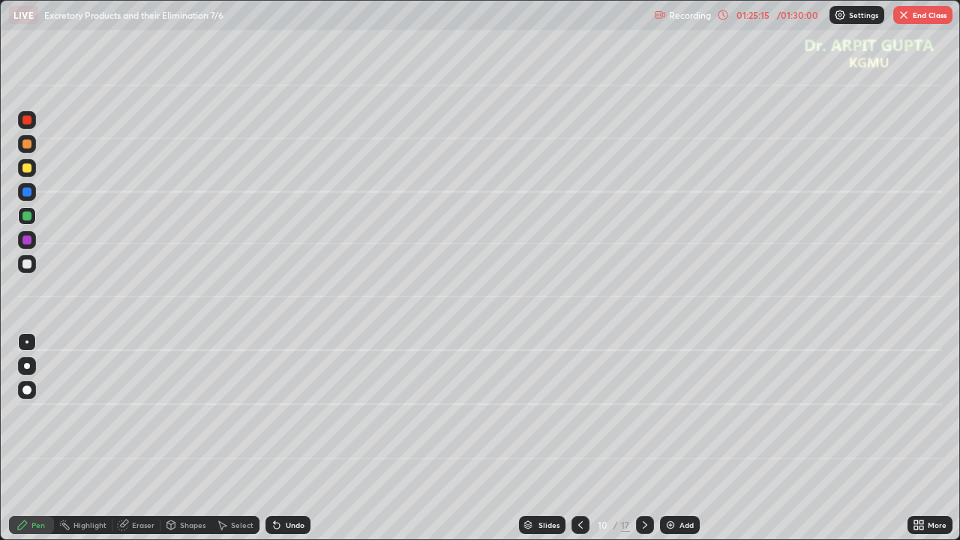
click at [300, 444] on div "Undo" at bounding box center [284, 525] width 51 height 30
click at [29, 262] on div at bounding box center [26, 263] width 9 height 9
click at [27, 357] on div at bounding box center [27, 366] width 18 height 18
click at [135, 444] on div "Eraser" at bounding box center [136, 525] width 48 height 18
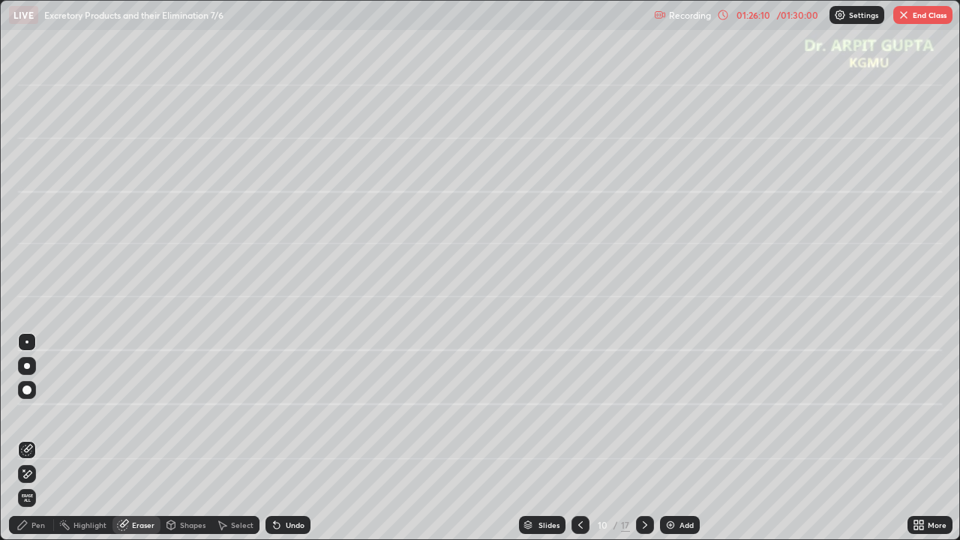
click at [40, 444] on div "Pen" at bounding box center [37, 524] width 13 height 7
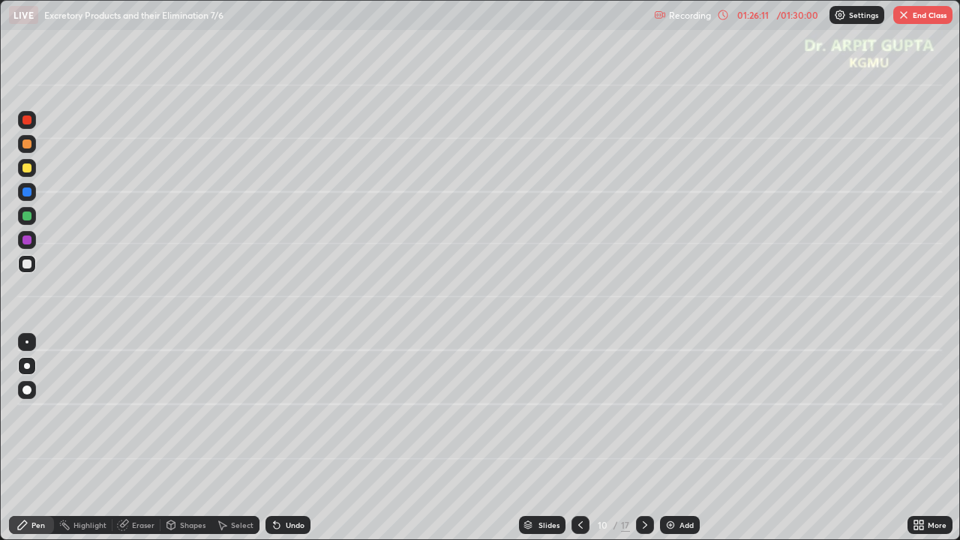
click at [30, 193] on div at bounding box center [26, 191] width 9 height 9
click at [289, 444] on div "Undo" at bounding box center [295, 524] width 19 height 7
click at [288, 444] on div "Undo" at bounding box center [295, 524] width 19 height 7
click at [286, 444] on div "Undo" at bounding box center [295, 524] width 19 height 7
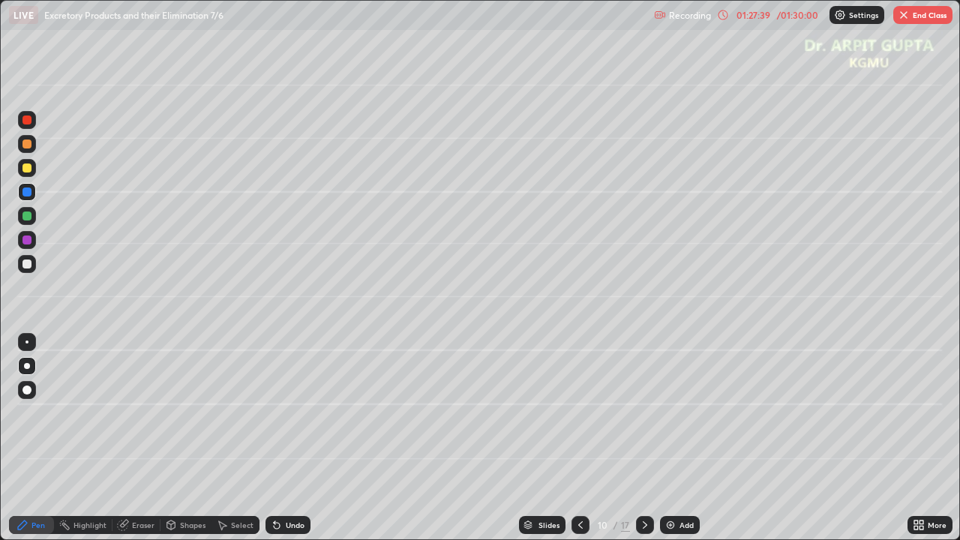
click at [289, 444] on div "Undo" at bounding box center [295, 524] width 19 height 7
click at [27, 262] on div at bounding box center [26, 263] width 9 height 9
click at [34, 169] on div at bounding box center [27, 168] width 18 height 18
click at [30, 267] on div at bounding box center [26, 263] width 9 height 9
click at [649, 444] on icon at bounding box center [645, 525] width 12 height 12
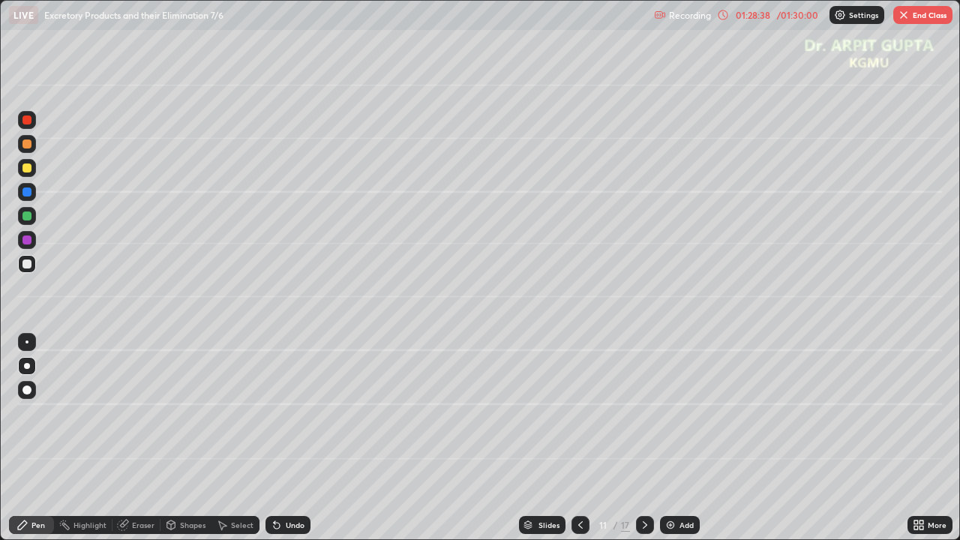
click at [582, 444] on icon at bounding box center [580, 525] width 12 height 12
click at [645, 444] on icon at bounding box center [645, 525] width 12 height 12
click at [289, 444] on div "Undo" at bounding box center [295, 524] width 19 height 7
click at [30, 196] on div at bounding box center [27, 192] width 18 height 18
click at [27, 238] on div at bounding box center [26, 239] width 9 height 9
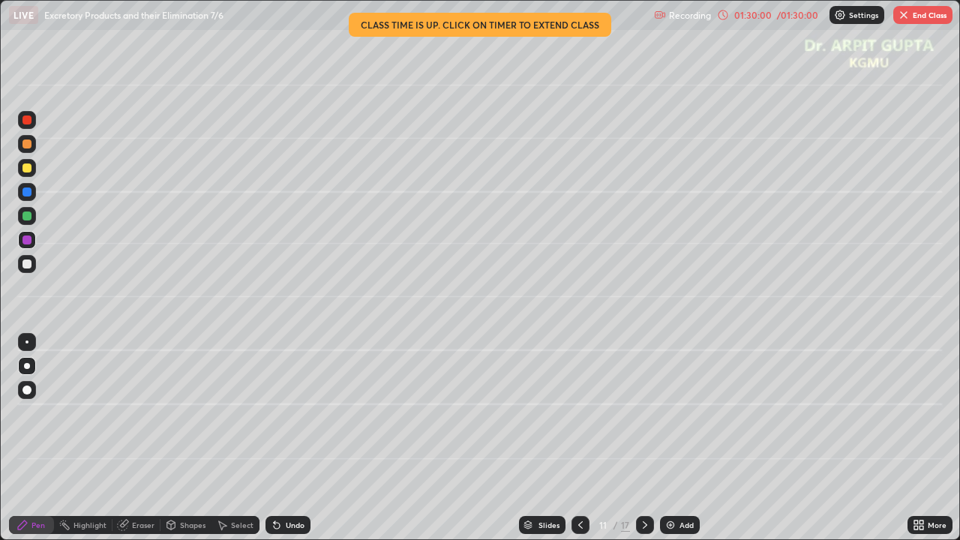
click at [33, 266] on div at bounding box center [27, 264] width 18 height 18
click at [580, 444] on icon at bounding box center [580, 525] width 12 height 12
click at [641, 444] on icon at bounding box center [645, 525] width 12 height 12
click at [763, 14] on div "01:30:38" at bounding box center [753, 14] width 42 height 9
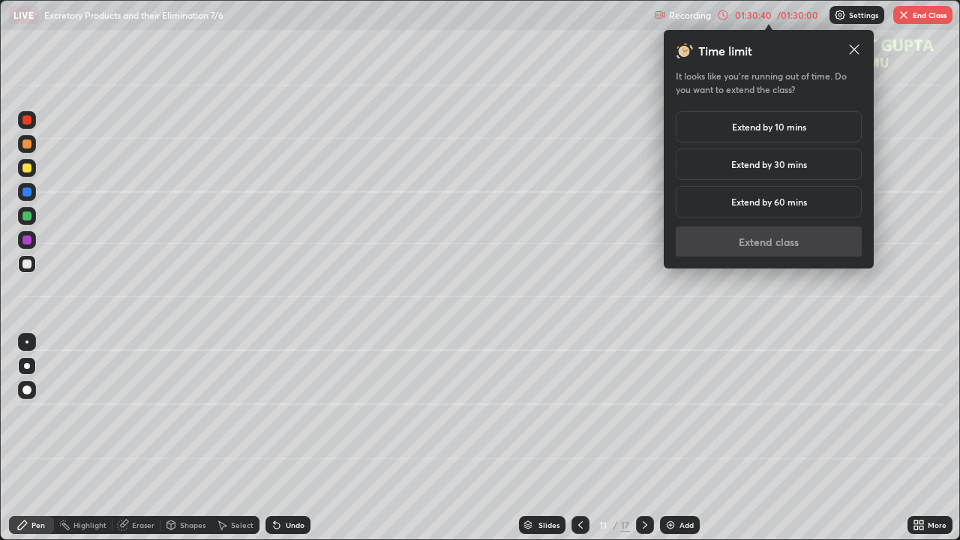
click at [784, 129] on h5 "Extend by 10 mins" at bounding box center [769, 126] width 74 height 13
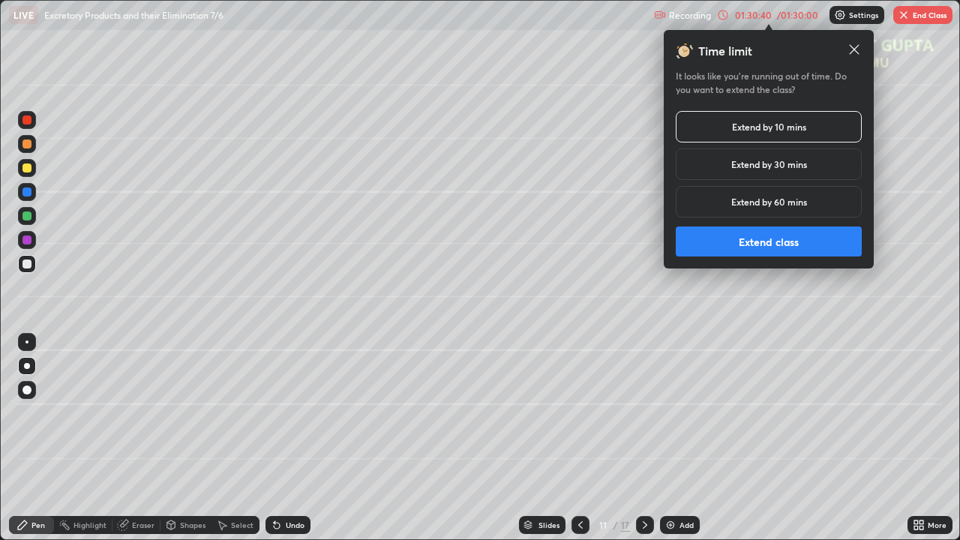
click at [769, 246] on button "Extend class" at bounding box center [769, 241] width 186 height 30
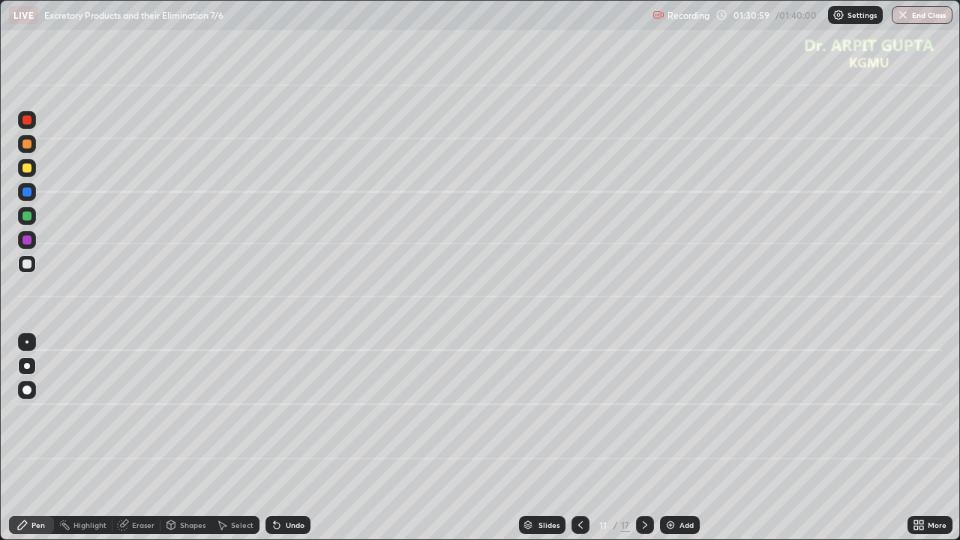
click at [280, 444] on div "Undo" at bounding box center [287, 525] width 45 height 18
click at [288, 444] on div "Undo" at bounding box center [287, 525] width 45 height 18
click at [283, 444] on div "Undo" at bounding box center [287, 525] width 45 height 18
click at [289, 444] on div "Undo" at bounding box center [295, 524] width 19 height 7
click at [283, 444] on div "Undo" at bounding box center [287, 525] width 45 height 18
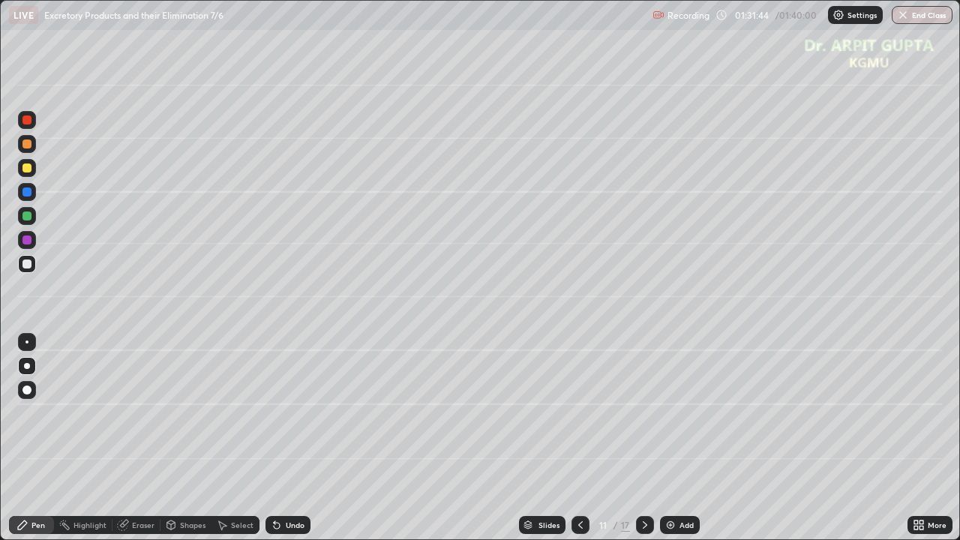
click at [283, 444] on div "Undo" at bounding box center [287, 525] width 45 height 18
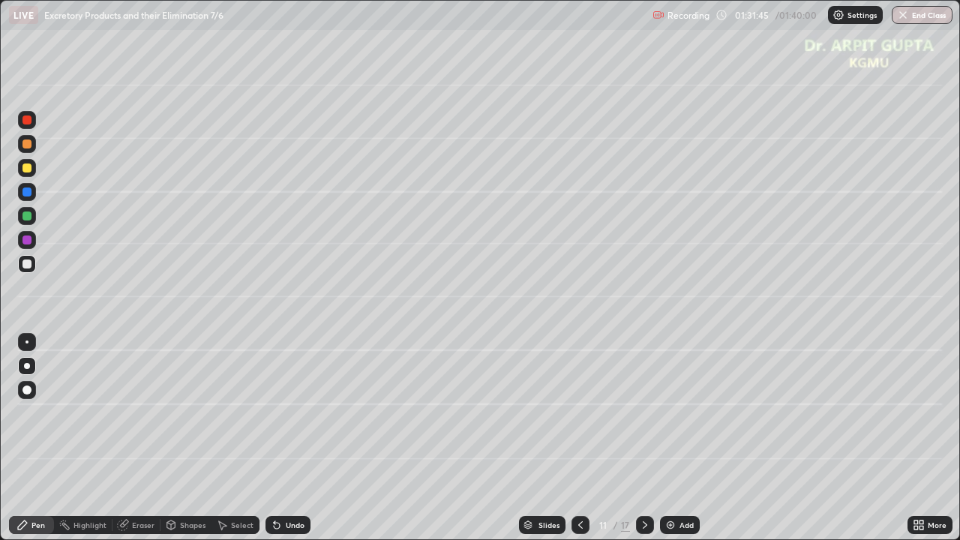
click at [281, 444] on div "Undo" at bounding box center [287, 525] width 45 height 18
click at [279, 444] on div "Undo" at bounding box center [287, 525] width 45 height 18
click at [277, 444] on div "Undo" at bounding box center [287, 525] width 45 height 18
click at [277, 444] on icon at bounding box center [277, 525] width 12 height 12
click at [279, 444] on div "Undo" at bounding box center [287, 525] width 45 height 18
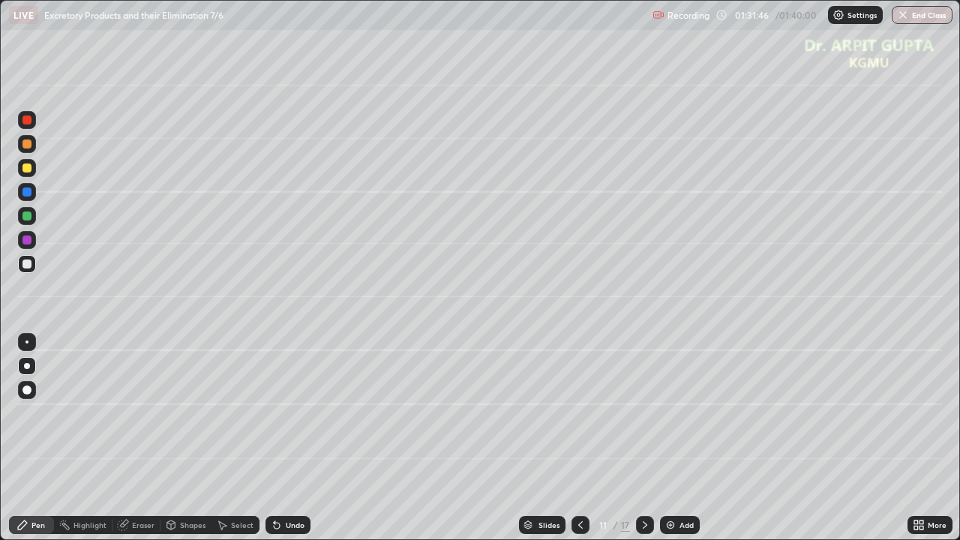
click at [274, 444] on icon at bounding box center [277, 526] width 6 height 6
click at [277, 444] on icon at bounding box center [277, 525] width 12 height 12
click at [274, 444] on icon at bounding box center [277, 526] width 6 height 6
click at [274, 444] on icon at bounding box center [274, 521] width 1 height 1
click at [271, 444] on icon at bounding box center [277, 525] width 12 height 12
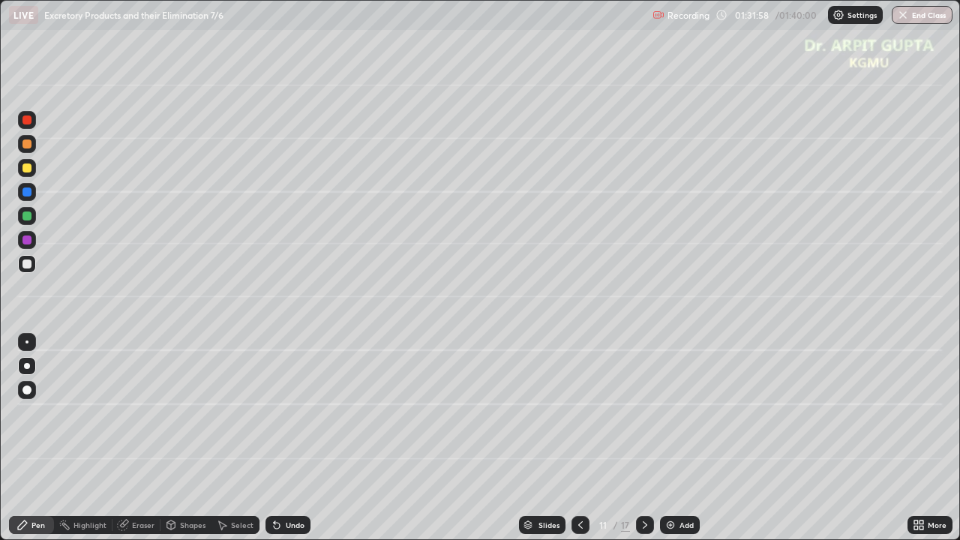
click at [289, 444] on div "Undo" at bounding box center [295, 524] width 19 height 7
click at [283, 444] on div "Undo" at bounding box center [287, 525] width 45 height 18
click at [295, 444] on div "Undo" at bounding box center [295, 524] width 19 height 7
click at [291, 444] on div "Undo" at bounding box center [287, 525] width 45 height 18
click at [288, 444] on div "Undo" at bounding box center [287, 525] width 45 height 18
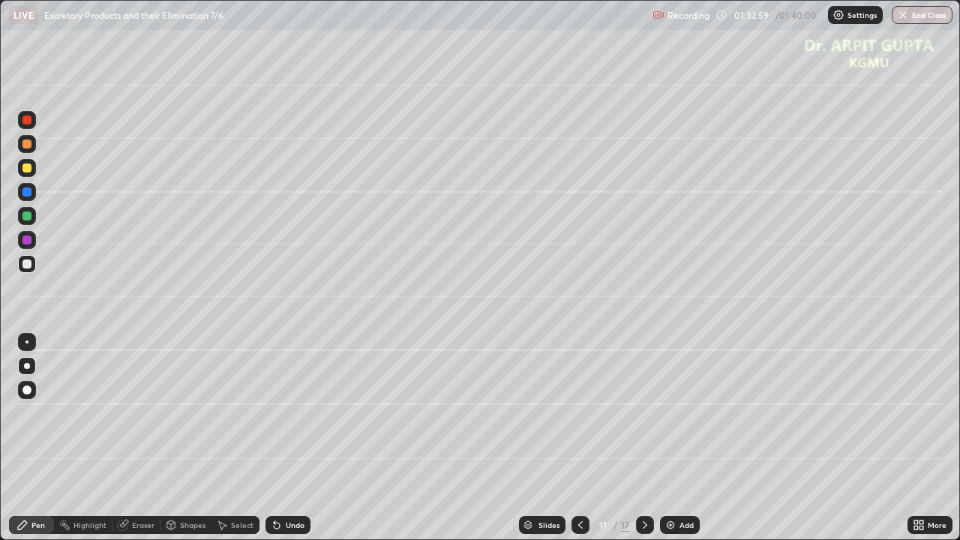
click at [576, 444] on icon at bounding box center [580, 525] width 12 height 12
click at [646, 444] on icon at bounding box center [645, 525] width 12 height 12
click at [292, 444] on div "Undo" at bounding box center [287, 525] width 45 height 18
click at [295, 444] on div "Undo" at bounding box center [287, 525] width 45 height 18
click at [297, 444] on div "Undo" at bounding box center [295, 524] width 19 height 7
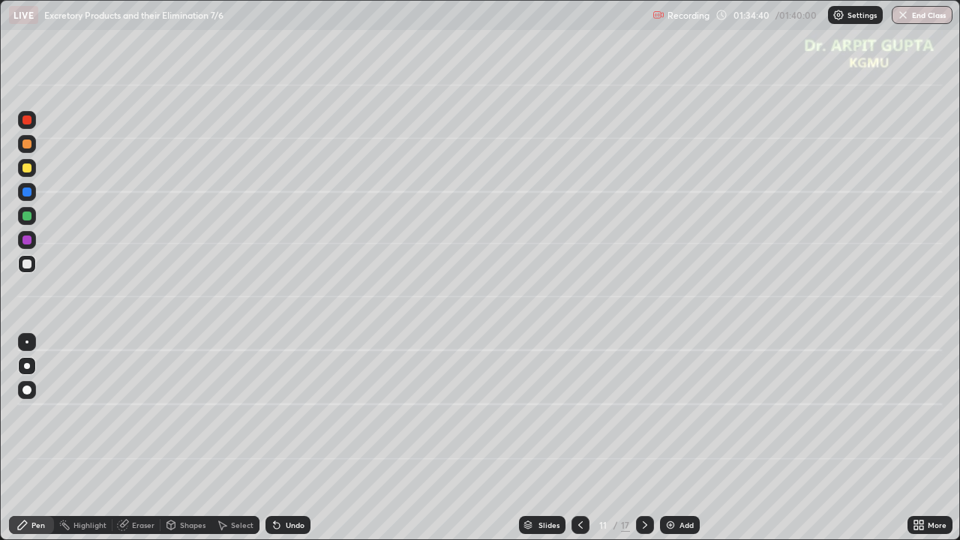
click at [579, 444] on icon at bounding box center [580, 525] width 12 height 12
click at [649, 444] on div at bounding box center [645, 525] width 18 height 18
click at [584, 444] on icon at bounding box center [580, 525] width 12 height 12
click at [904, 15] on img "button" at bounding box center [904, 15] width 12 height 12
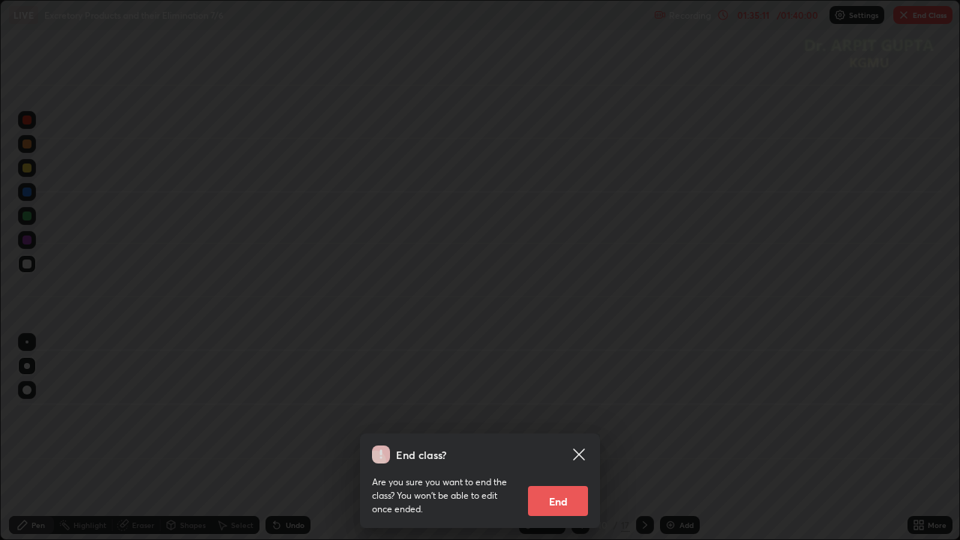
click at [558, 444] on button "End" at bounding box center [558, 501] width 60 height 30
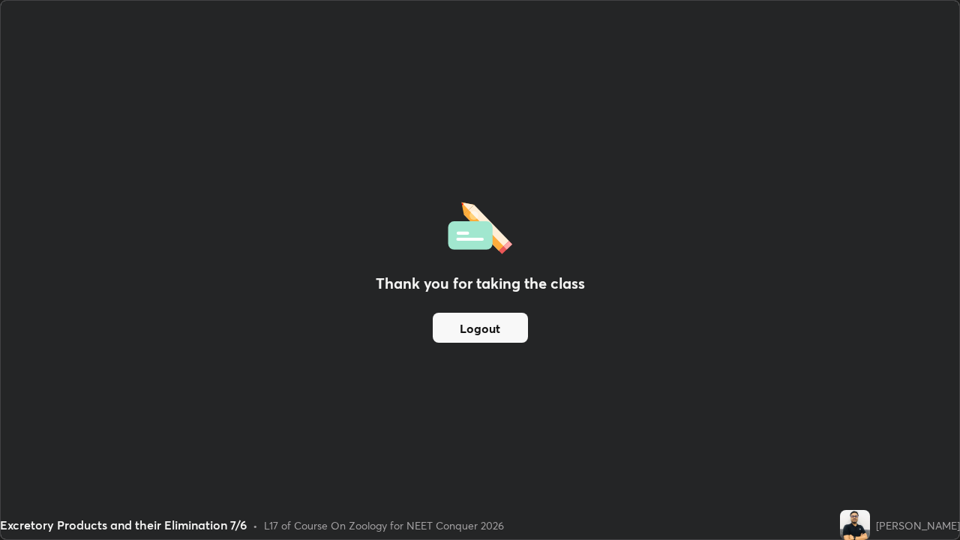
click at [496, 328] on button "Logout" at bounding box center [480, 328] width 95 height 30
